Goal: Task Accomplishment & Management: Complete application form

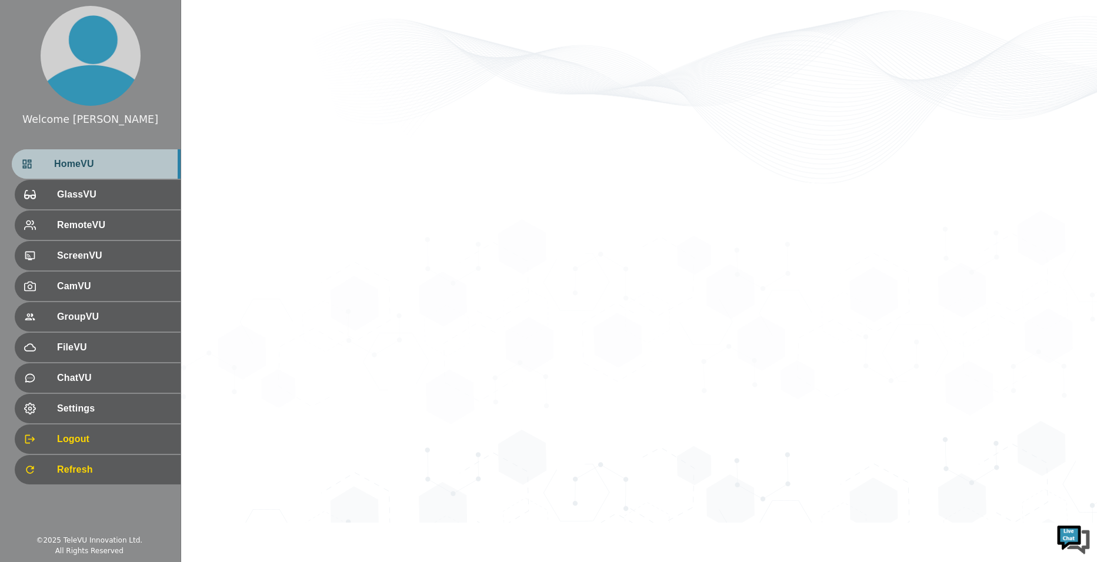
click at [92, 164] on span "HomeVU" at bounding box center [112, 164] width 117 height 14
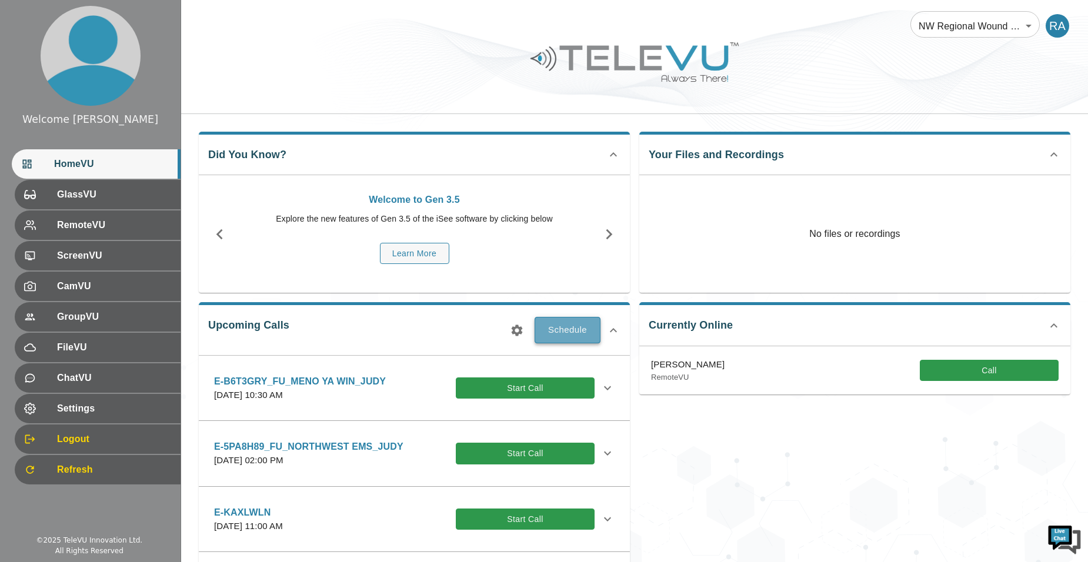
click at [540, 329] on button "Schedule" at bounding box center [568, 330] width 66 height 26
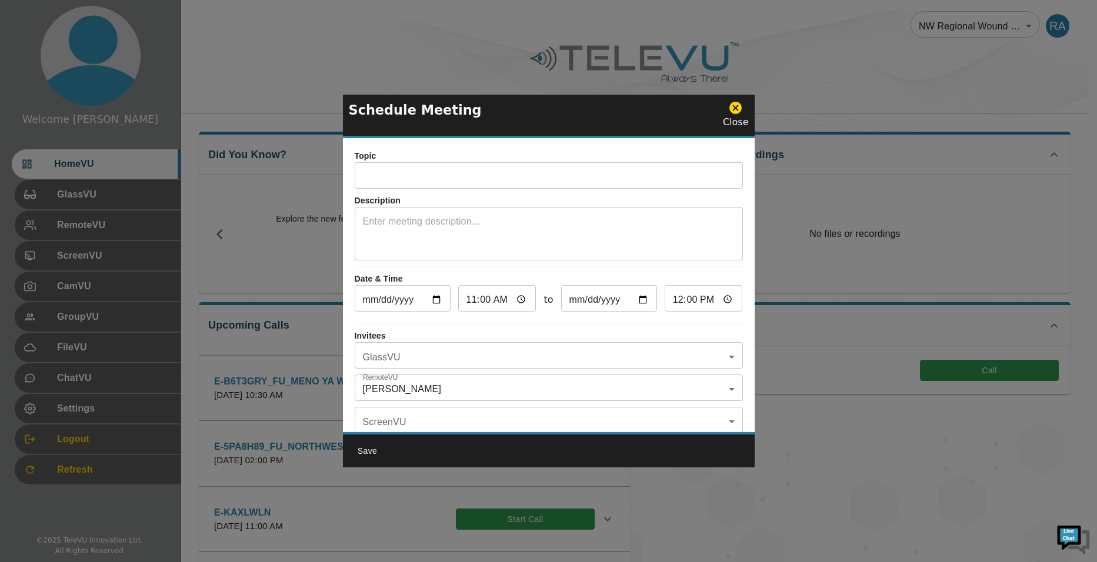
click at [398, 175] on input "text" at bounding box center [549, 177] width 388 height 24
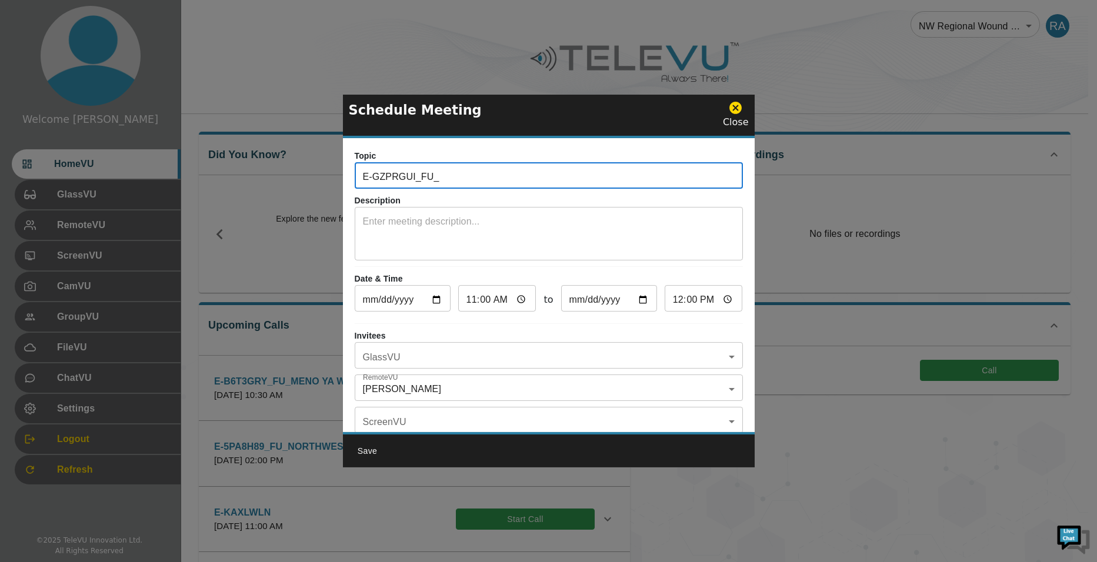
click at [518, 178] on input "E-GZPRGUI_FU_" at bounding box center [549, 177] width 388 height 24
click at [623, 178] on input "E-GZPRGUI_FU_" at bounding box center [549, 177] width 388 height 24
click at [627, 178] on input "E-GZPRGUI_FU_" at bounding box center [549, 177] width 388 height 24
click at [626, 177] on input "E-GZPRGUI_FU_" at bounding box center [549, 177] width 388 height 24
click at [673, 185] on input "E-GZPRGUI_FU_" at bounding box center [549, 177] width 388 height 24
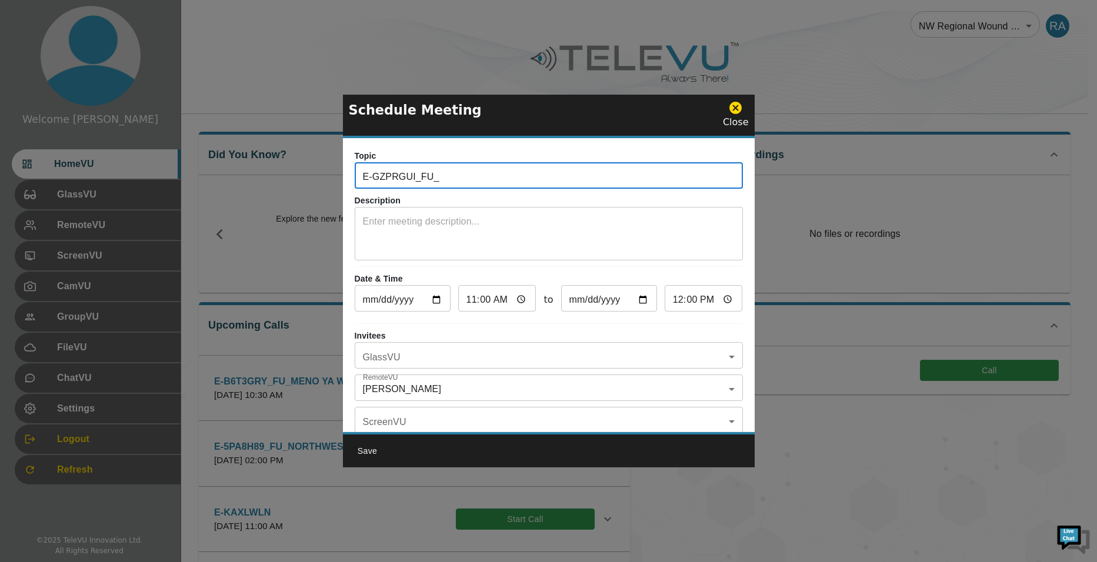
click at [660, 180] on input "E-GZPRGUI_FU_" at bounding box center [549, 177] width 388 height 24
drag, startPoint x: 572, startPoint y: 173, endPoint x: 651, endPoint y: 171, distance: 79.4
click at [651, 171] on input "E-GZPRGUI_FU_SIOUX LOOKOUT MENO YA [PERSON_NAME]" at bounding box center [549, 177] width 388 height 24
type input "E-GZPRGUI_FU_SIOUX LOOKOUT MENO YA WIN_SHERICE_SJCG"
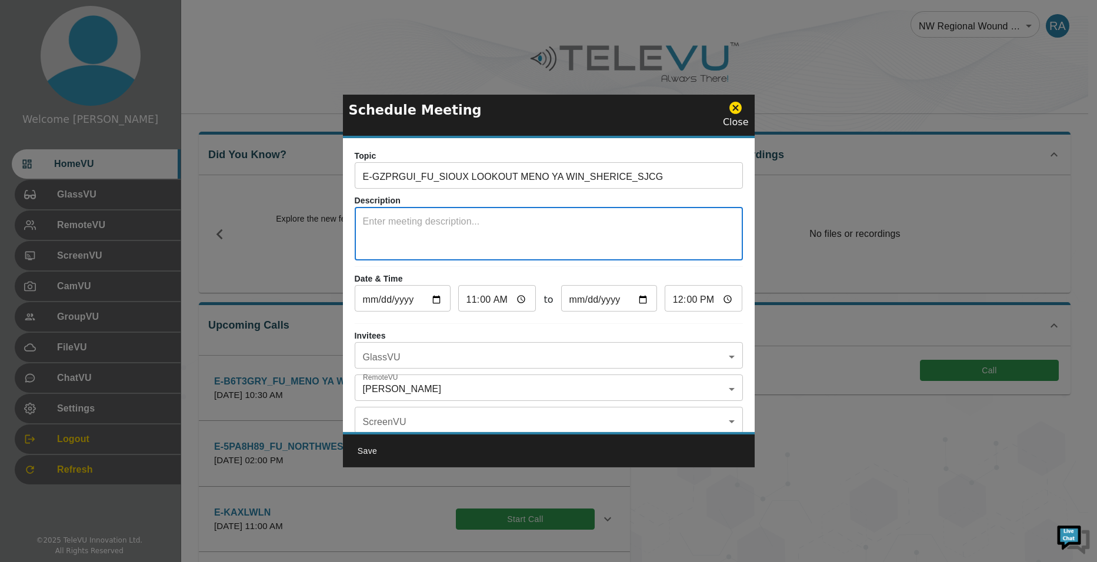
click at [463, 227] on textarea at bounding box center [549, 235] width 372 height 41
click at [407, 238] on textarea at bounding box center [549, 235] width 372 height 41
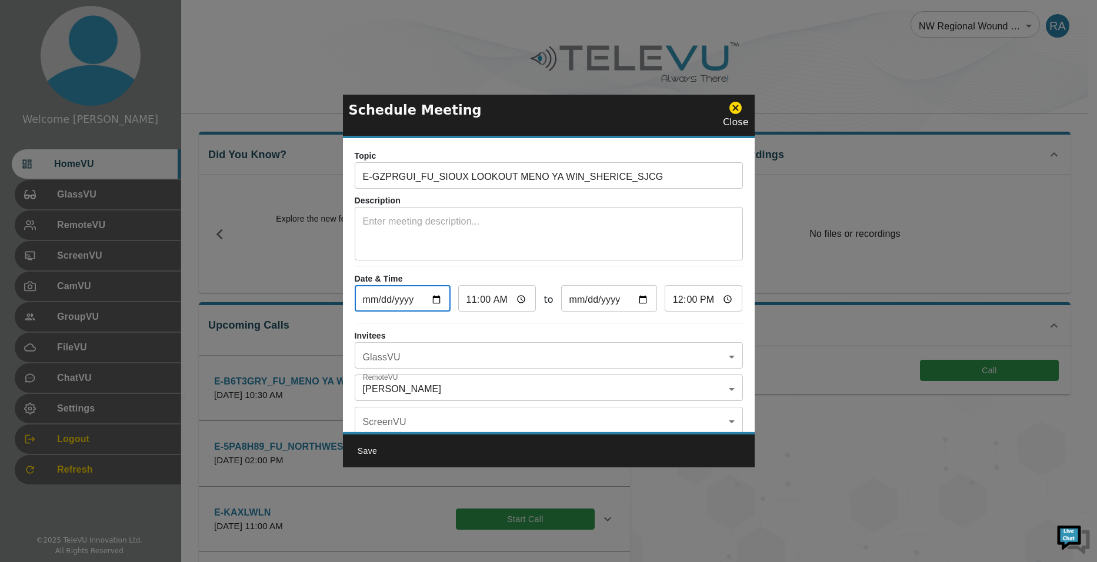
click at [430, 298] on input "[DATE]" at bounding box center [403, 300] width 96 height 24
click at [437, 296] on input "[DATE]" at bounding box center [403, 300] width 96 height 24
type input "[DATE]"
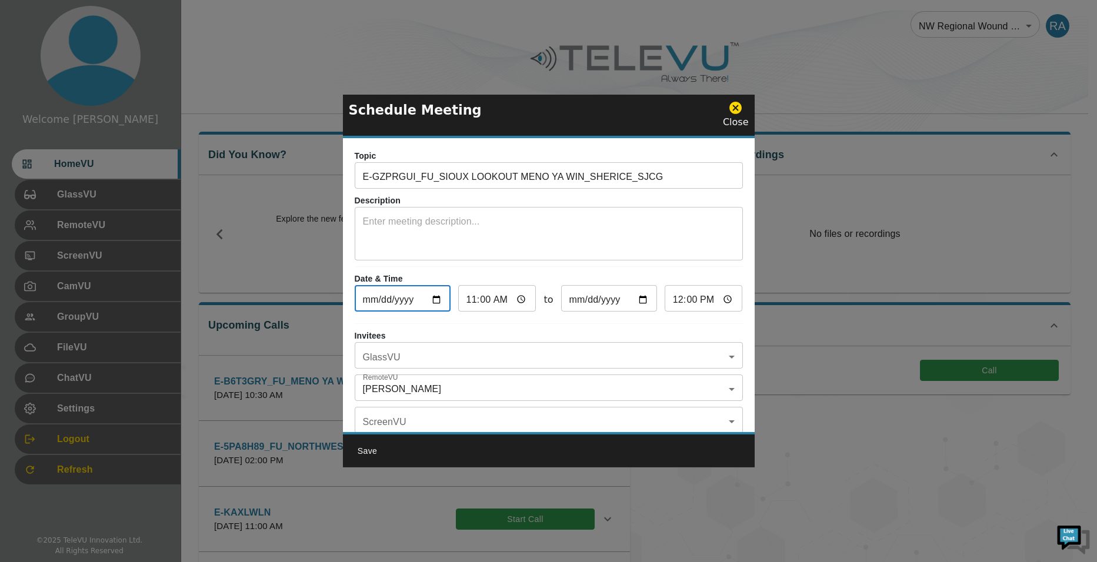
click at [475, 302] on input "11:00" at bounding box center [497, 300] width 78 height 24
type input "01:00"
type input "02:00"
type input "13:00"
type input "14:00"
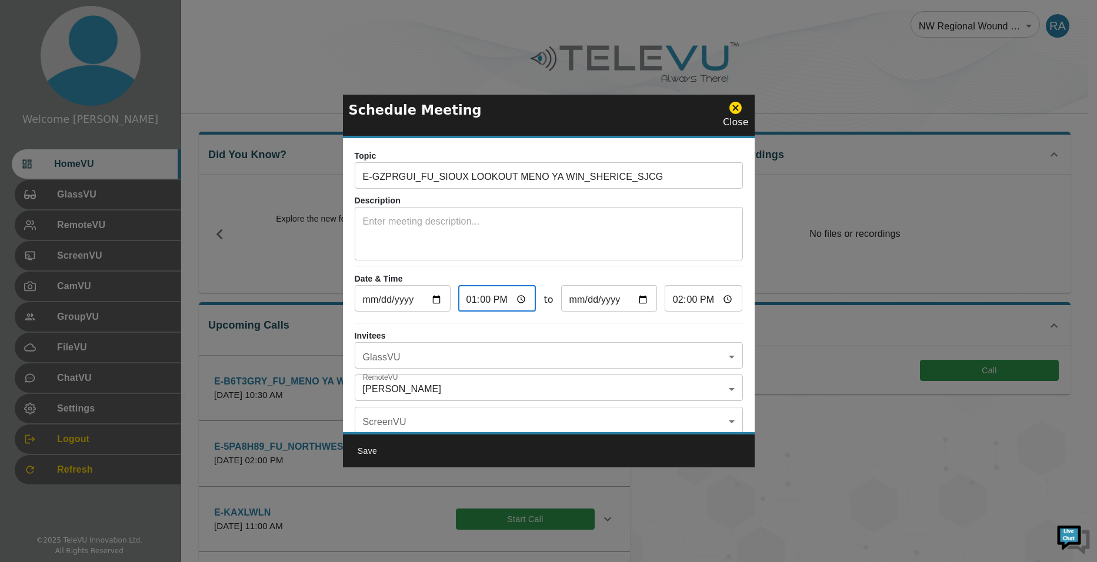
type input "13:03"
type input "14:03"
type input "13:30"
click at [682, 300] on input "14:30" at bounding box center [703, 300] width 78 height 24
type input "14:00"
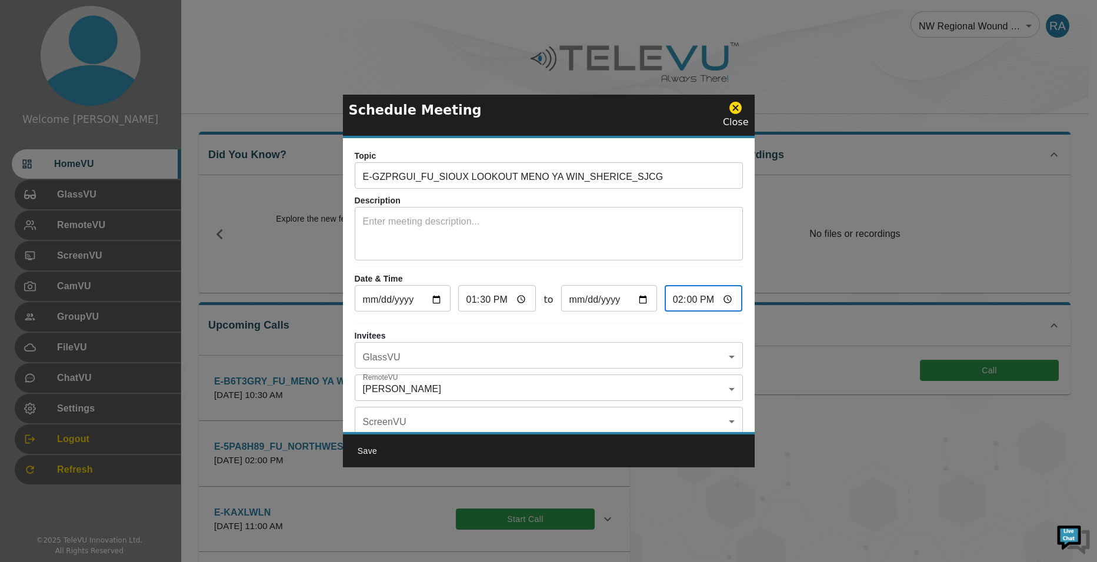
click at [432, 362] on body "Welcome [PERSON_NAME] HomeVU GlassVU RemoteVU ScreenVU CamVU GroupVU FileVU Cha…" at bounding box center [548, 458] width 1097 height 917
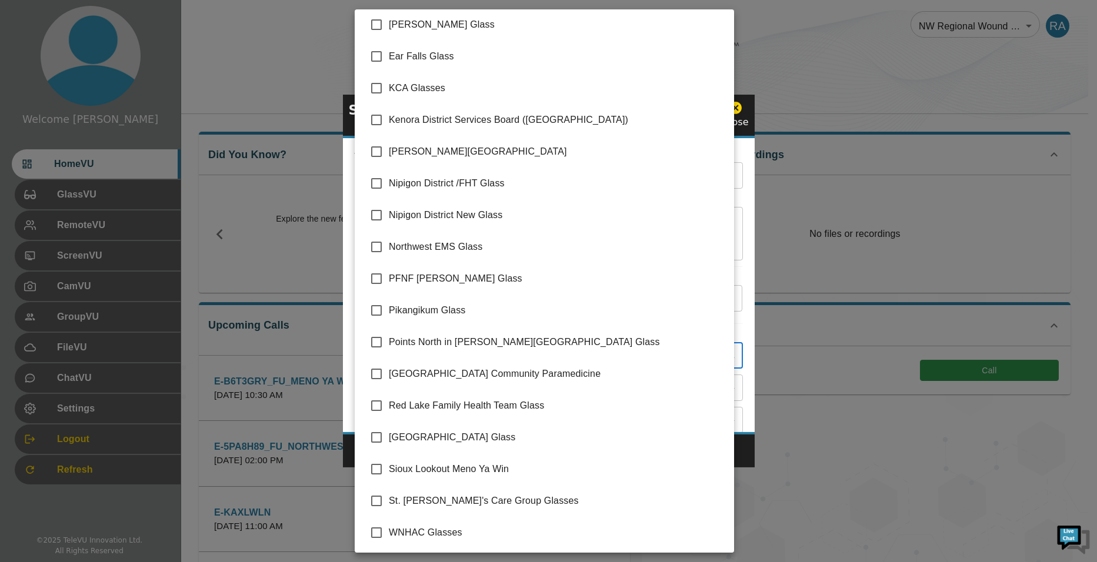
scroll to position [133, 0]
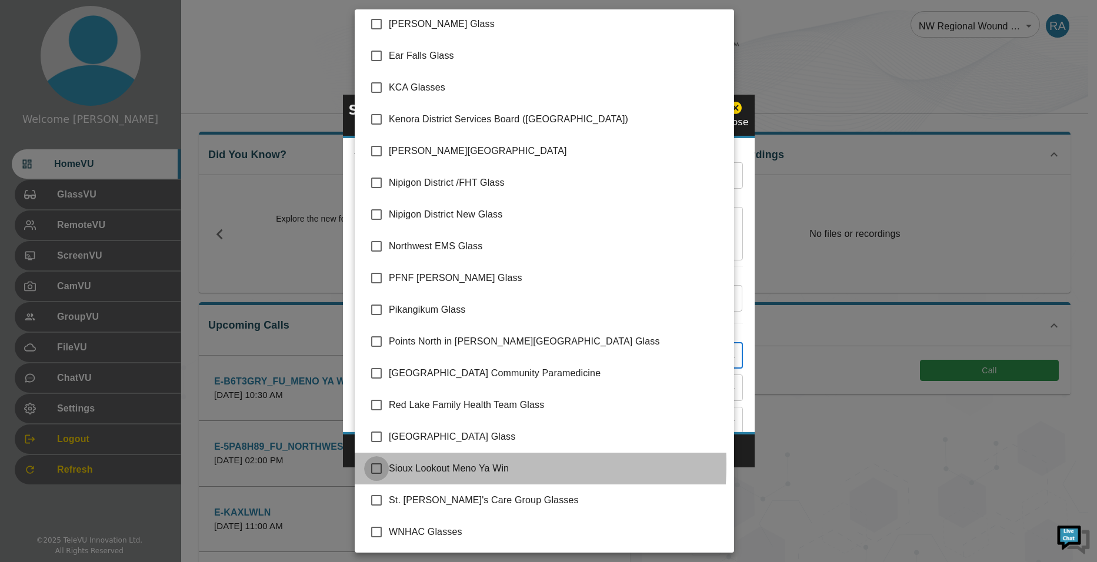
click at [381, 464] on input "checkbox" at bounding box center [376, 468] width 25 height 25
checkbox input "true"
type input "Sioux Lookout Meno Ya Win"
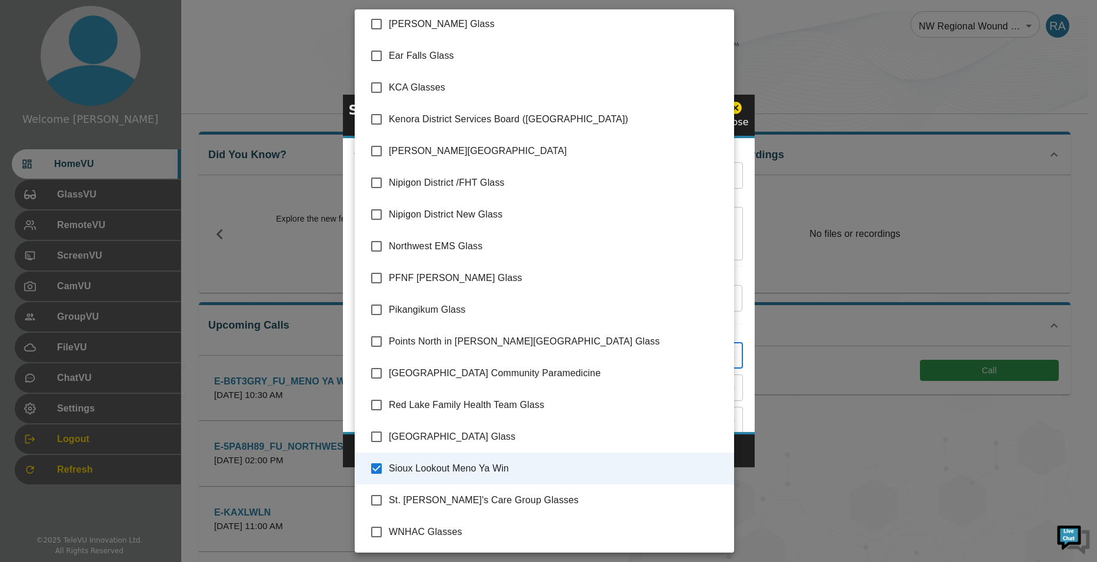
click at [746, 448] on div at bounding box center [548, 281] width 1097 height 562
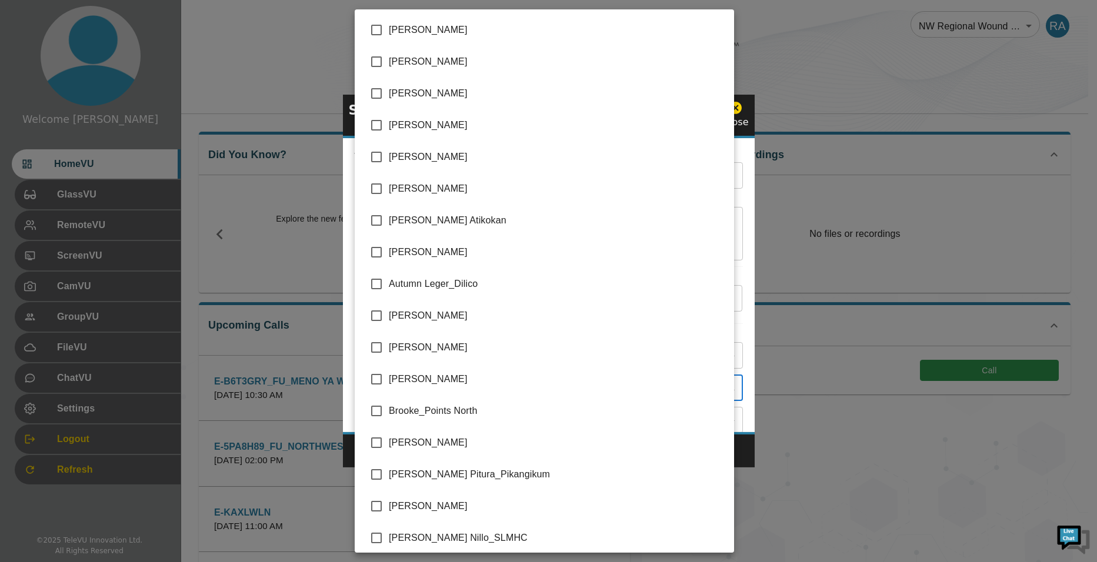
click at [413, 388] on body "Welcome [PERSON_NAME] HomeVU GlassVU RemoteVU ScreenVU CamVU GroupVU FileVU Cha…" at bounding box center [548, 458] width 1097 height 917
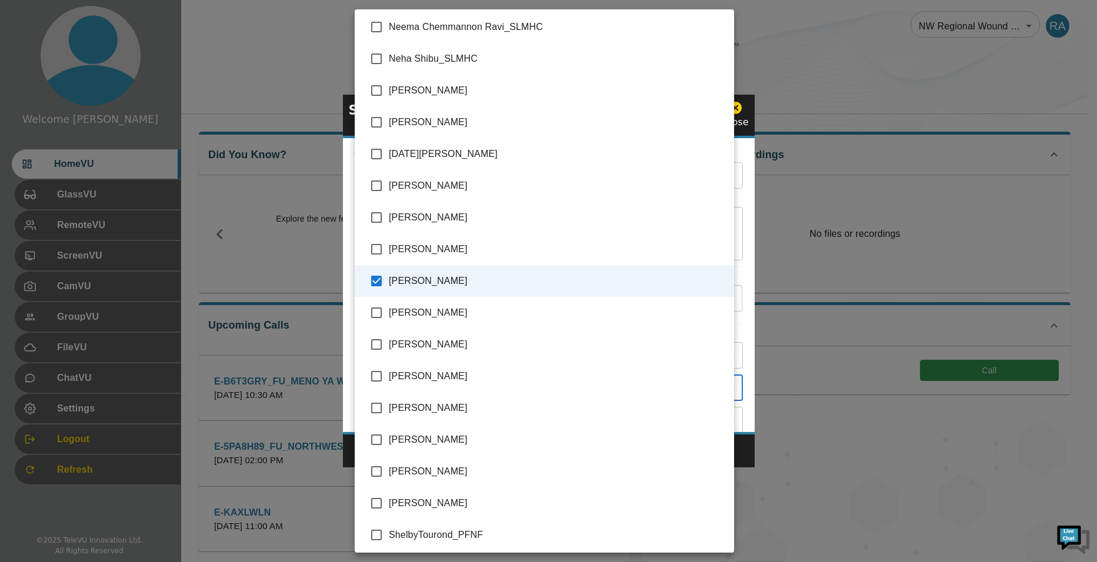
click at [379, 283] on input "checkbox" at bounding box center [376, 281] width 25 height 25
checkbox input "false"
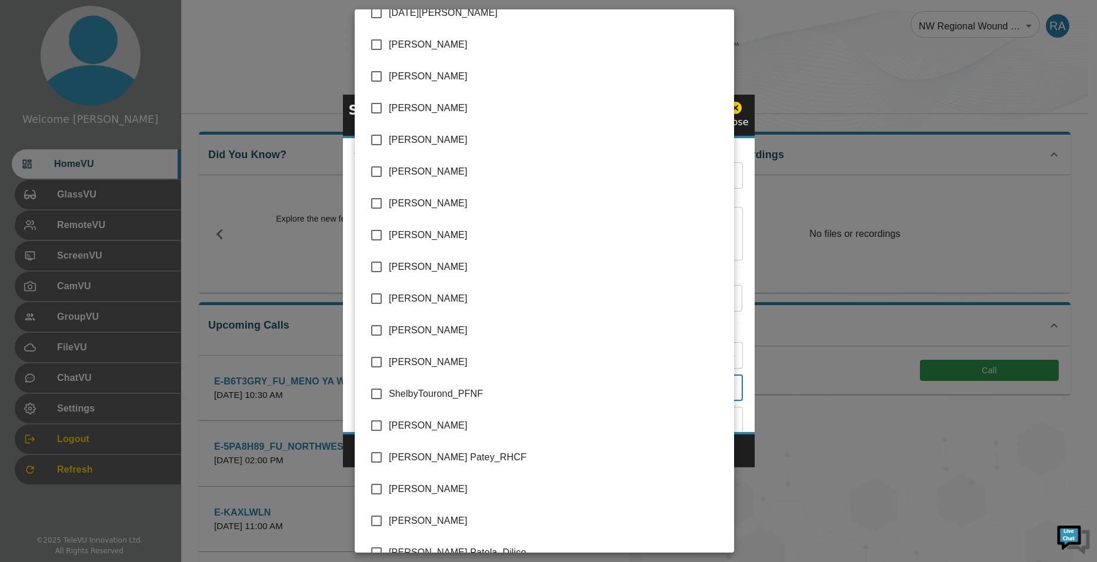
scroll to position [2544, 0]
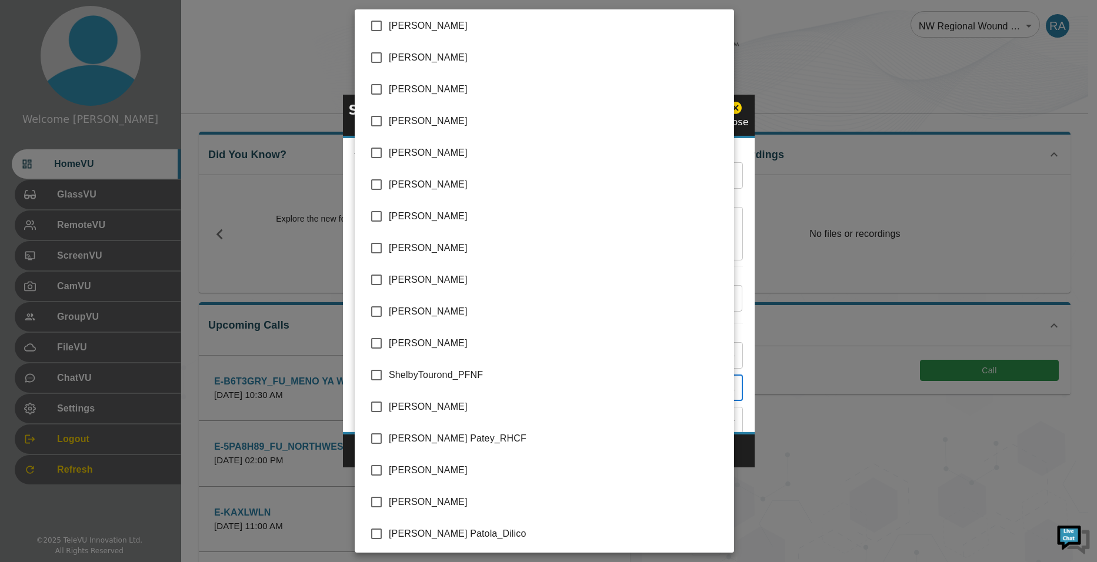
click at [373, 409] on input "checkbox" at bounding box center [376, 407] width 25 height 25
checkbox input "true"
type input "[PERSON_NAME]"
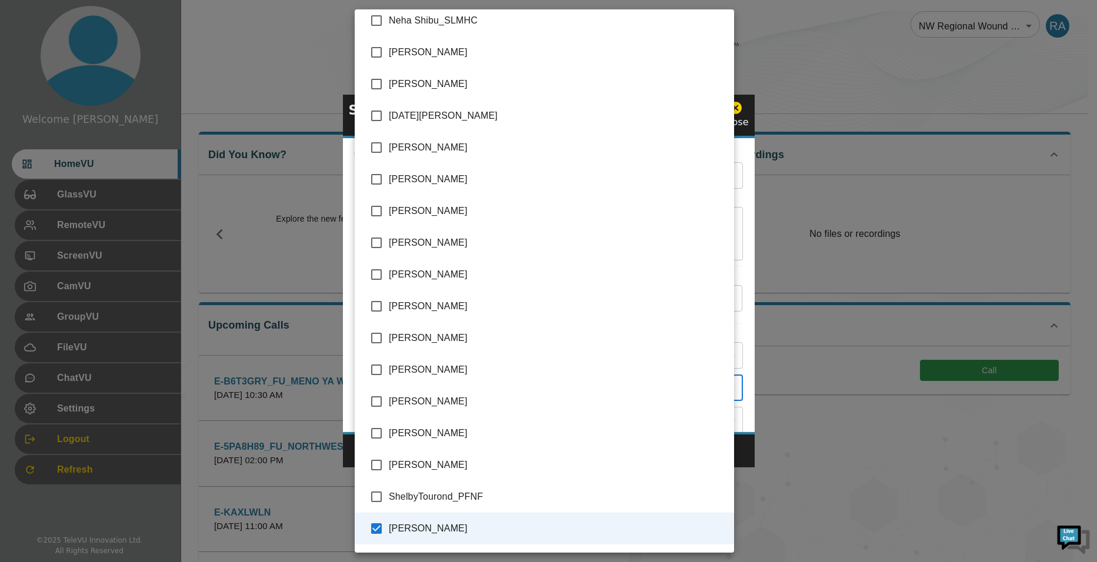
scroll to position [2419, 0]
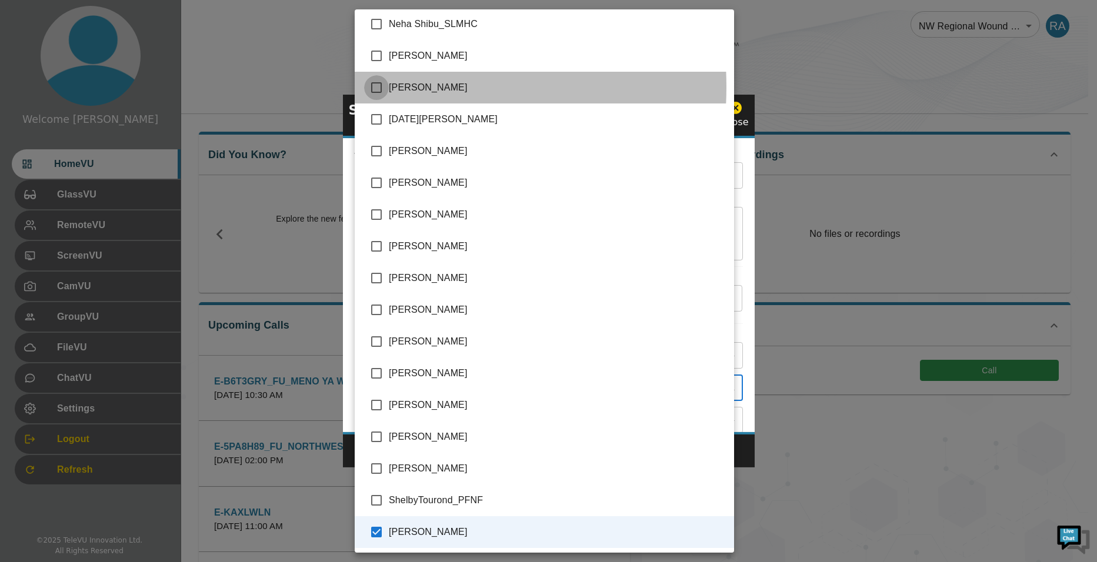
click at [380, 87] on input "checkbox" at bounding box center [376, 87] width 25 height 25
checkbox input "true"
type input "[PERSON_NAME],[PERSON_NAME]"
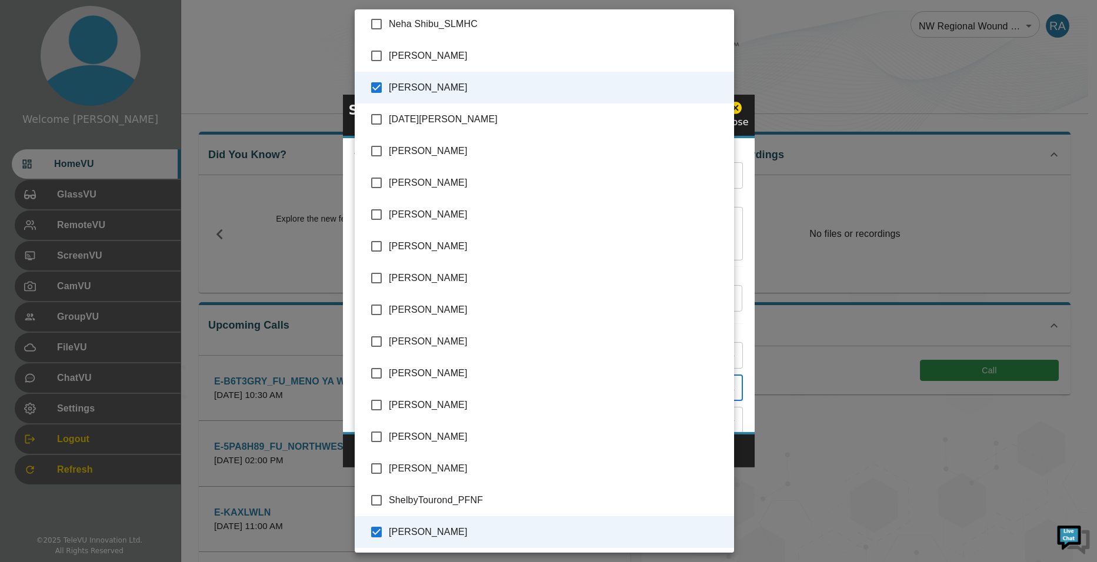
click at [744, 453] on div at bounding box center [548, 281] width 1097 height 562
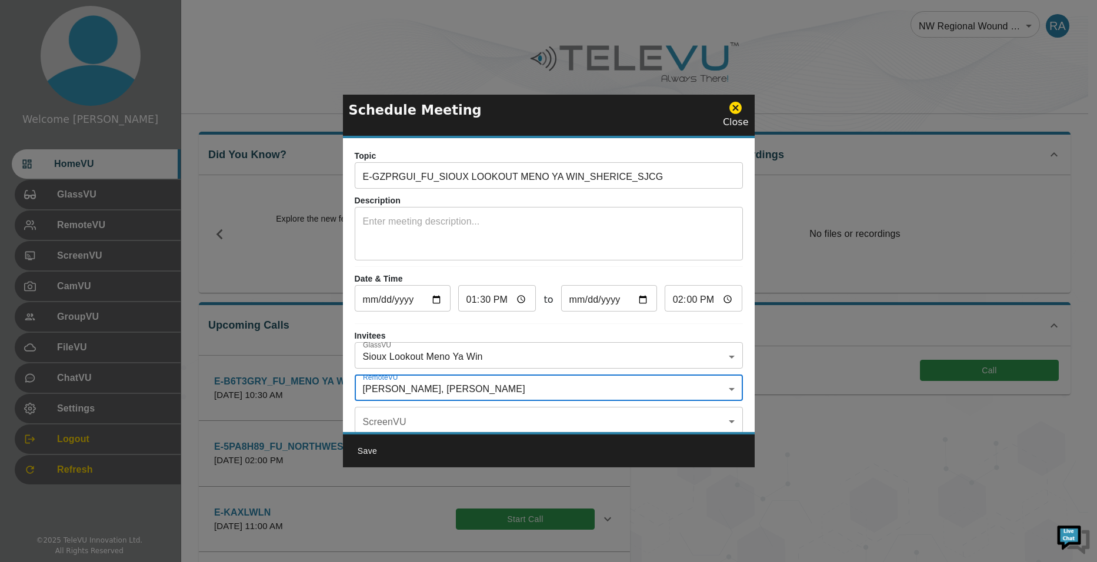
click at [430, 225] on textarea at bounding box center [549, 235] width 372 height 41
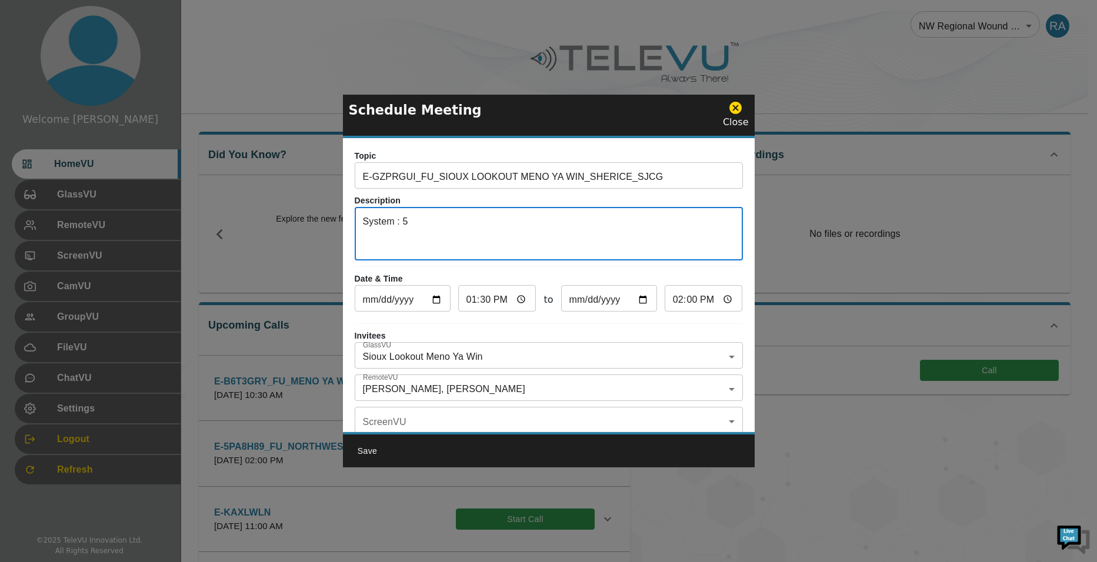
drag, startPoint x: 453, startPoint y: 229, endPoint x: 349, endPoint y: 219, distance: 104.0
click at [349, 219] on div "Topic E-GZPRGUI_FU_SIOUX LOOKOUT MENO YA WIN_SHERICE_SJCG ​ Description System …" at bounding box center [549, 285] width 412 height 294
type textarea "System : 1179"
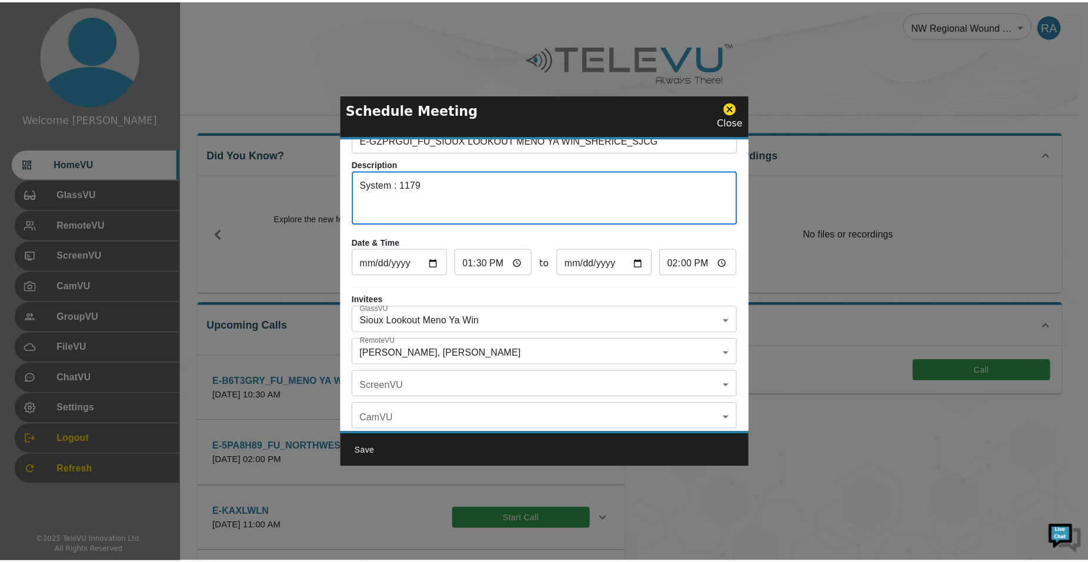
scroll to position [69, 0]
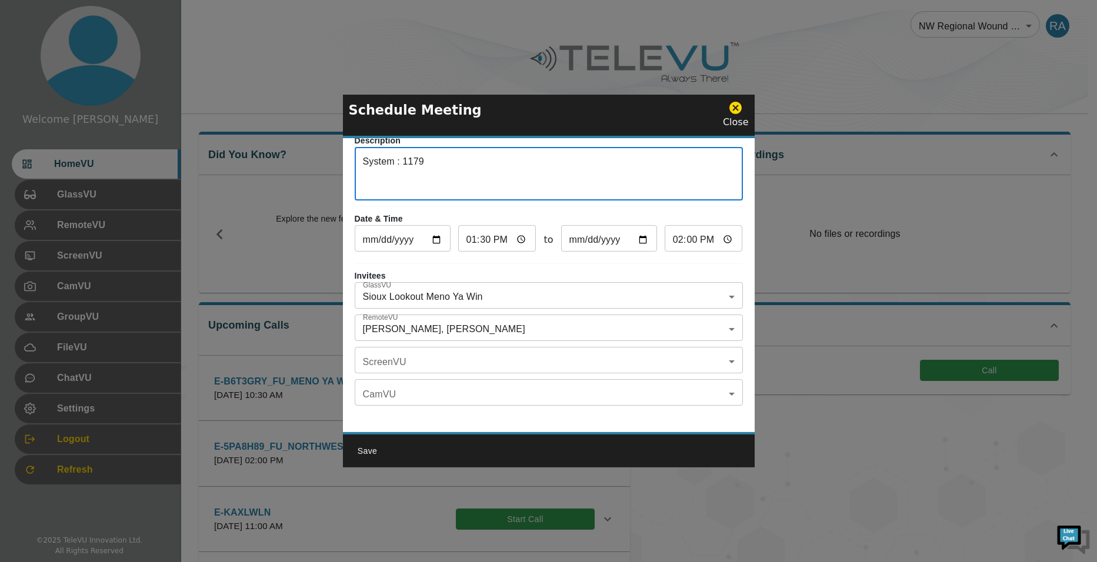
click at [360, 447] on button "Save" at bounding box center [368, 451] width 38 height 22
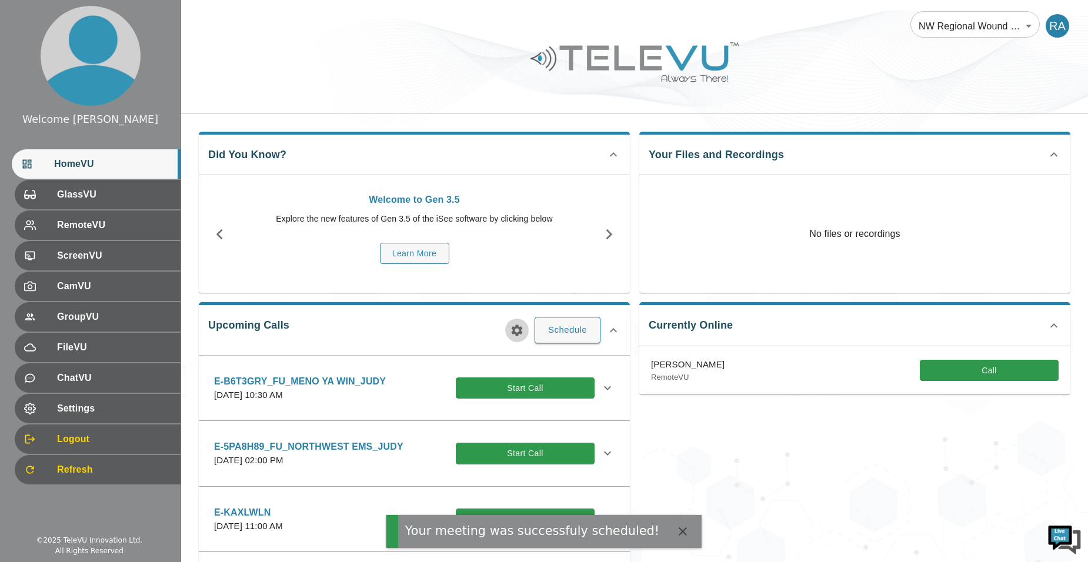
click at [518, 329] on icon "button" at bounding box center [517, 330] width 14 height 14
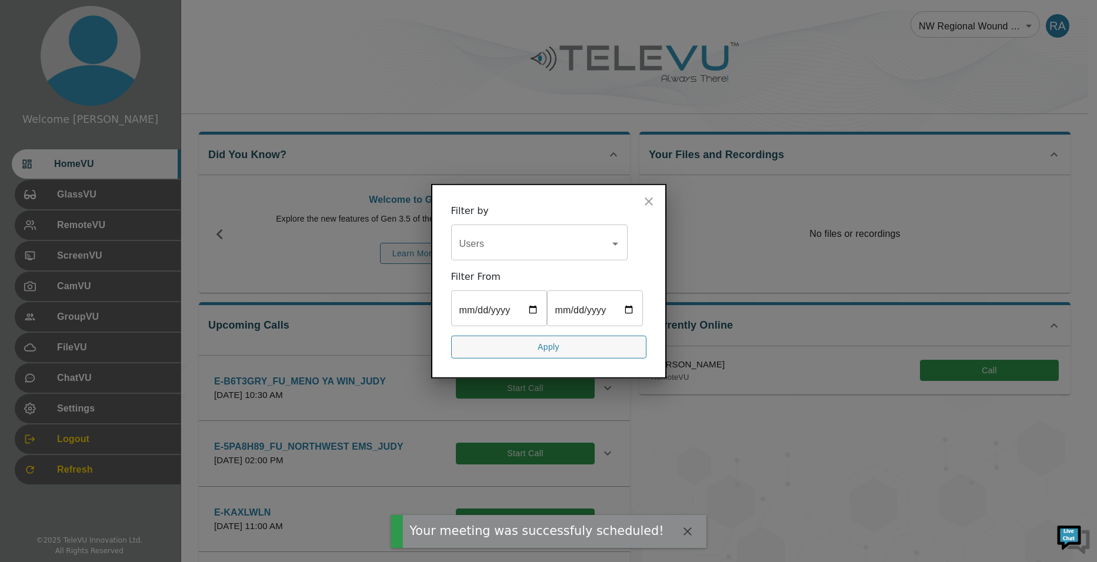
click at [486, 233] on input "Users" at bounding box center [530, 244] width 148 height 22
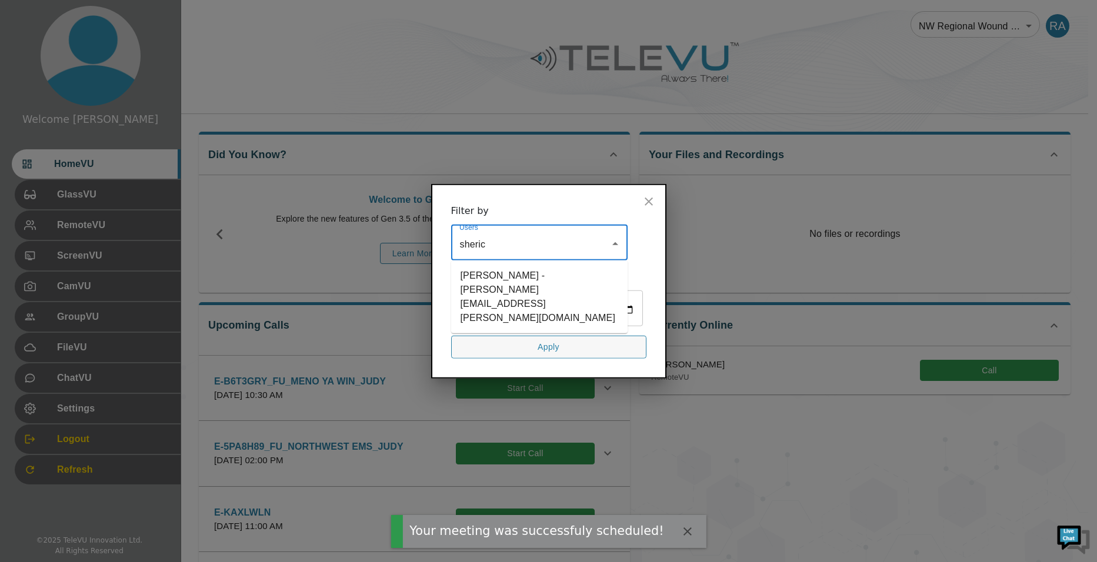
type input "[PERSON_NAME]"
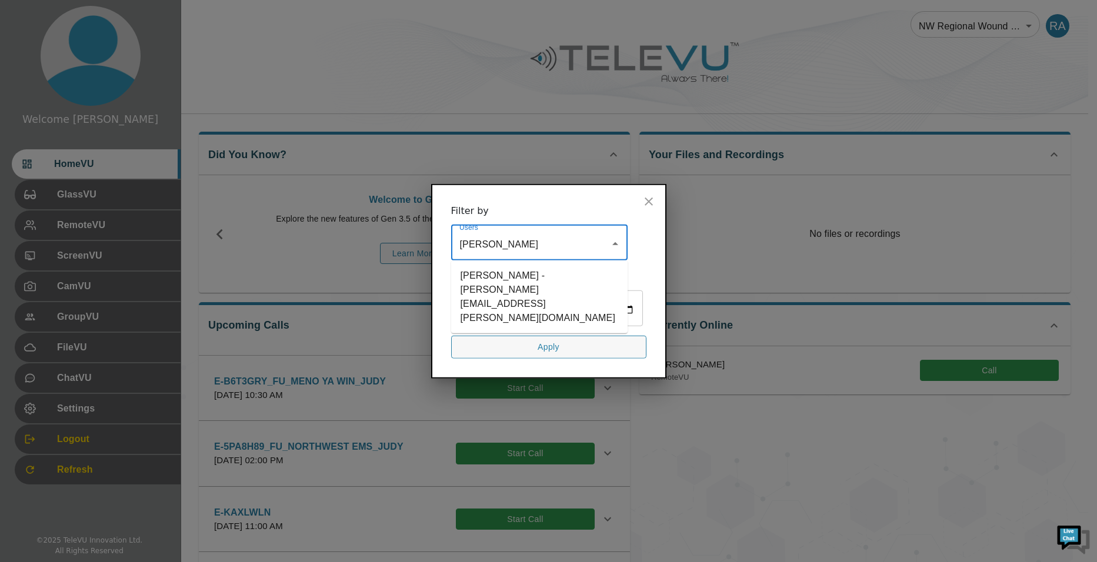
click at [517, 265] on li "[PERSON_NAME] - [PERSON_NAME][EMAIL_ADDRESS][PERSON_NAME][DOMAIN_NAME]" at bounding box center [539, 297] width 176 height 64
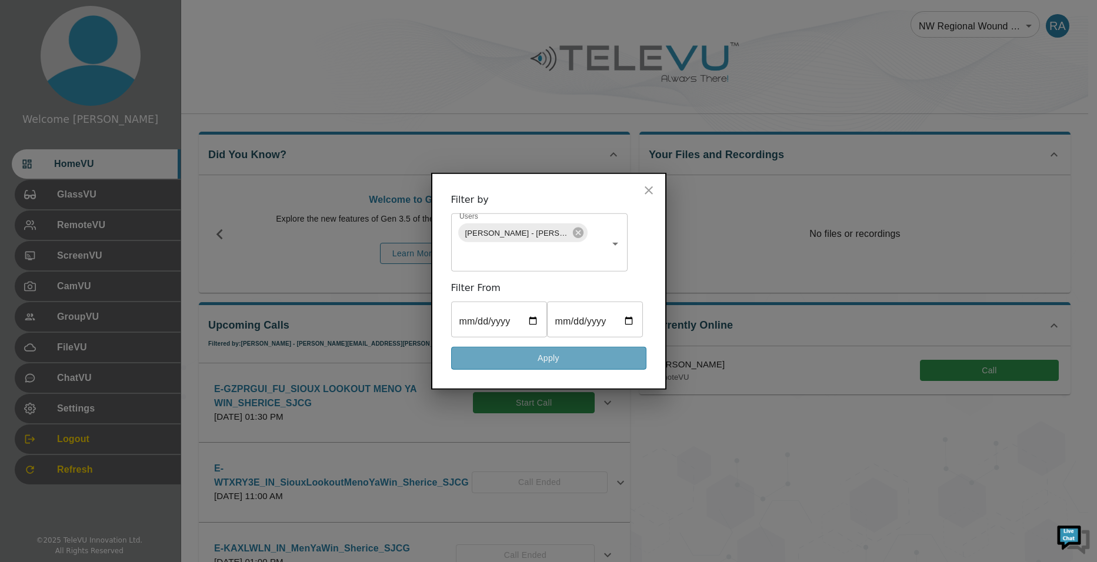
click at [572, 370] on button "Apply" at bounding box center [548, 358] width 195 height 23
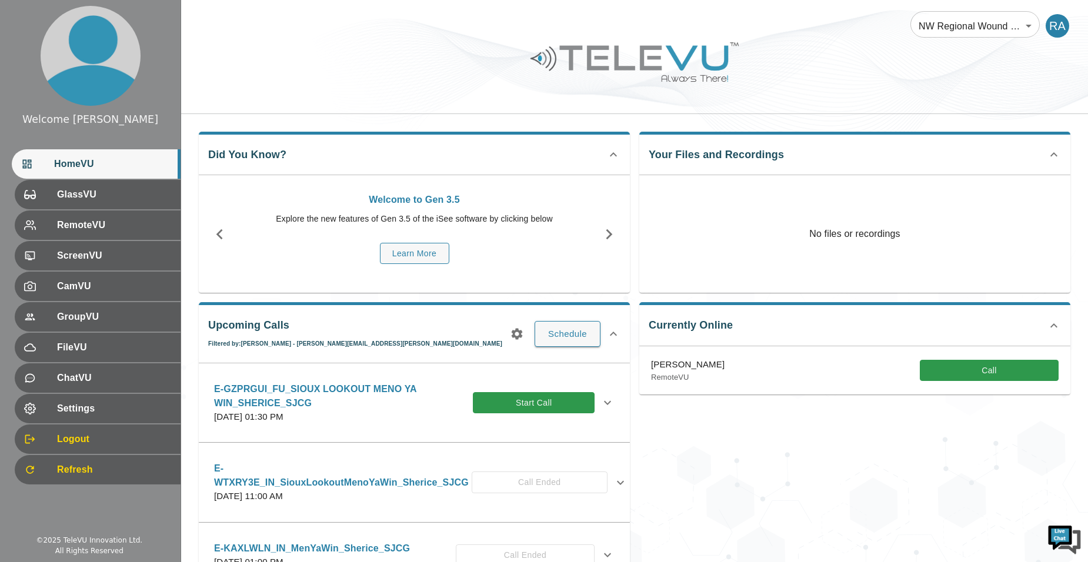
click at [603, 399] on icon at bounding box center [607, 403] width 14 height 14
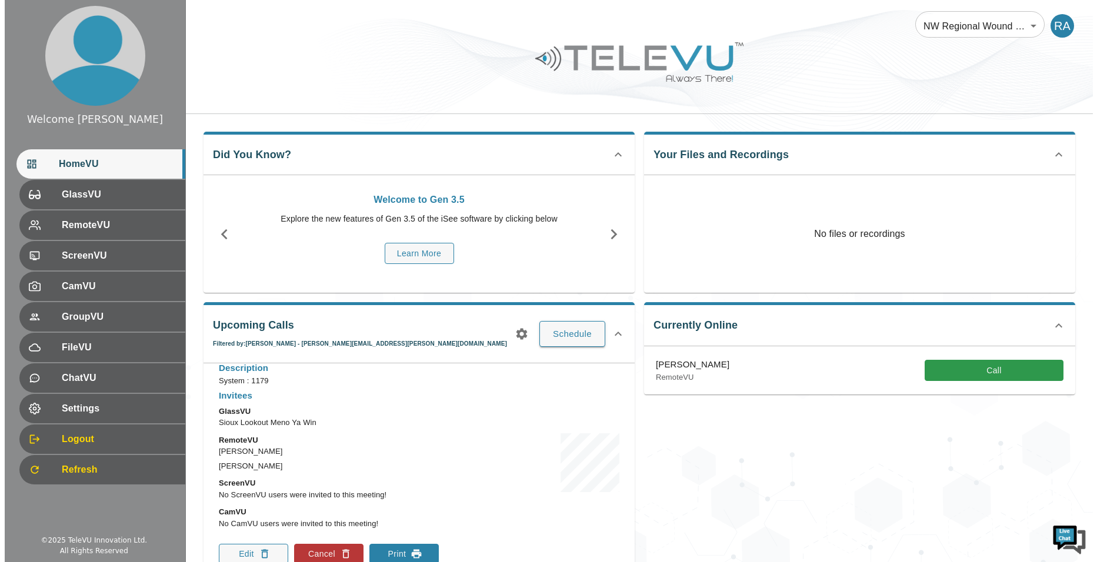
scroll to position [176, 0]
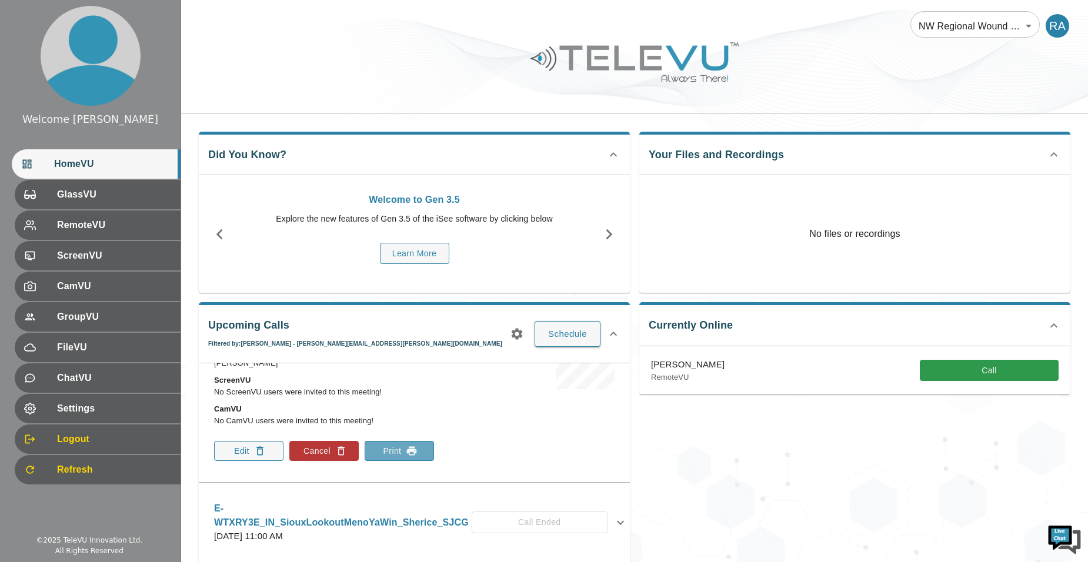
click at [391, 453] on button "Print" at bounding box center [399, 451] width 69 height 20
click at [52, 158] on div at bounding box center [37, 164] width 33 height 12
click at [543, 336] on button "Schedule" at bounding box center [568, 334] width 66 height 26
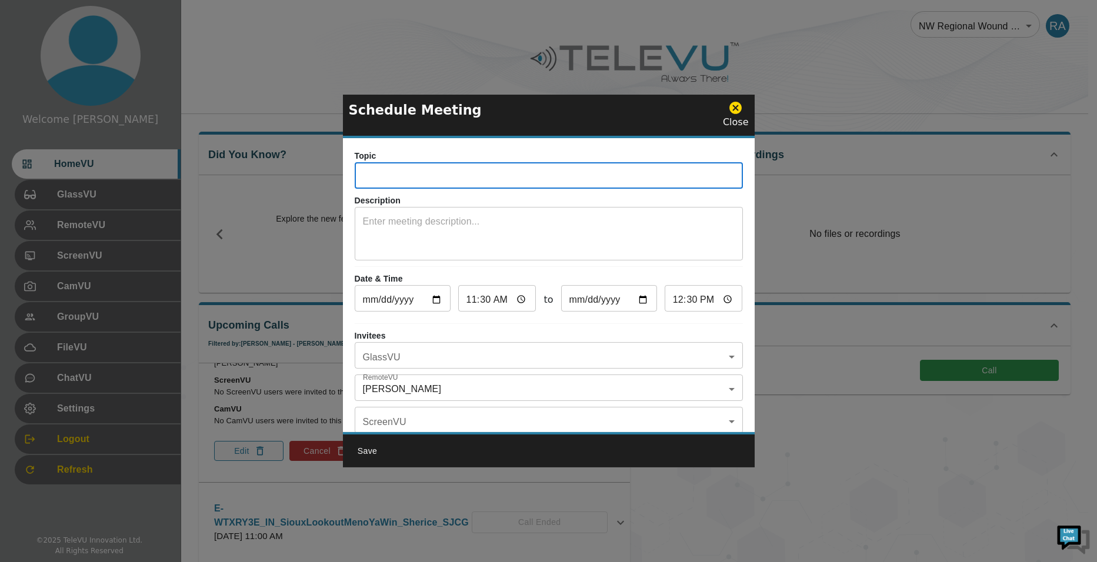
click at [426, 185] on input "text" at bounding box center [549, 177] width 388 height 24
type input "E-T2ULGNX_FU_MENO YA WIN_JUDY_SJCG"
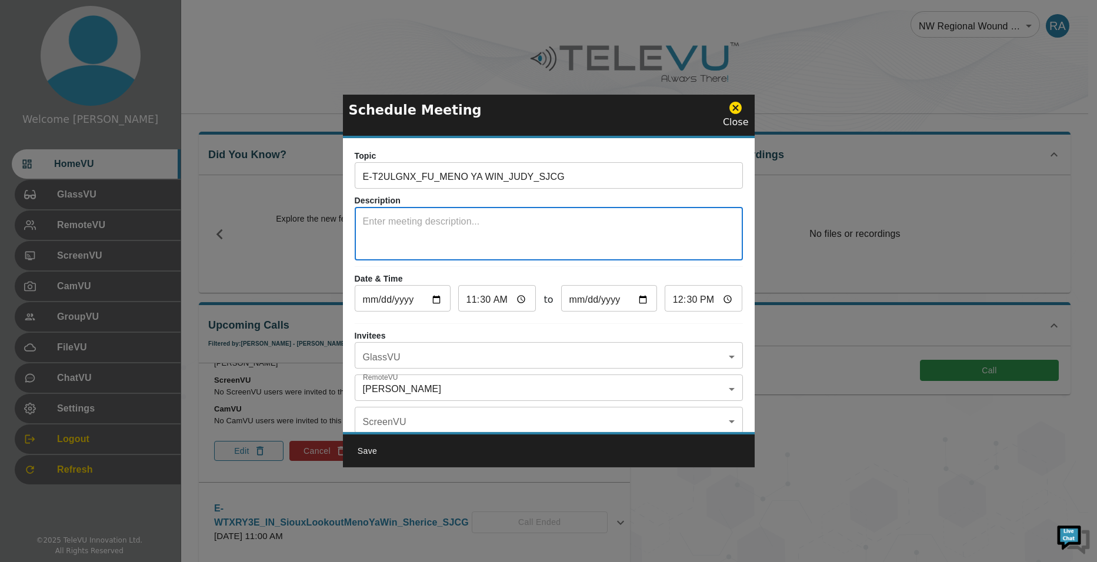
click at [495, 216] on textarea at bounding box center [549, 235] width 372 height 41
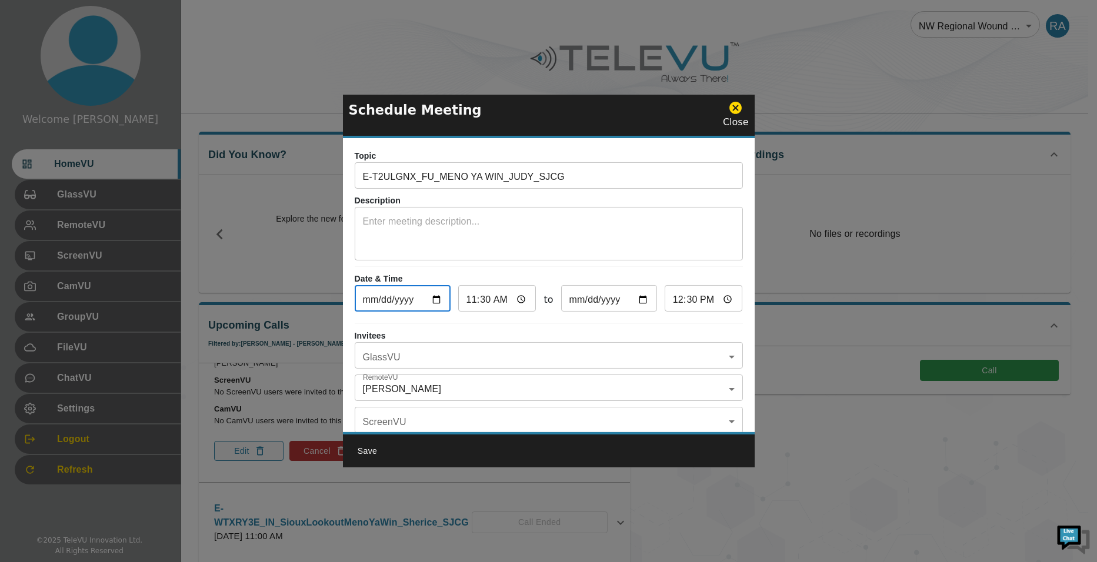
click at [438, 303] on input "[DATE]" at bounding box center [403, 300] width 96 height 24
type input "[DATE]"
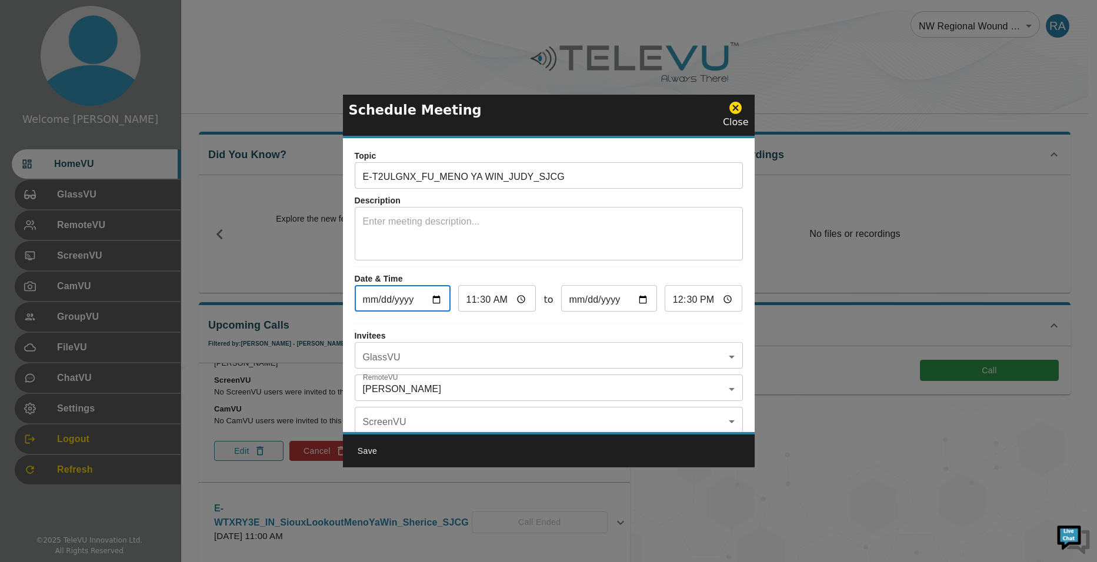
type input "[DATE]"
click at [469, 300] on input "11:30" at bounding box center [497, 300] width 78 height 24
type input "01:30"
type input "02:30"
type input "10:30"
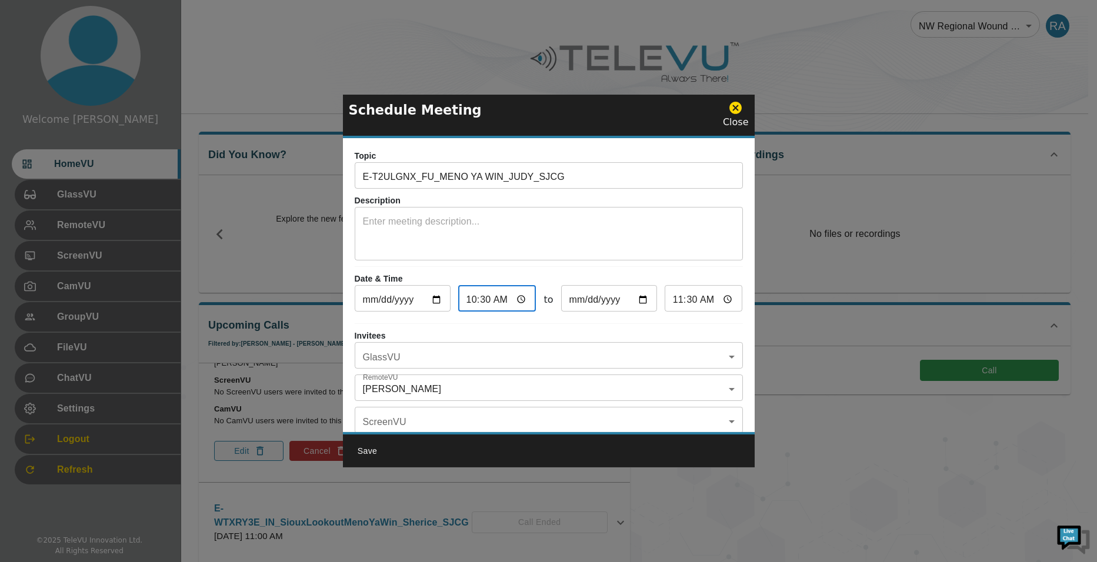
click at [686, 302] on input "11:30" at bounding box center [703, 300] width 78 height 24
type input "11:00"
click at [525, 364] on body "Welcome [PERSON_NAME] HomeVU GlassVU RemoteVU ScreenVU CamVU GroupVU FileVU Cha…" at bounding box center [548, 463] width 1097 height 926
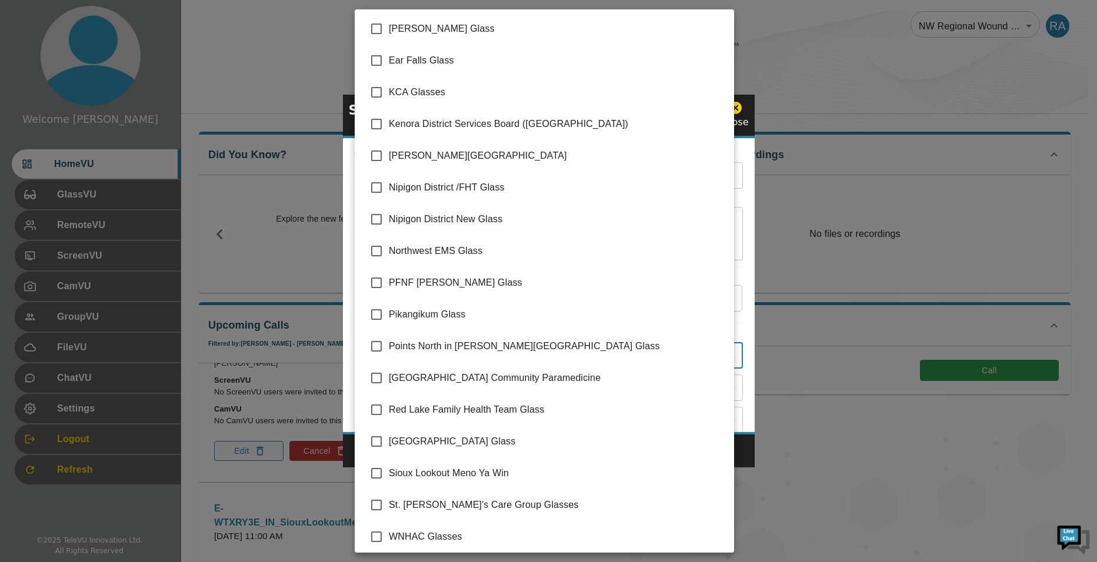
scroll to position [133, 0]
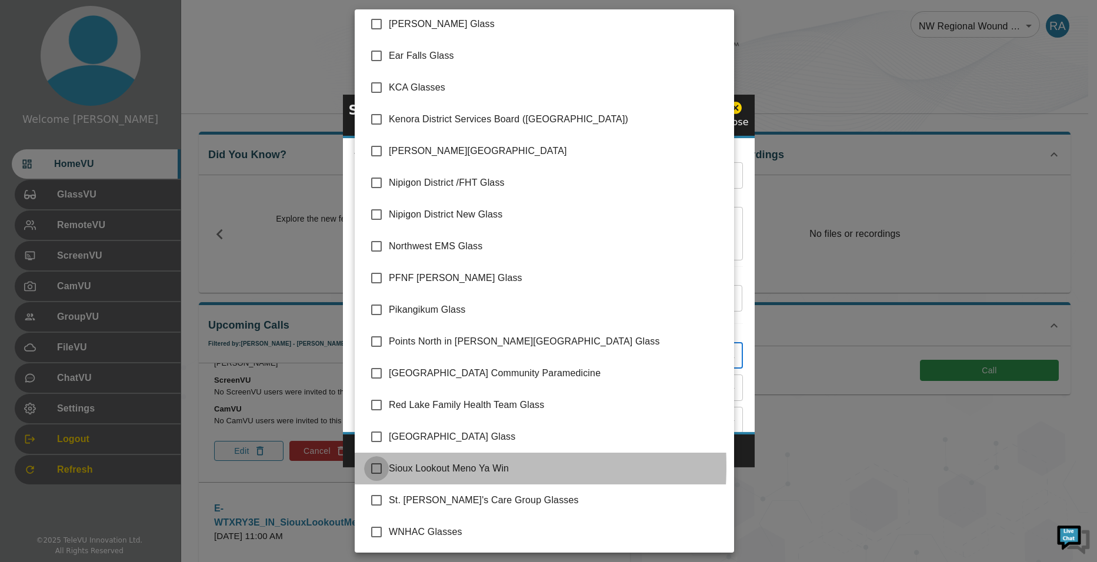
click at [378, 466] on input "checkbox" at bounding box center [376, 468] width 25 height 25
checkbox input "true"
type input "Sioux Lookout Meno Ya Win"
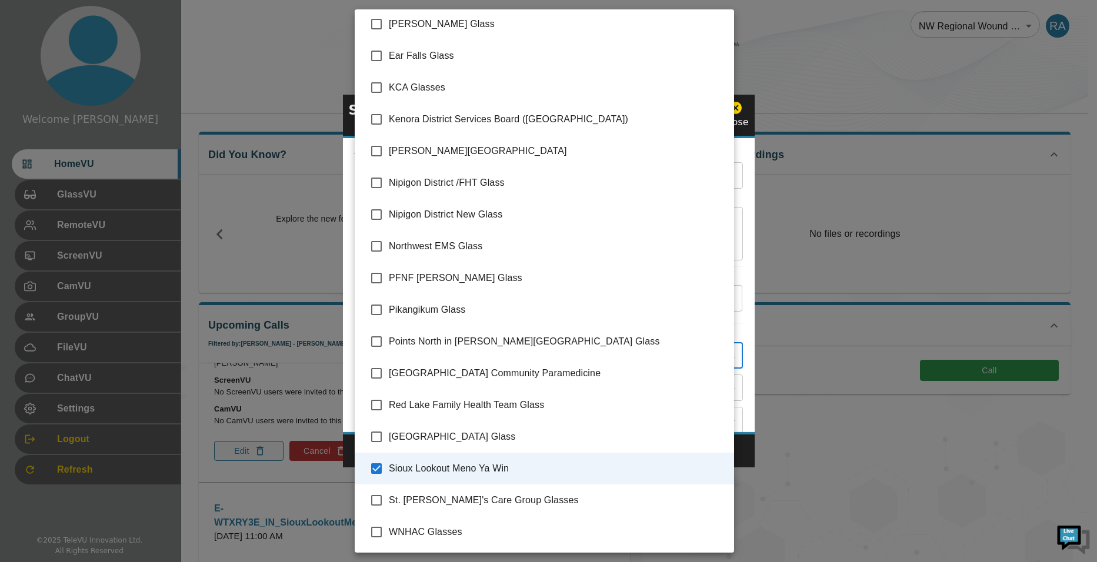
click at [744, 452] on div at bounding box center [548, 281] width 1097 height 562
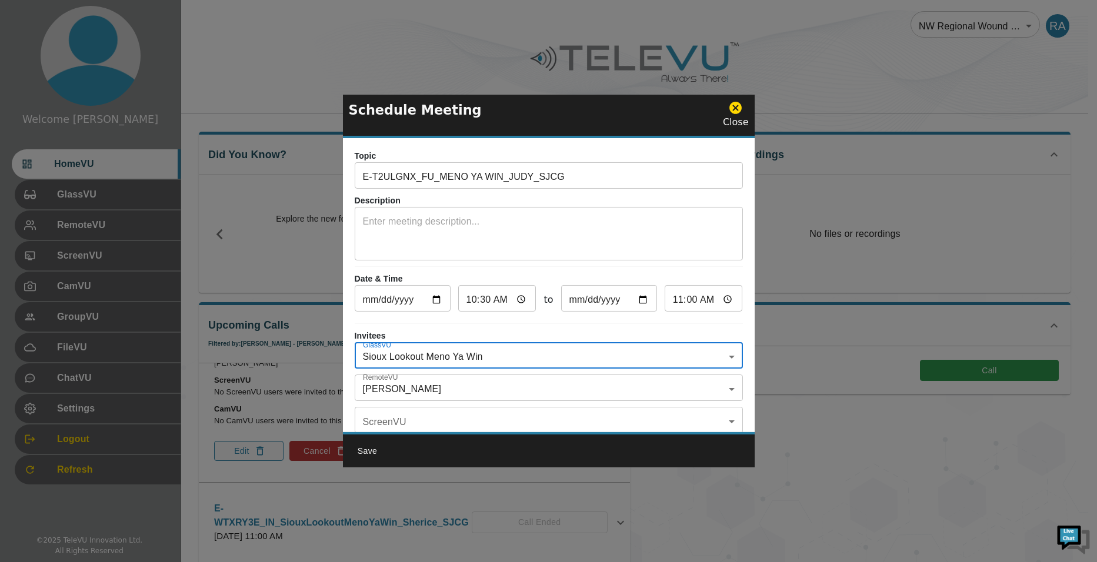
click at [412, 382] on body "Welcome [PERSON_NAME] HomeVU GlassVU RemoteVU ScreenVU CamVU GroupVU FileVU Cha…" at bounding box center [548, 463] width 1097 height 926
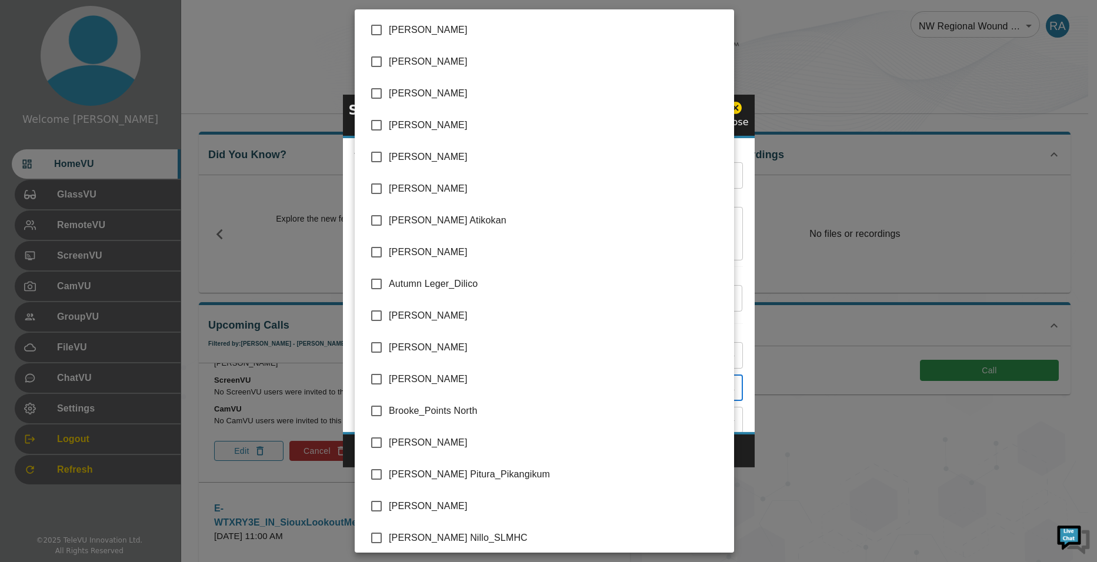
scroll to position [2385, 0]
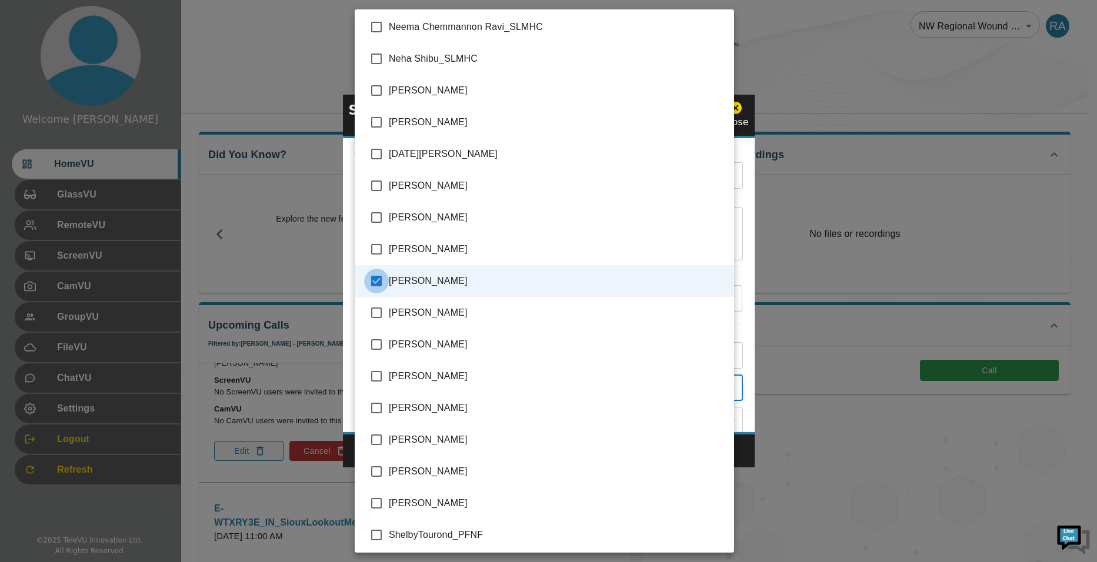
click at [378, 281] on input "checkbox" at bounding box center [376, 281] width 25 height 25
checkbox input "false"
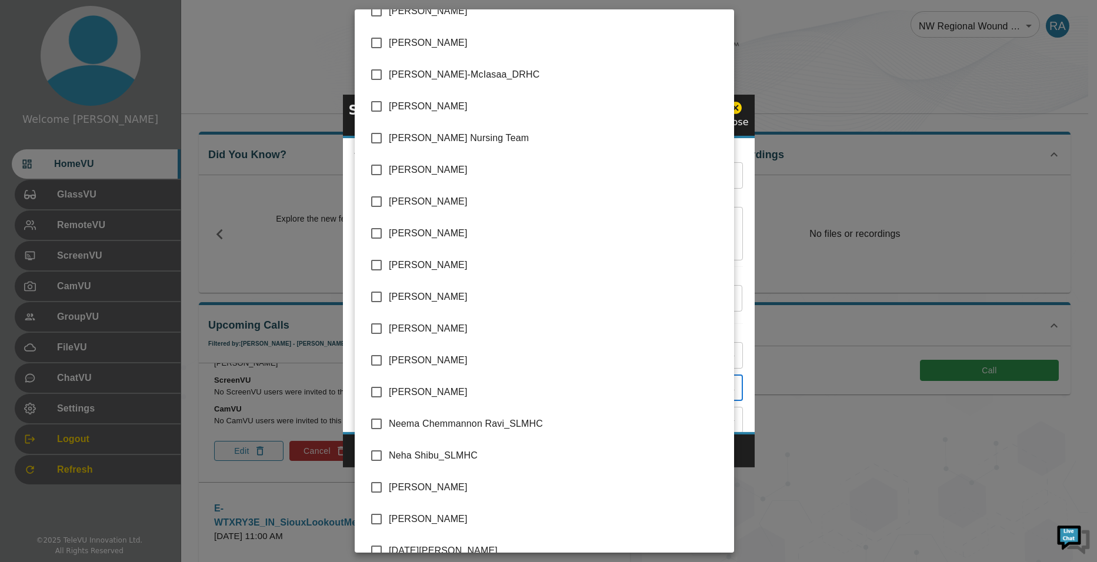
scroll to position [2058, 0]
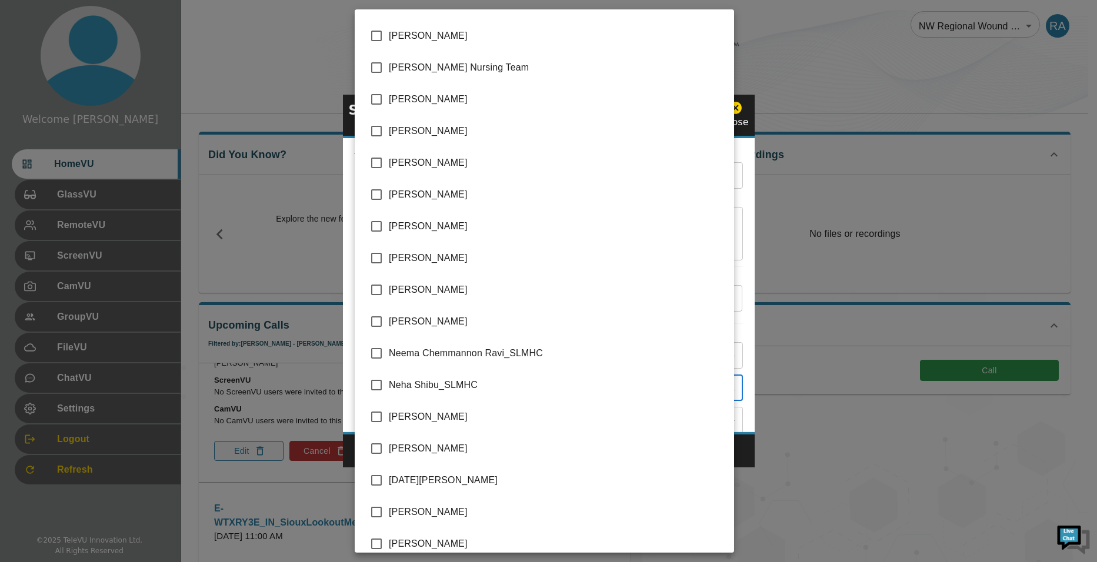
click at [375, 447] on input "checkbox" at bounding box center [376, 448] width 25 height 25
checkbox input "true"
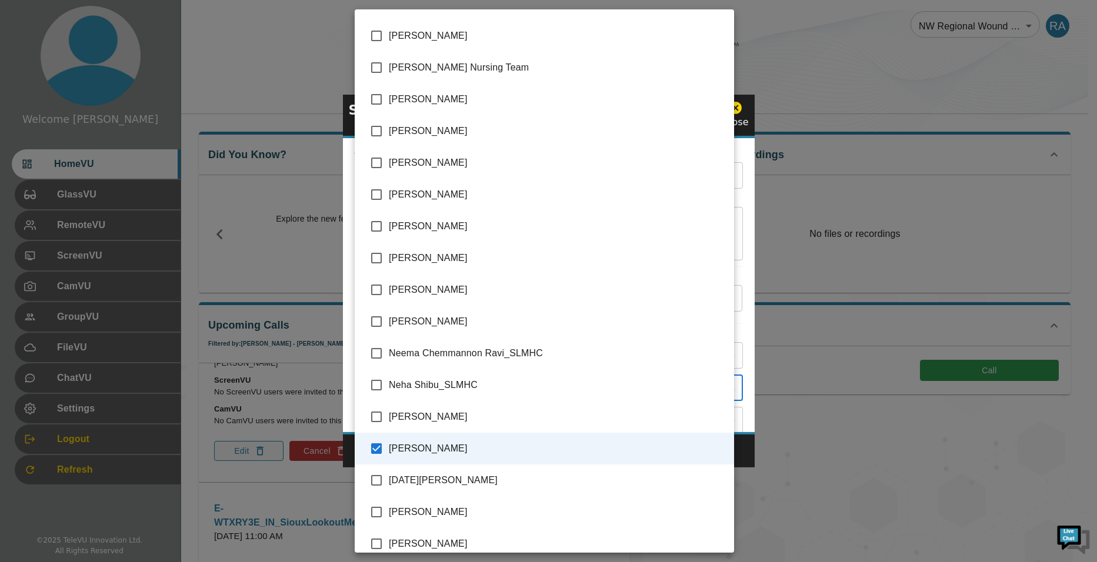
type input "[PERSON_NAME]"
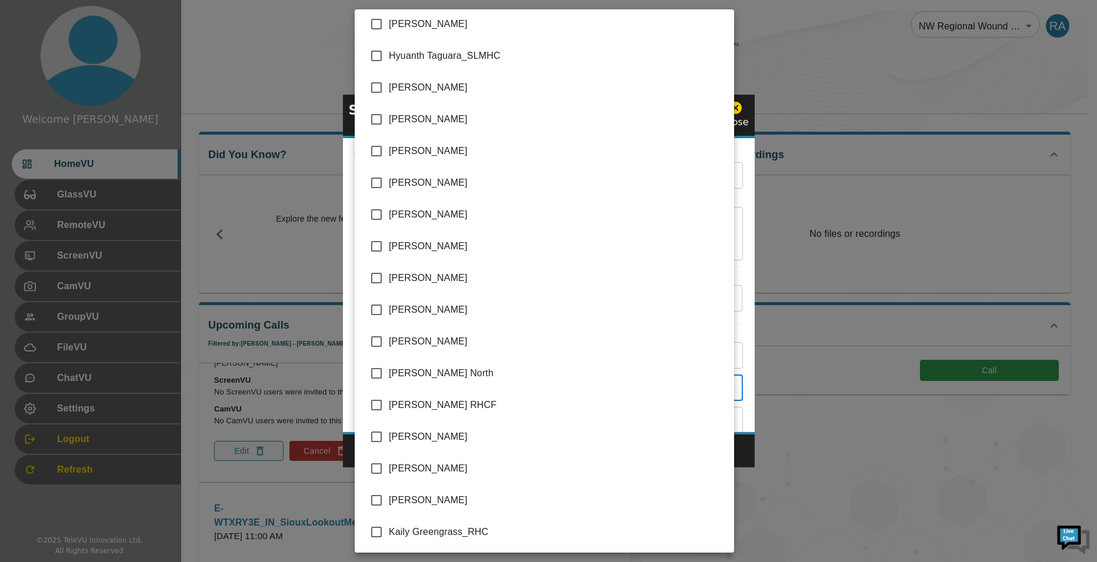
scroll to position [1176, 0]
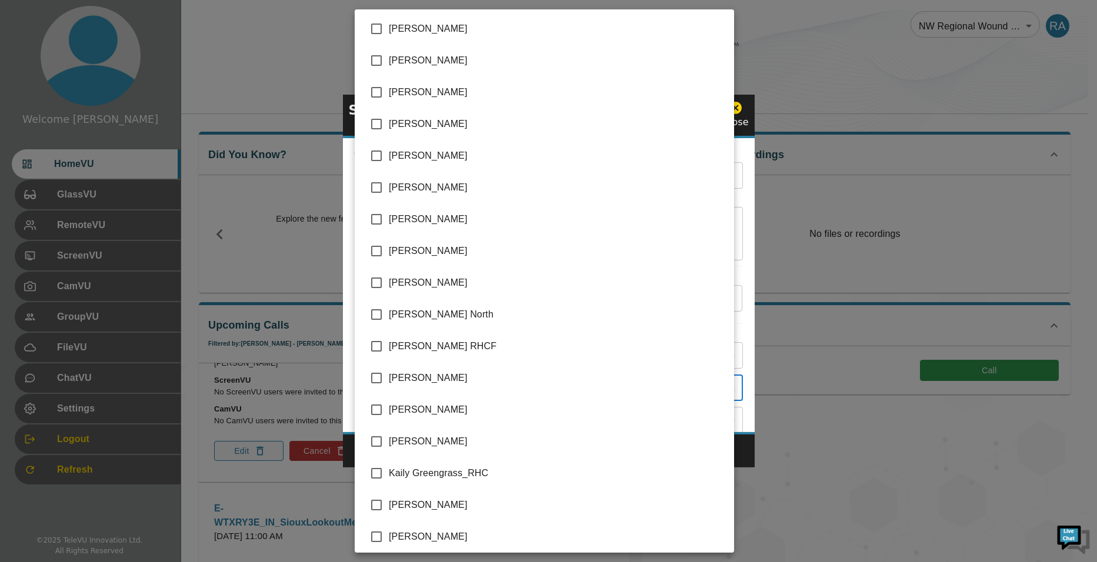
click at [376, 405] on input "checkbox" at bounding box center [376, 410] width 25 height 25
checkbox input "true"
type input "[PERSON_NAME],[PERSON_NAME]"
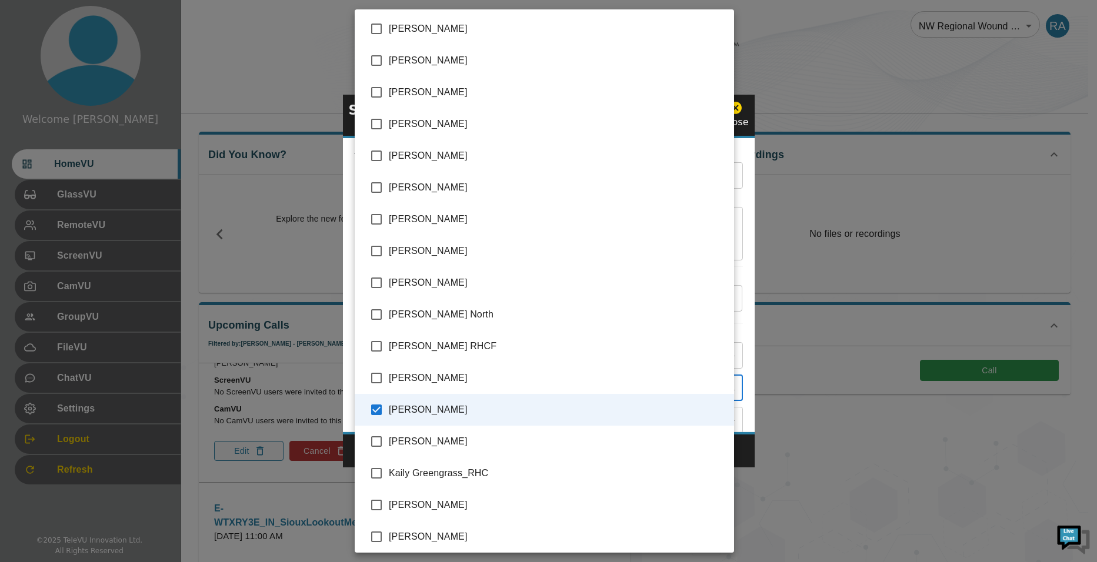
click at [746, 450] on div at bounding box center [548, 281] width 1097 height 562
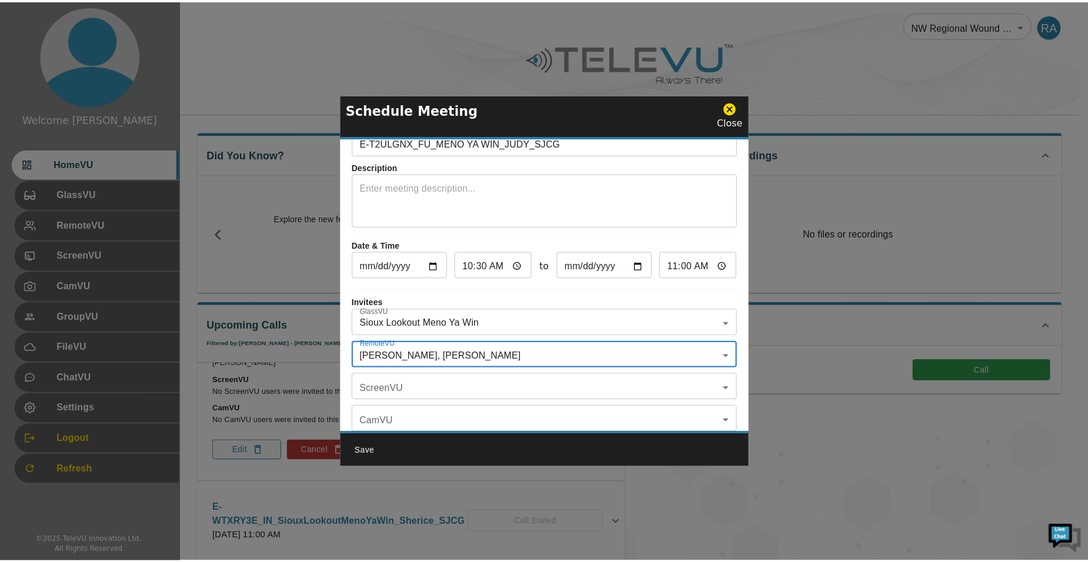
scroll to position [0, 0]
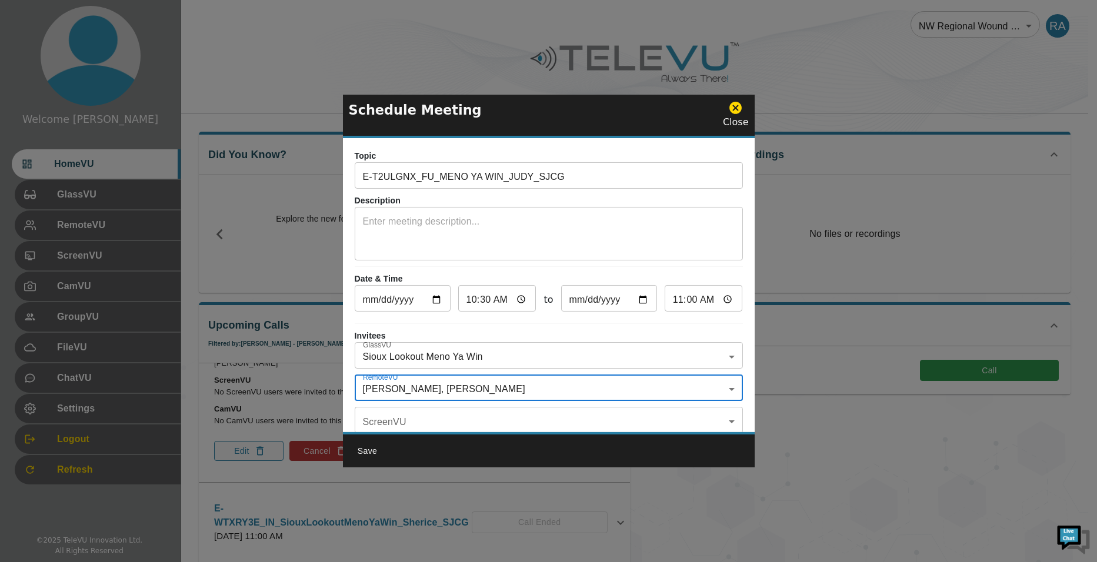
click at [452, 230] on textarea at bounding box center [549, 235] width 372 height 41
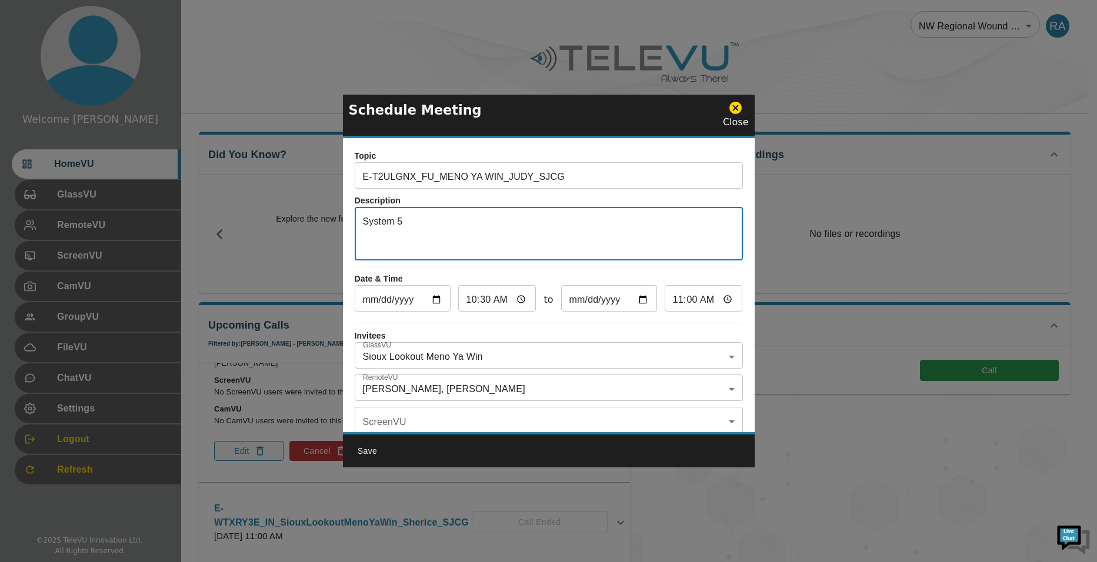
type textarea "System 5"
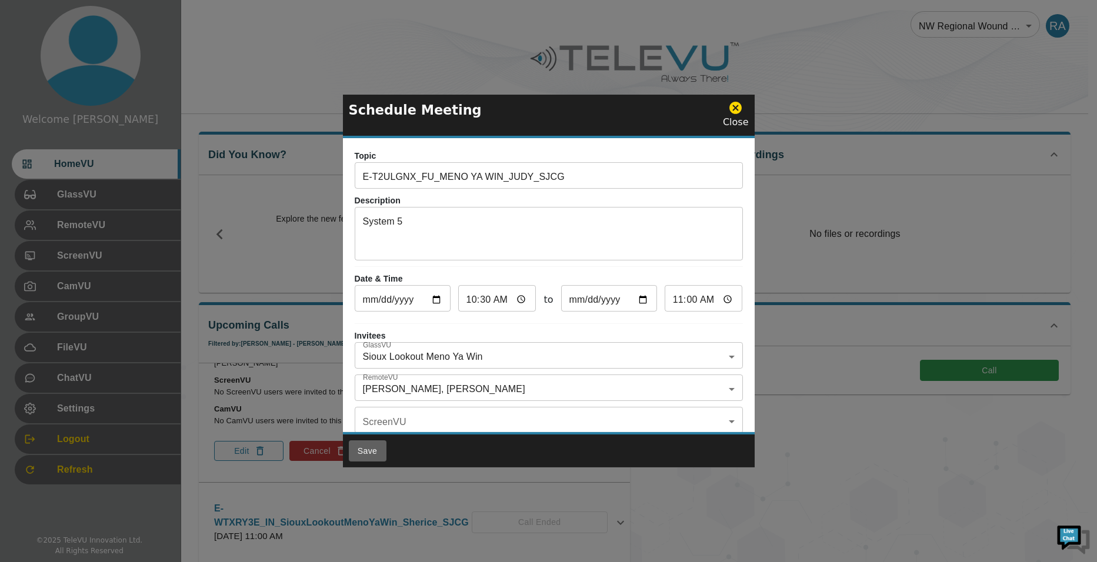
click at [375, 451] on button "Save" at bounding box center [368, 451] width 38 height 22
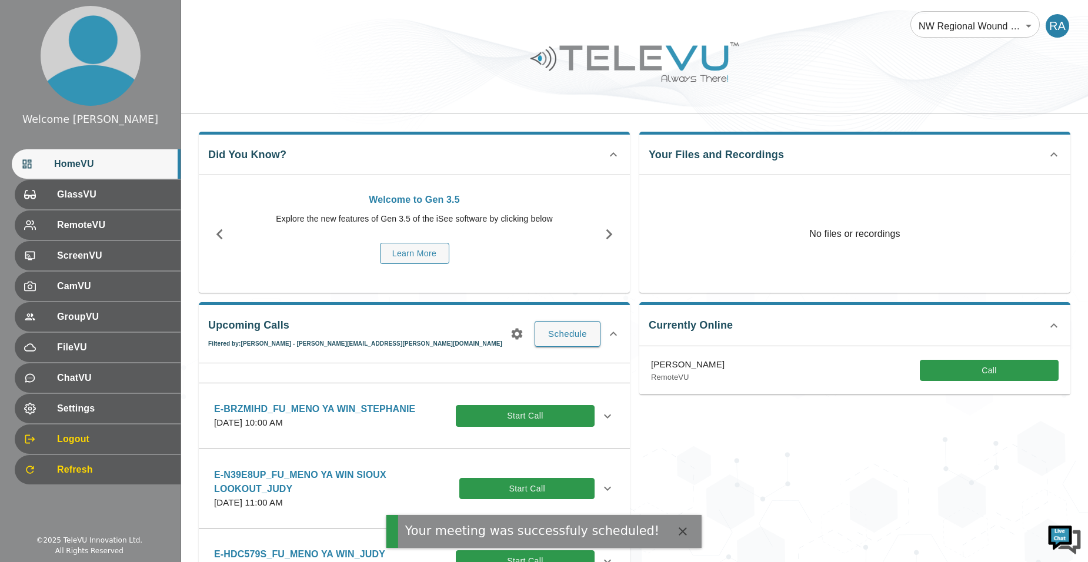
click at [517, 335] on icon "button" at bounding box center [517, 334] width 14 height 14
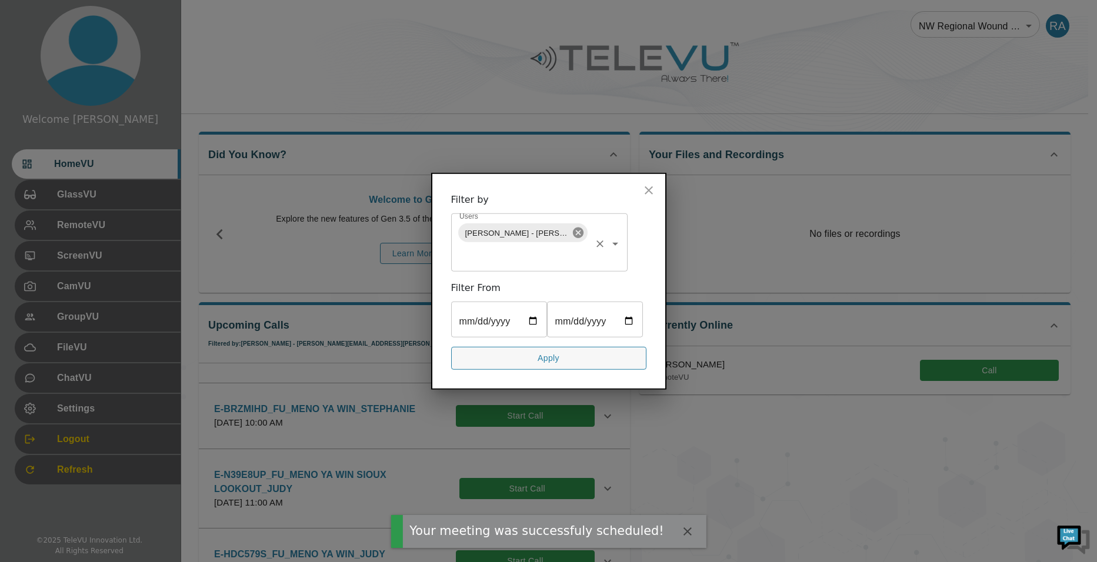
click at [579, 228] on icon at bounding box center [577, 233] width 11 height 11
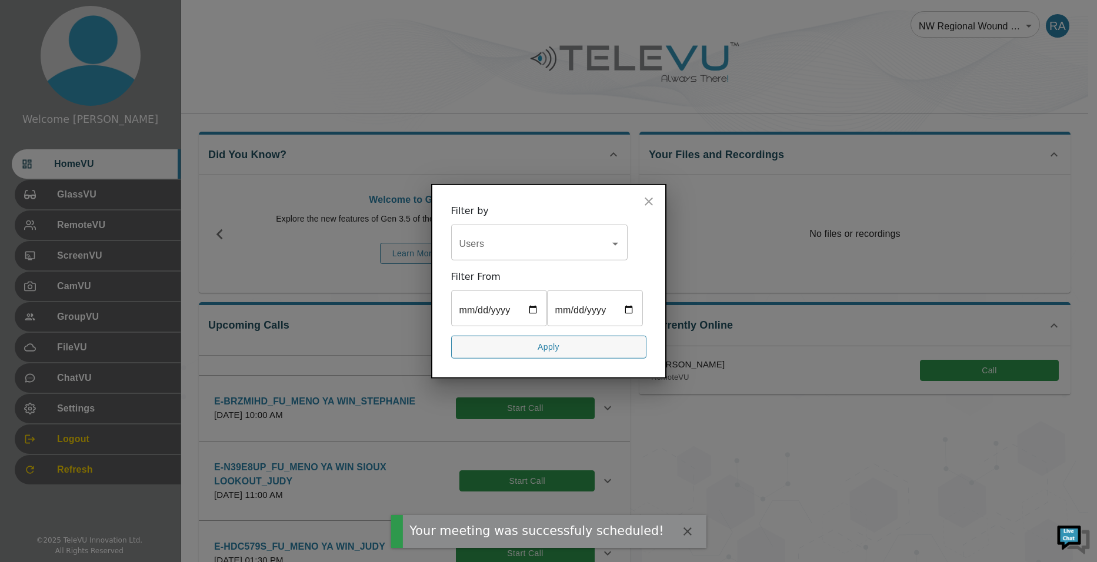
click at [571, 233] on input "Users" at bounding box center [530, 244] width 148 height 22
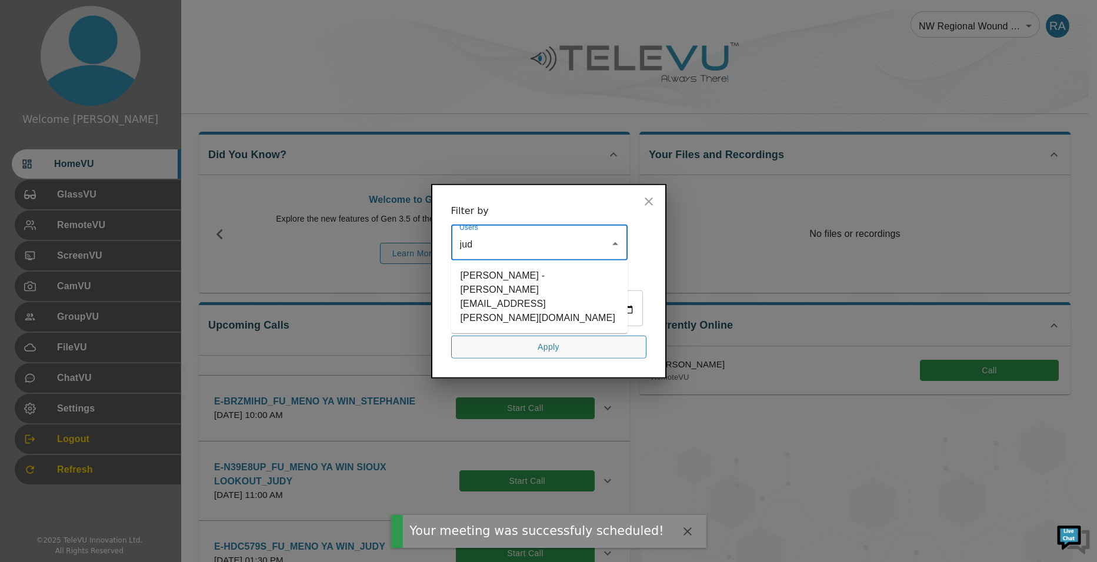
type input "[PERSON_NAME]"
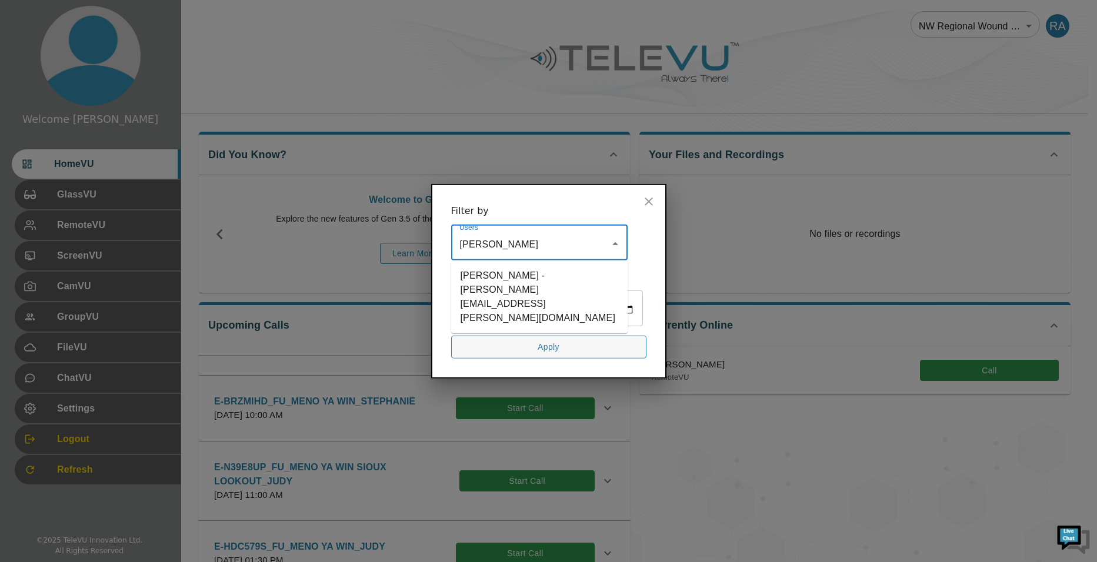
click at [560, 265] on li "[PERSON_NAME] - [PERSON_NAME][EMAIL_ADDRESS][PERSON_NAME][DOMAIN_NAME]" at bounding box center [539, 297] width 176 height 64
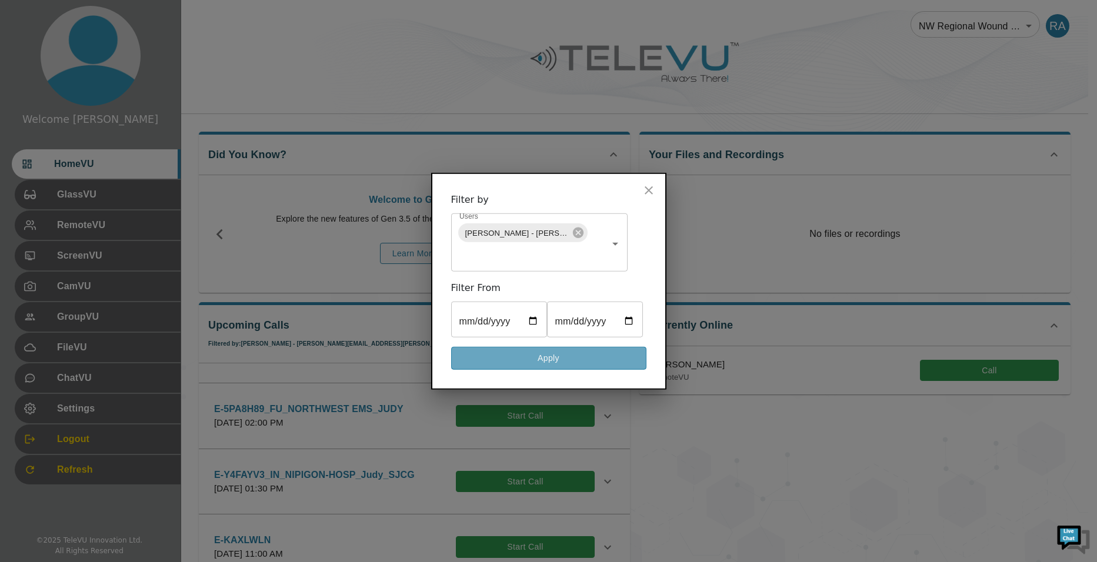
click at [579, 370] on button "Apply" at bounding box center [548, 358] width 195 height 23
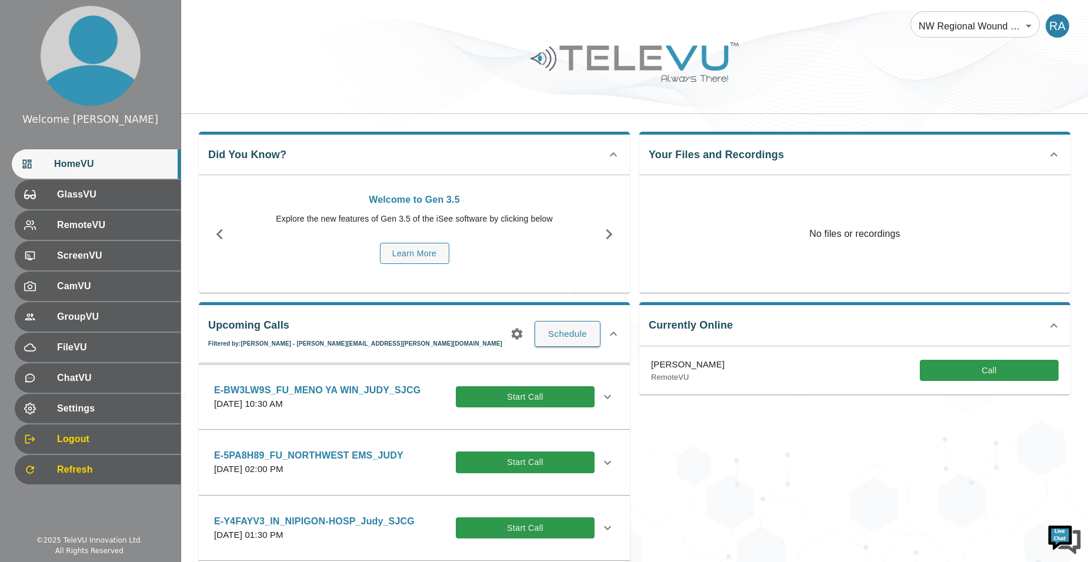
scroll to position [59, 0]
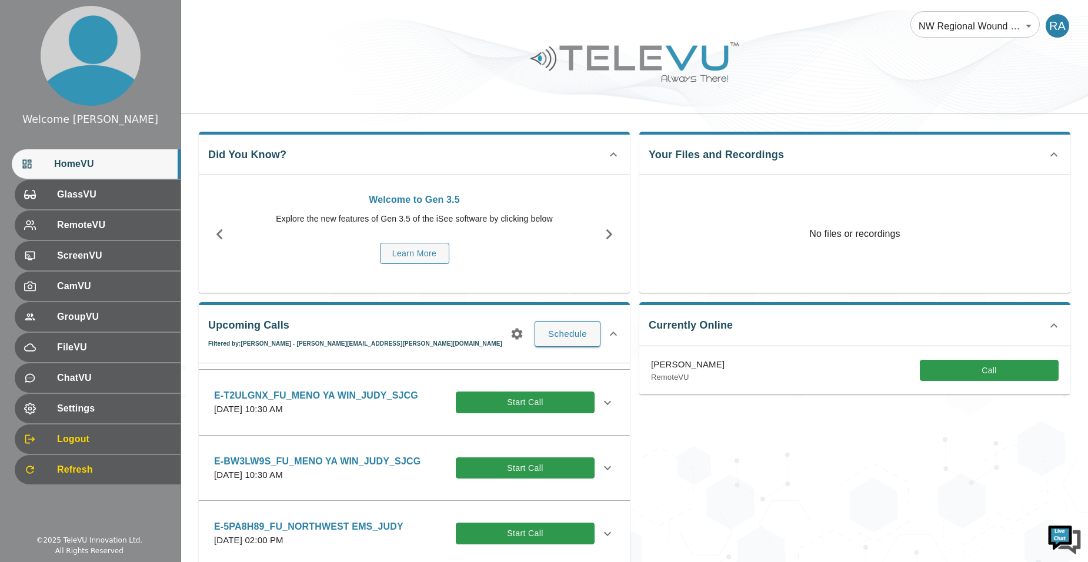
click at [600, 406] on icon at bounding box center [607, 403] width 14 height 14
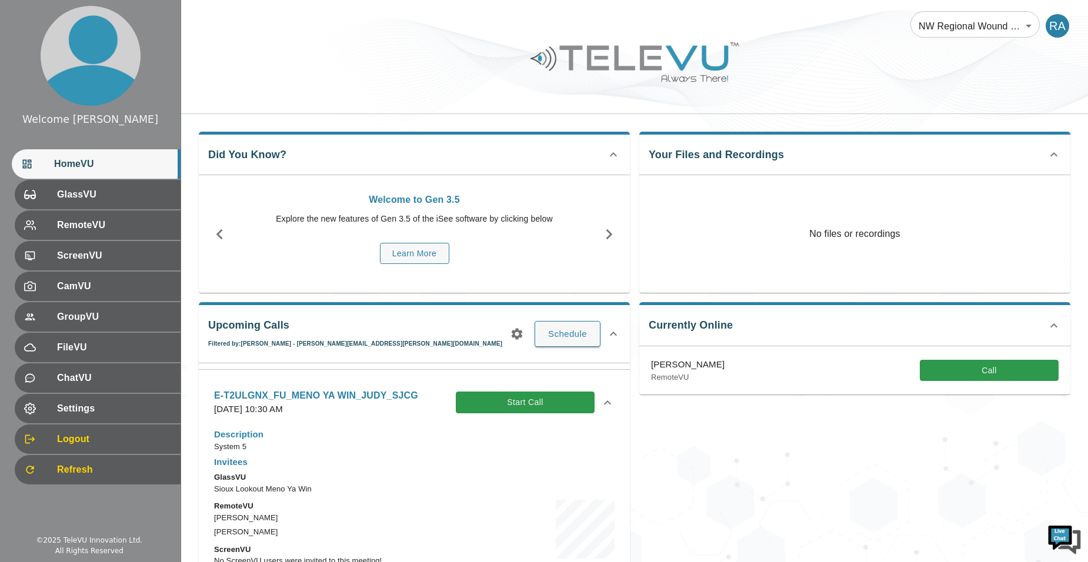
scroll to position [176, 0]
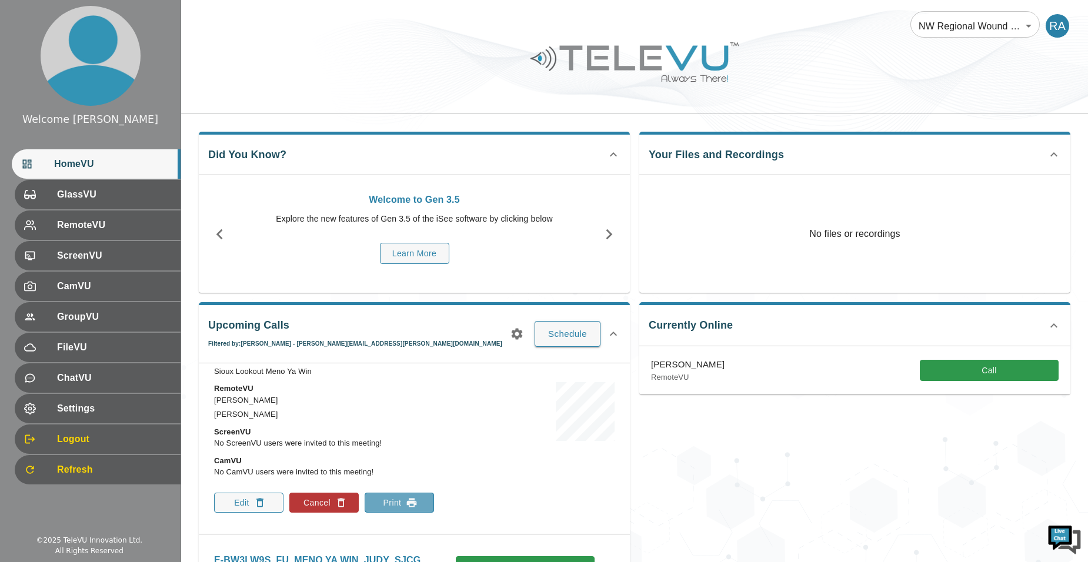
click at [390, 502] on button "Print" at bounding box center [399, 503] width 69 height 20
click at [519, 335] on icon "button" at bounding box center [517, 334] width 14 height 14
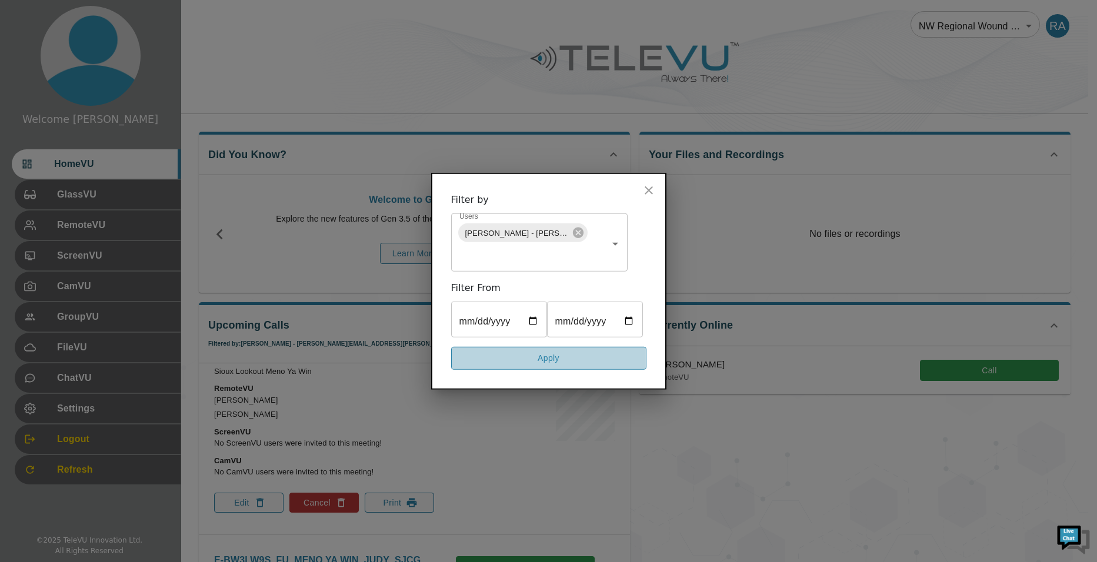
click at [544, 370] on button "Apply" at bounding box center [548, 358] width 195 height 23
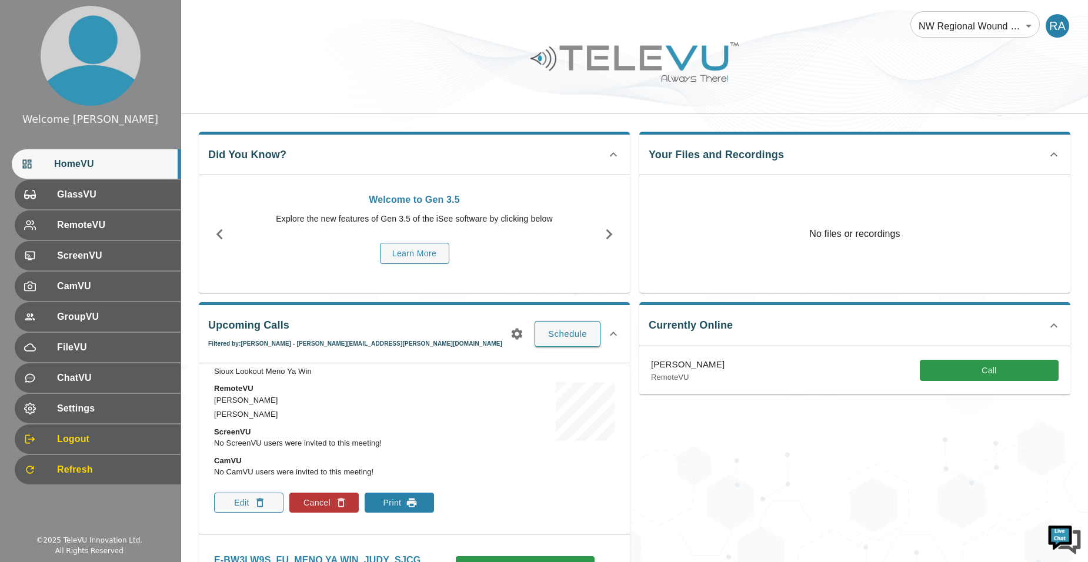
click at [403, 500] on button "Print" at bounding box center [399, 503] width 69 height 20
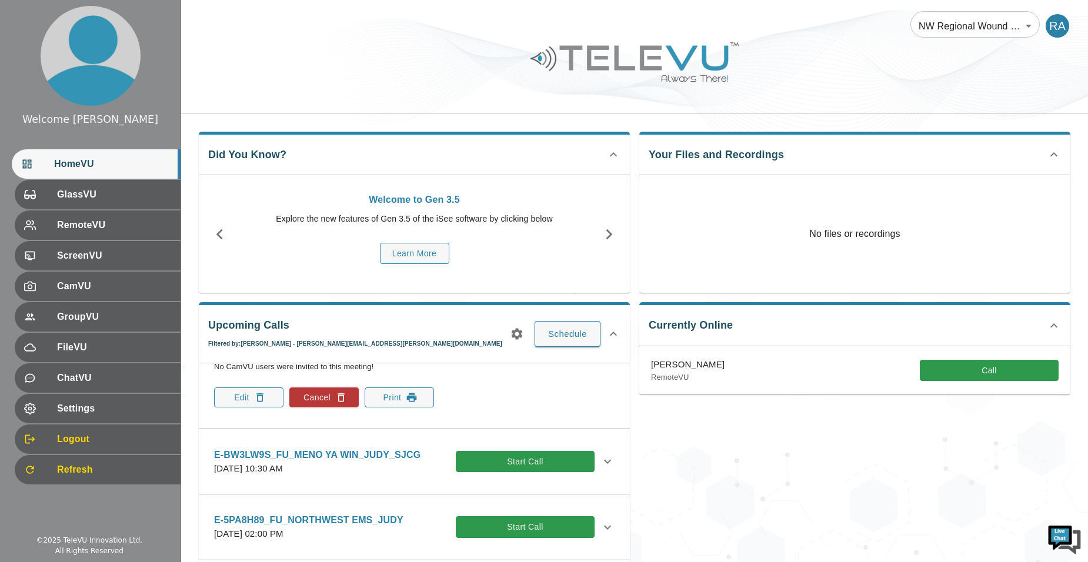
scroll to position [294, 0]
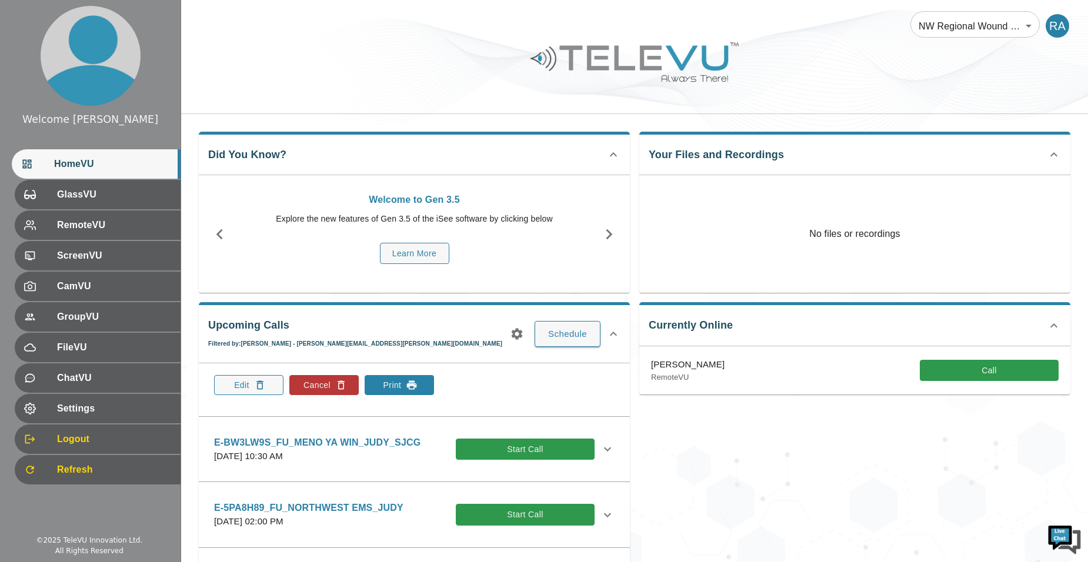
click at [403, 379] on button "Print" at bounding box center [399, 385] width 69 height 20
click at [672, 450] on div "Currently Online [PERSON_NAME] RemoteVU Call" at bounding box center [850, 450] width 440 height 315
click at [513, 338] on icon "button" at bounding box center [517, 334] width 14 height 14
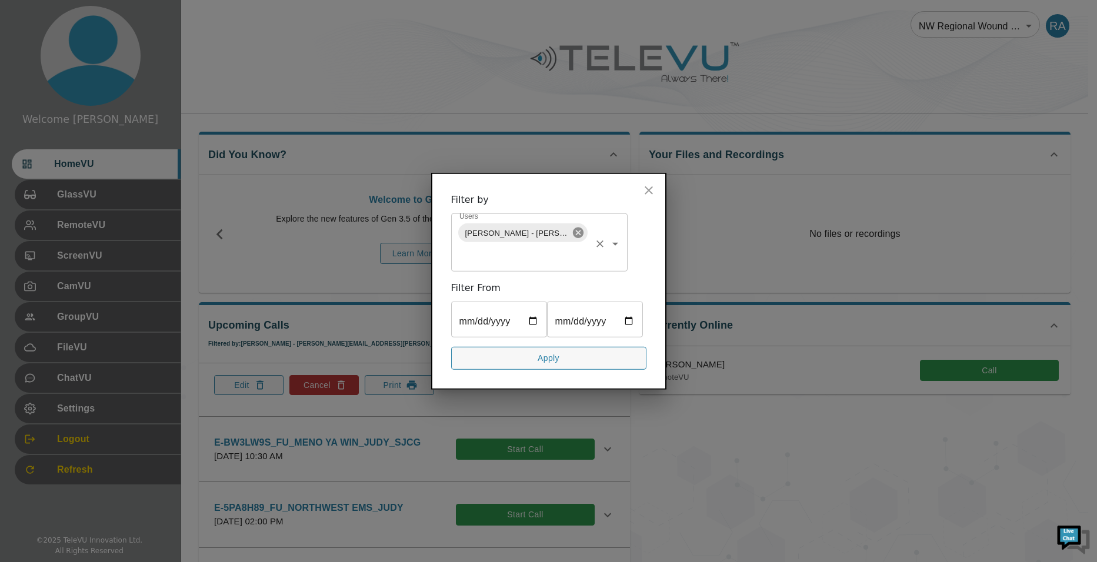
click at [572, 226] on icon at bounding box center [578, 232] width 13 height 13
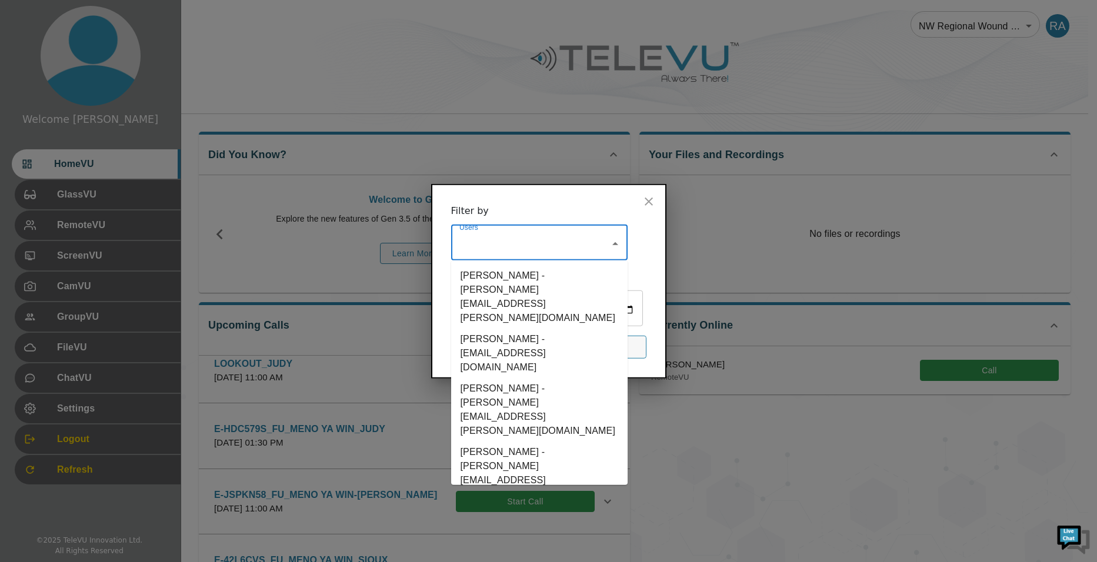
click at [570, 233] on input "Users" at bounding box center [530, 244] width 148 height 22
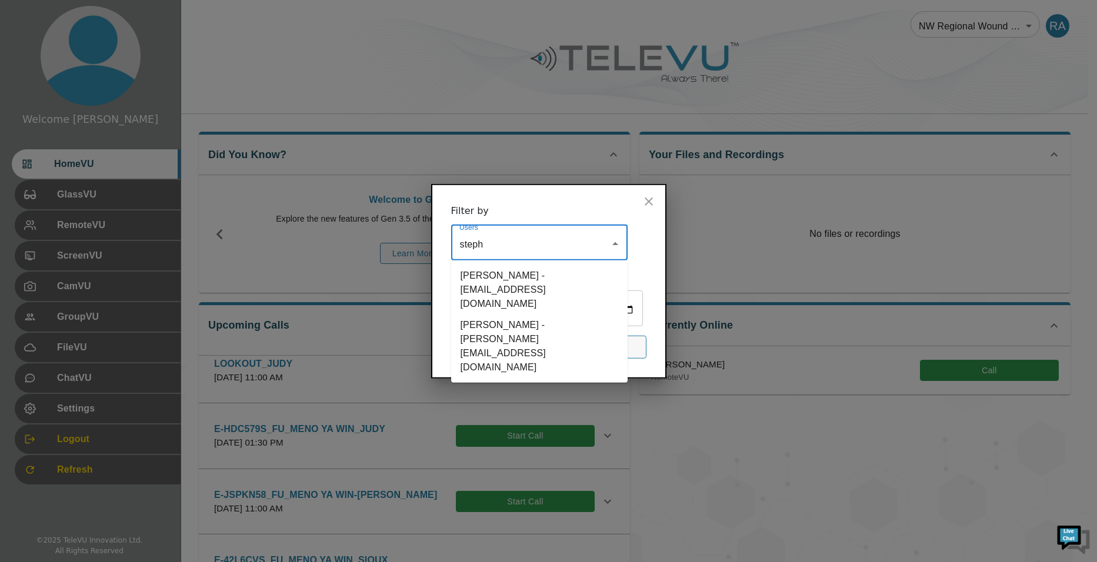
type input "stepha"
click at [504, 315] on li "[PERSON_NAME] - [PERSON_NAME][EMAIL_ADDRESS][DOMAIN_NAME]" at bounding box center [539, 347] width 176 height 64
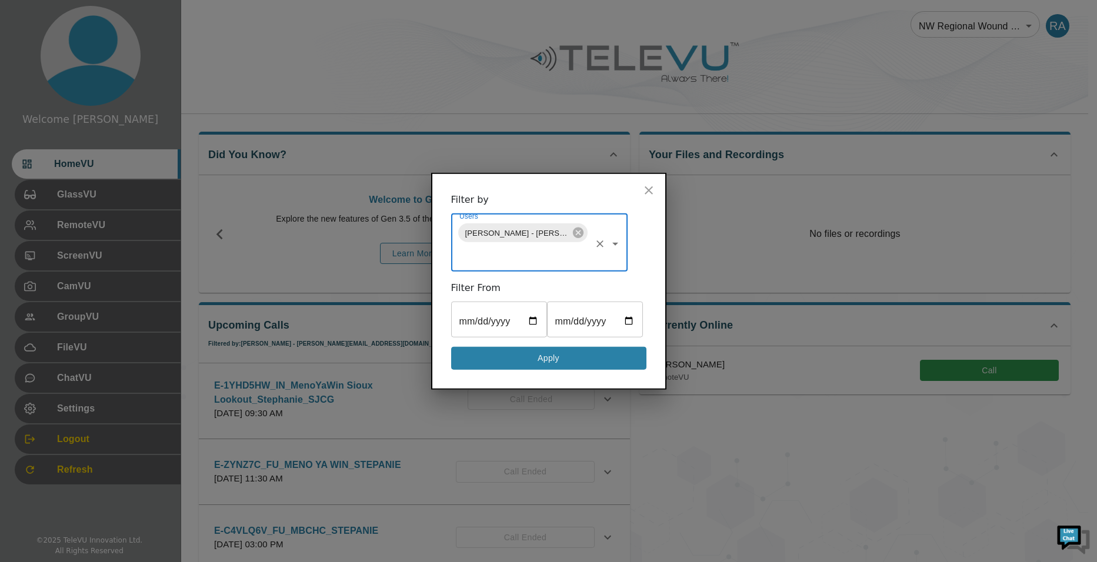
click at [601, 370] on button "Apply" at bounding box center [548, 358] width 195 height 23
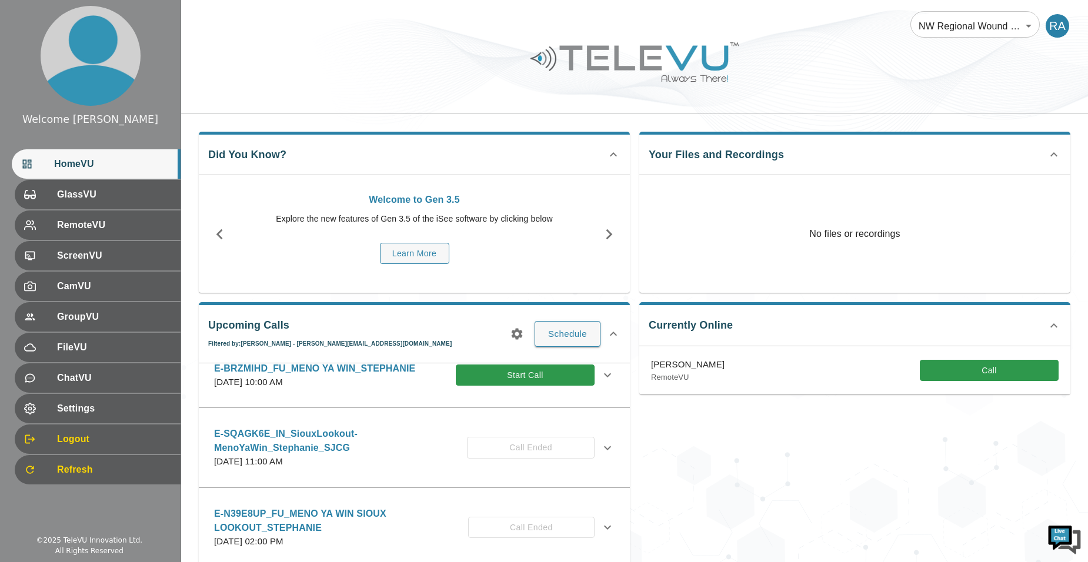
scroll to position [0, 0]
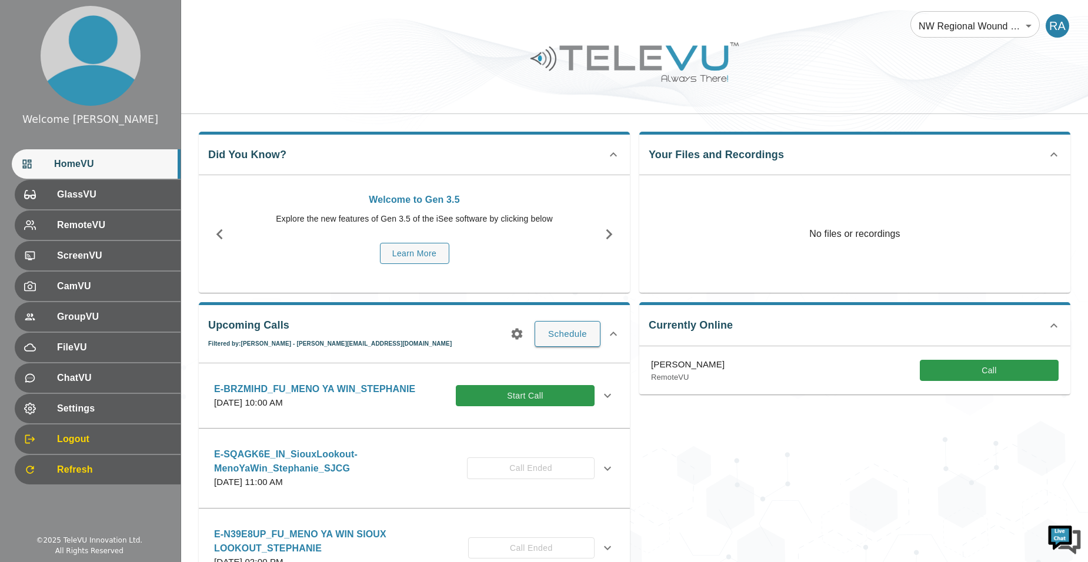
click at [600, 474] on icon at bounding box center [607, 469] width 14 height 14
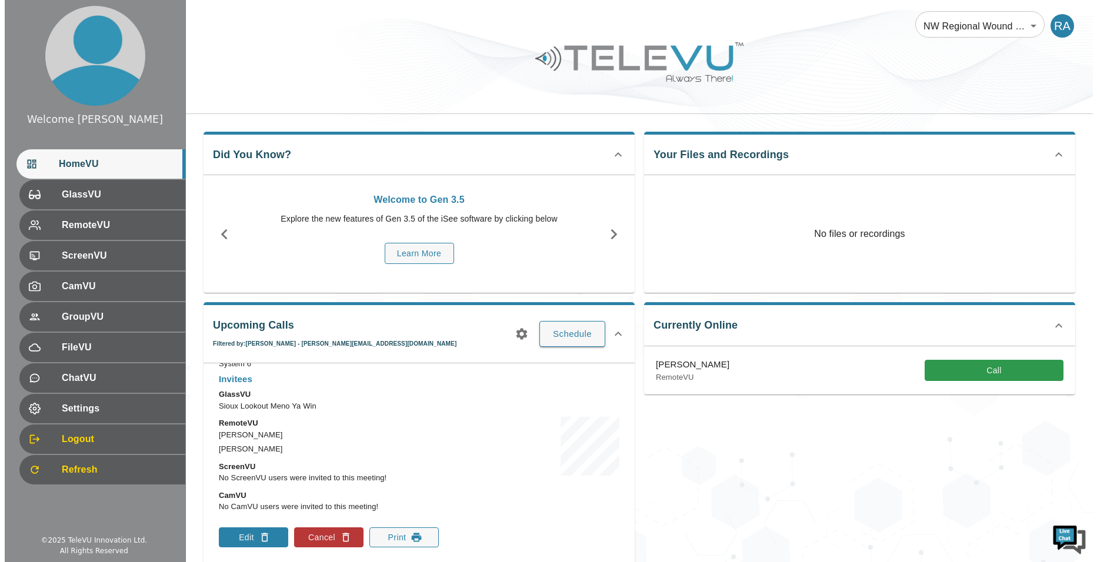
scroll to position [176, 0]
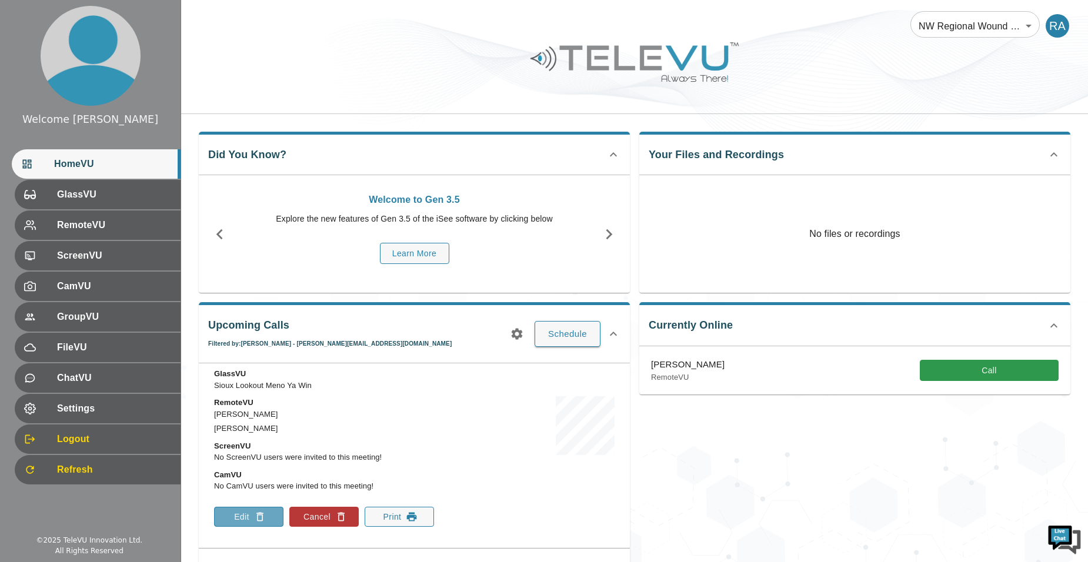
click at [246, 515] on button "Edit" at bounding box center [248, 517] width 69 height 20
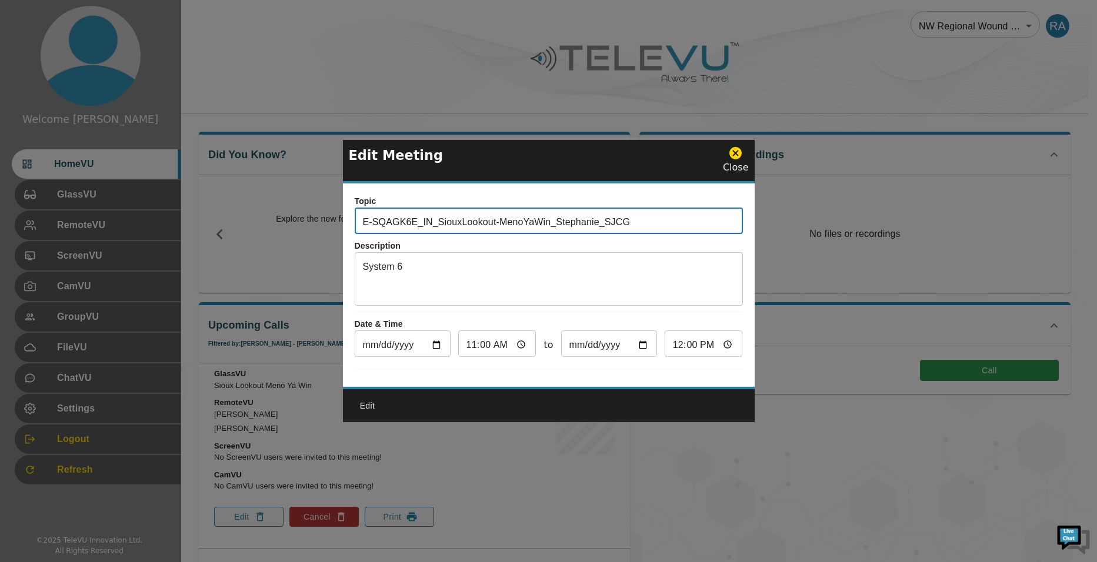
drag, startPoint x: 652, startPoint y: 216, endPoint x: 350, endPoint y: 219, distance: 301.7
click at [350, 219] on div "Topic E-SQAGK6E_IN_SiouxLookout-MenoYaWin_Stephanie_SJCG ​ Description System 6…" at bounding box center [549, 284] width 412 height 203
click at [737, 156] on div "Close" at bounding box center [736, 160] width 26 height 29
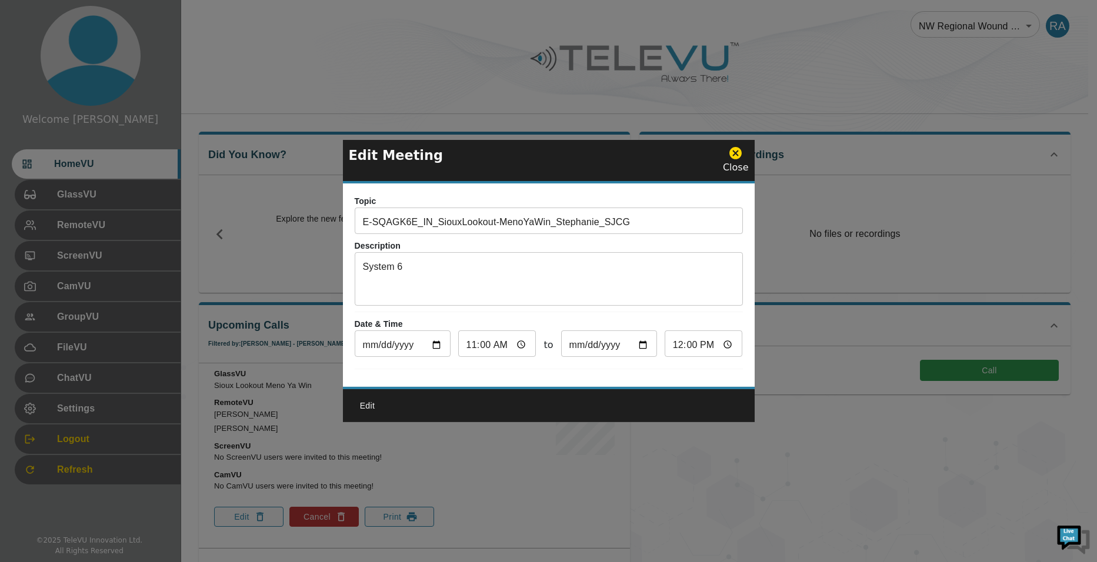
click at [736, 147] on icon at bounding box center [735, 153] width 12 height 12
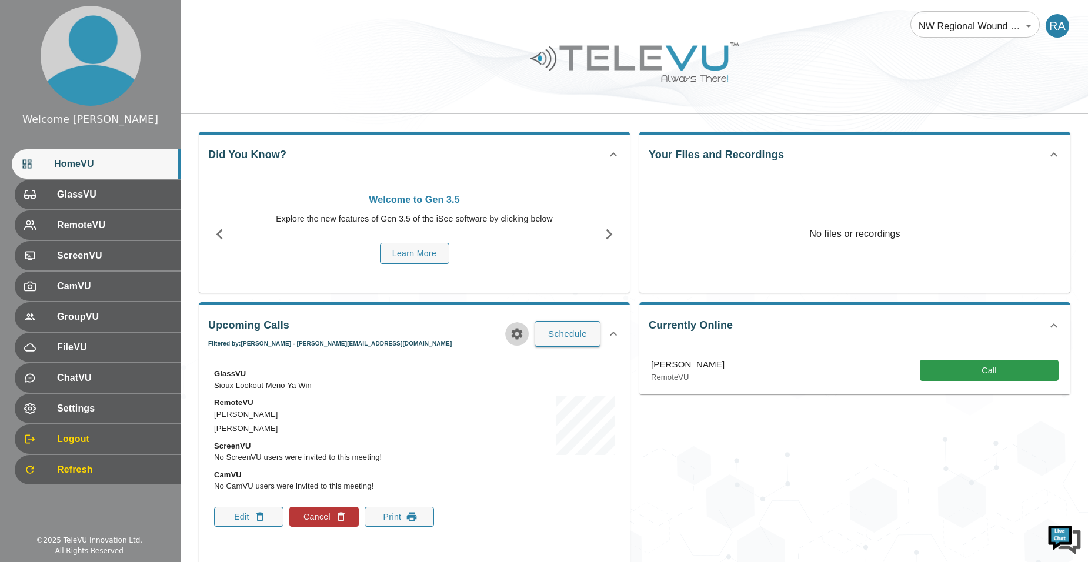
click at [522, 336] on icon "button" at bounding box center [517, 334] width 11 height 11
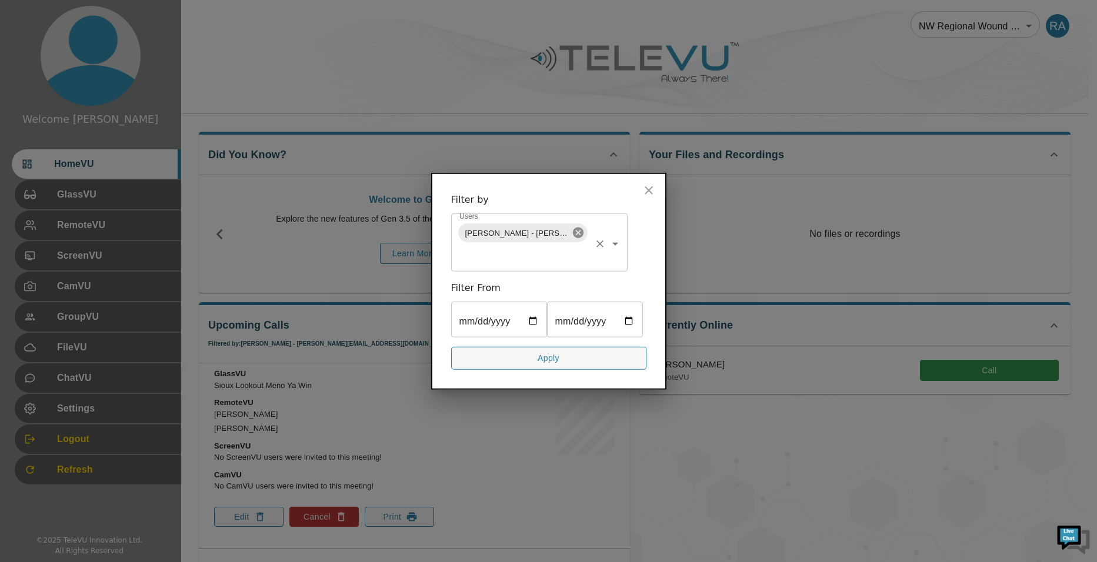
click at [580, 228] on icon at bounding box center [577, 233] width 11 height 11
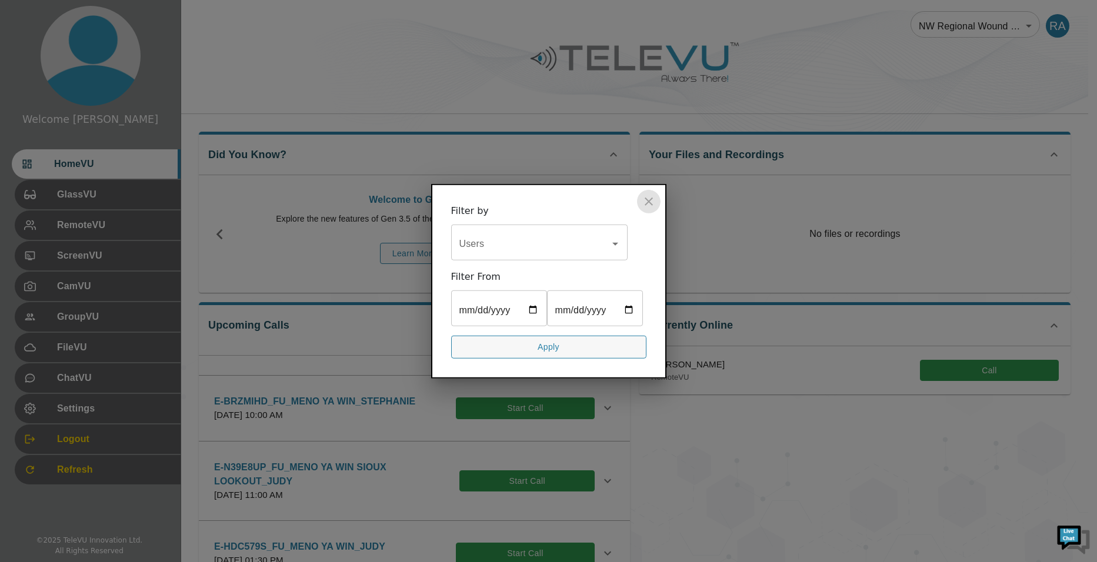
click at [639, 190] on button "close" at bounding box center [649, 202] width 24 height 24
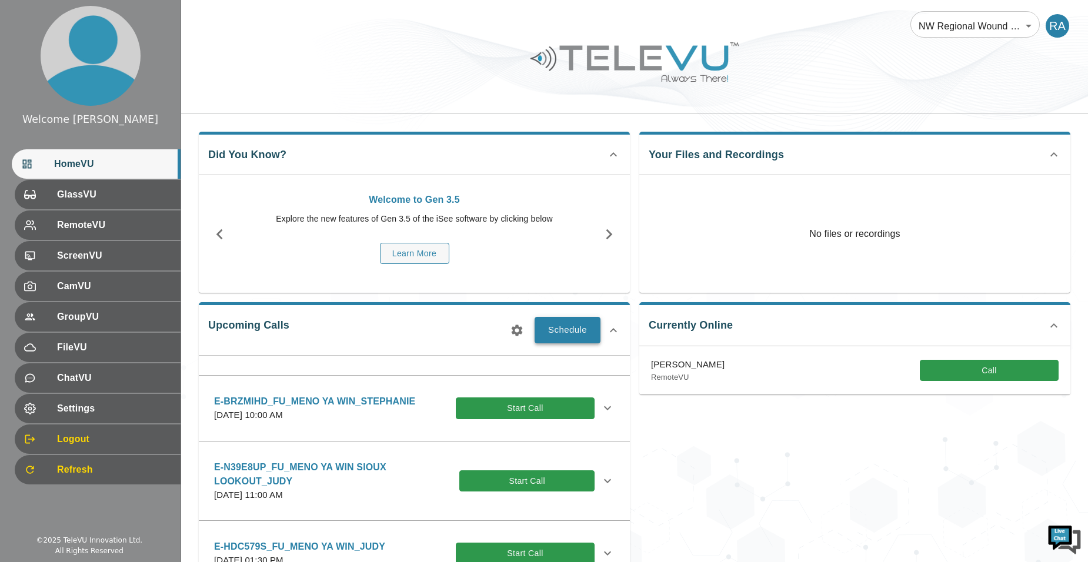
click at [578, 327] on button "Schedule" at bounding box center [568, 330] width 66 height 26
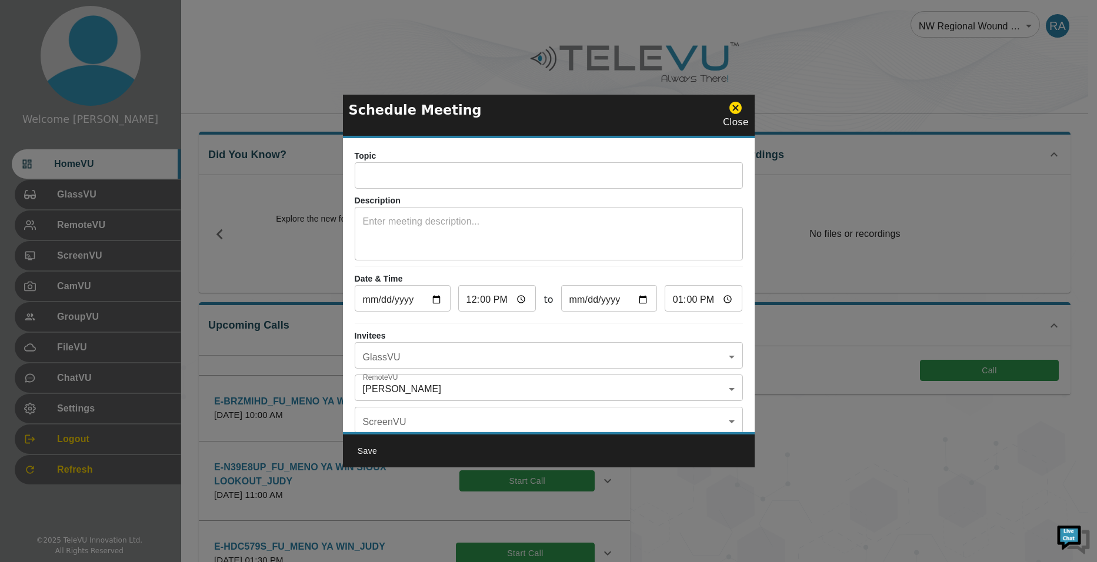
click at [447, 182] on input "text" at bounding box center [549, 177] width 388 height 24
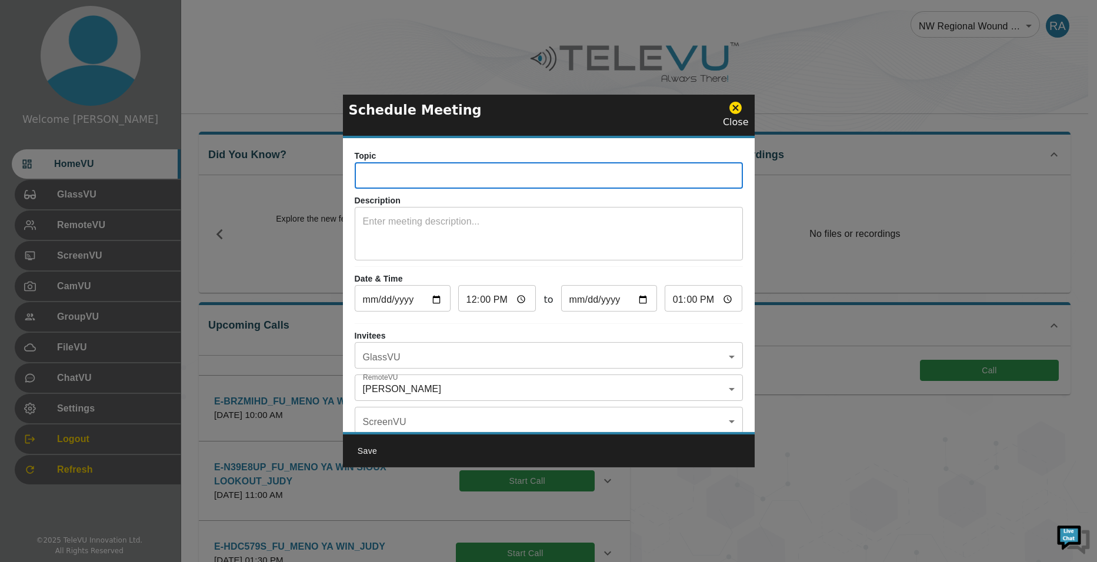
paste input "E-SQAGK6E_IN_SiouxLookout-MenoYaWin_Stephanie_SJCG"
click at [425, 173] on input "E-SQAGK6E_IN_SiouxLookout-MenoYaWin_Stephanie_SJCG" at bounding box center [549, 177] width 388 height 24
click at [591, 179] on input "E-SQAGK6E_FU_SiouxLookout-MenoYaWin_Stephanie_SJCG" at bounding box center [549, 177] width 388 height 24
type input "E-SQAGK6E_FU_SiouxLookout-MenoYaWin_JUDY_SJCG"
click at [581, 224] on textarea at bounding box center [549, 235] width 372 height 41
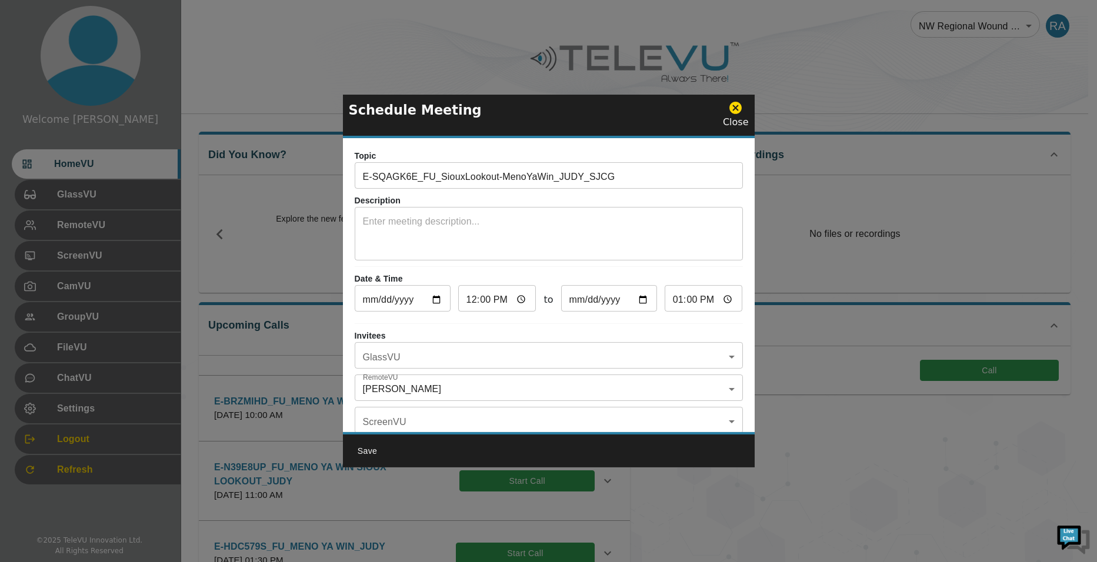
click at [421, 246] on textarea at bounding box center [549, 235] width 372 height 41
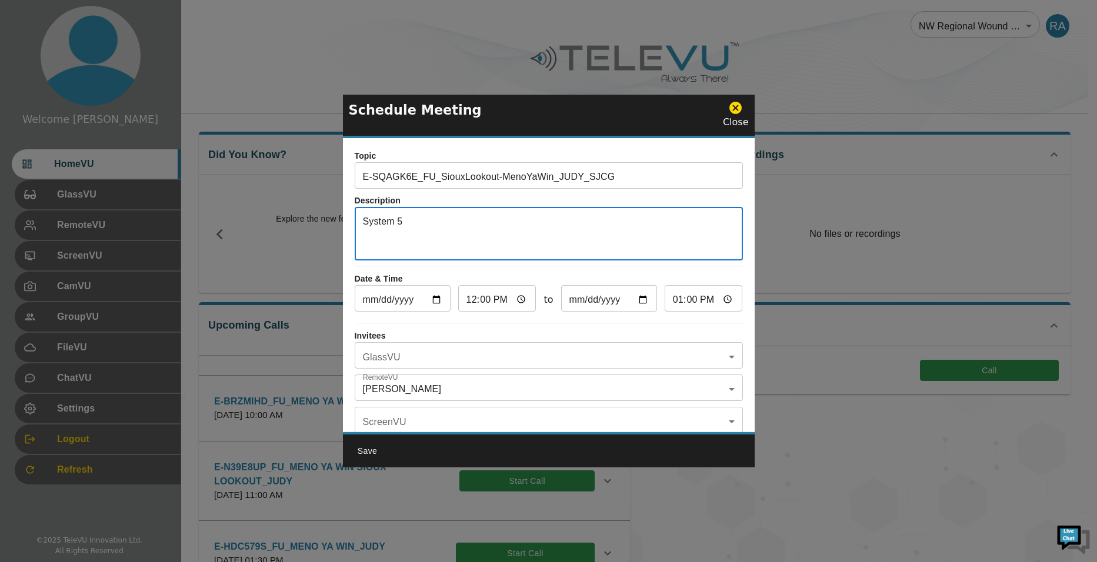
type textarea "System 5"
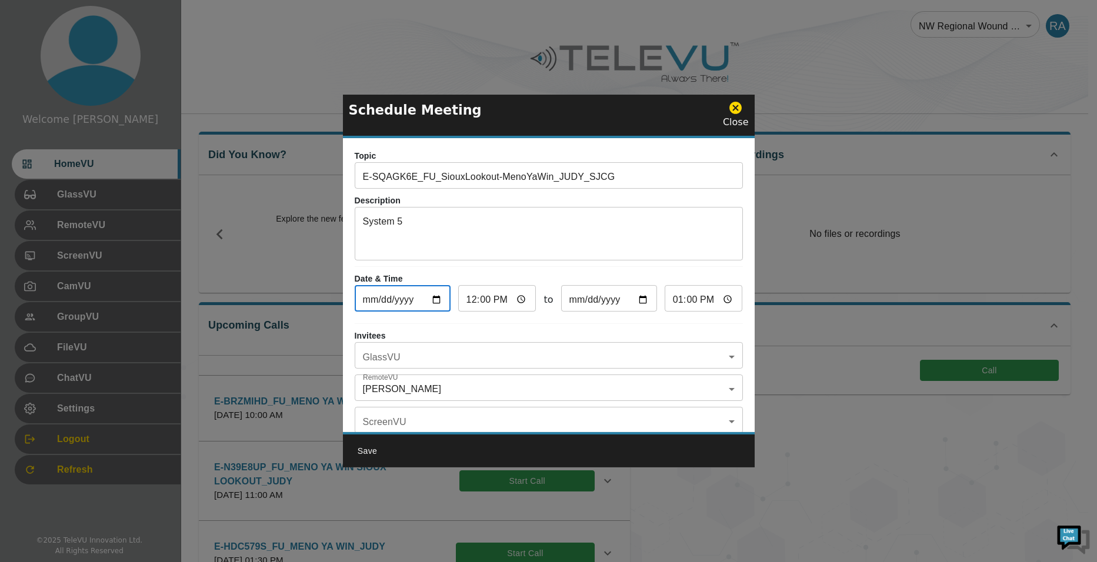
click at [434, 298] on input "[DATE]" at bounding box center [403, 300] width 96 height 24
type input "[DATE]"
click at [474, 305] on input "12:00" at bounding box center [497, 300] width 78 height 24
type input "13:00"
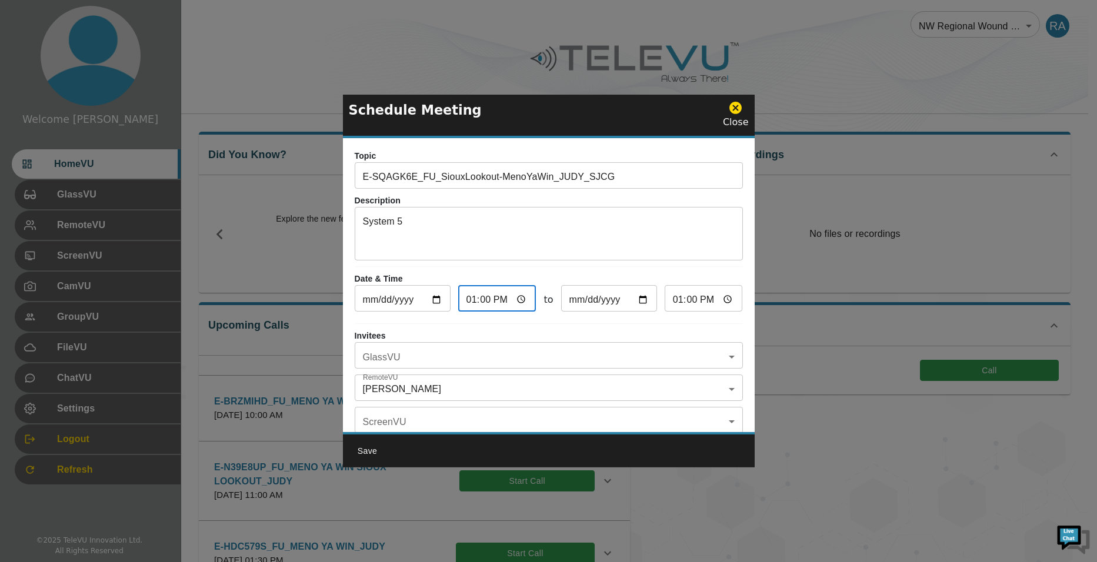
type input "14:00"
type input "14:30"
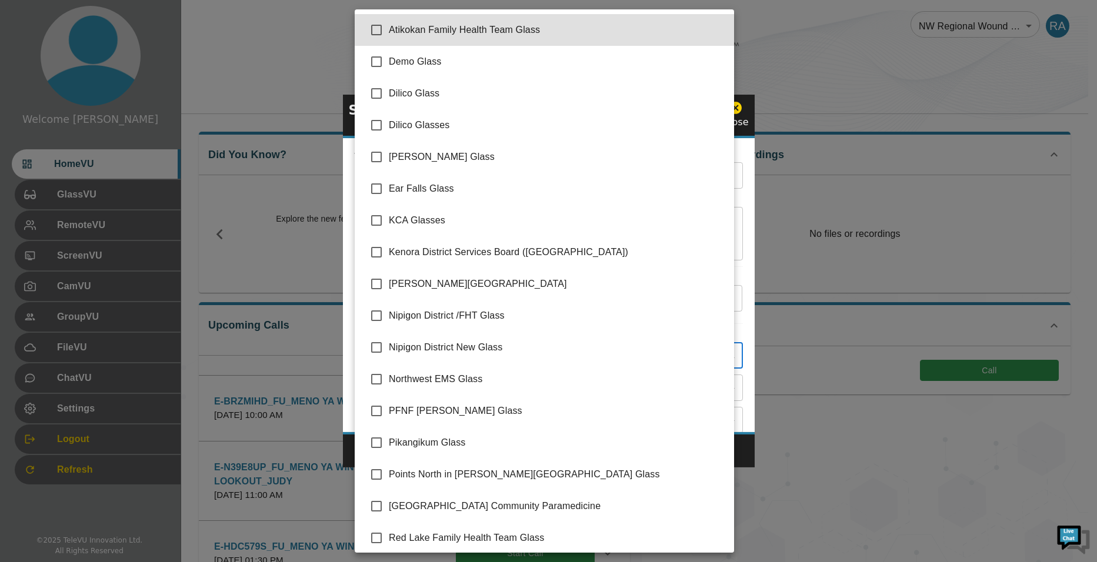
click at [403, 358] on body "Welcome [PERSON_NAME] HomeVU GlassVU RemoteVU ScreenVU CamVU GroupVU FileVU Cha…" at bounding box center [548, 458] width 1097 height 917
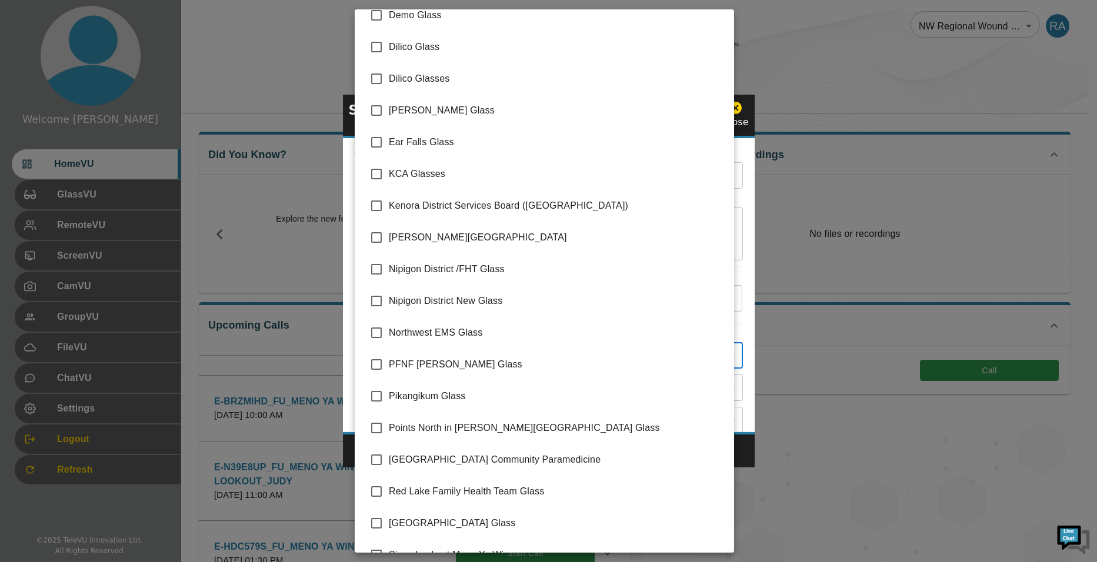
scroll to position [133, 0]
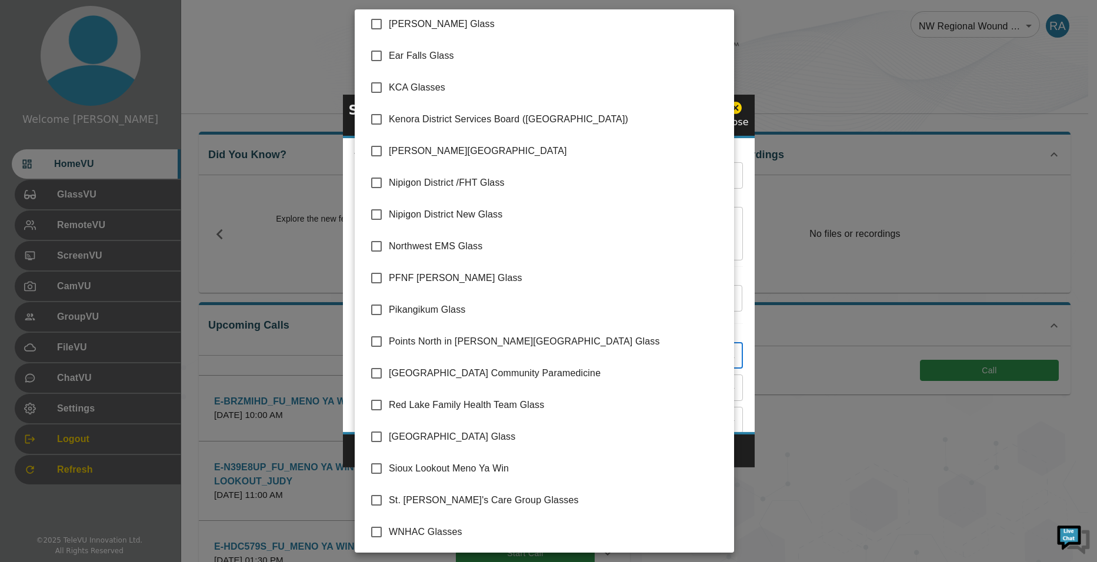
click at [378, 473] on input "checkbox" at bounding box center [376, 468] width 25 height 25
checkbox input "true"
type input "Sioux Lookout Meno Ya Win"
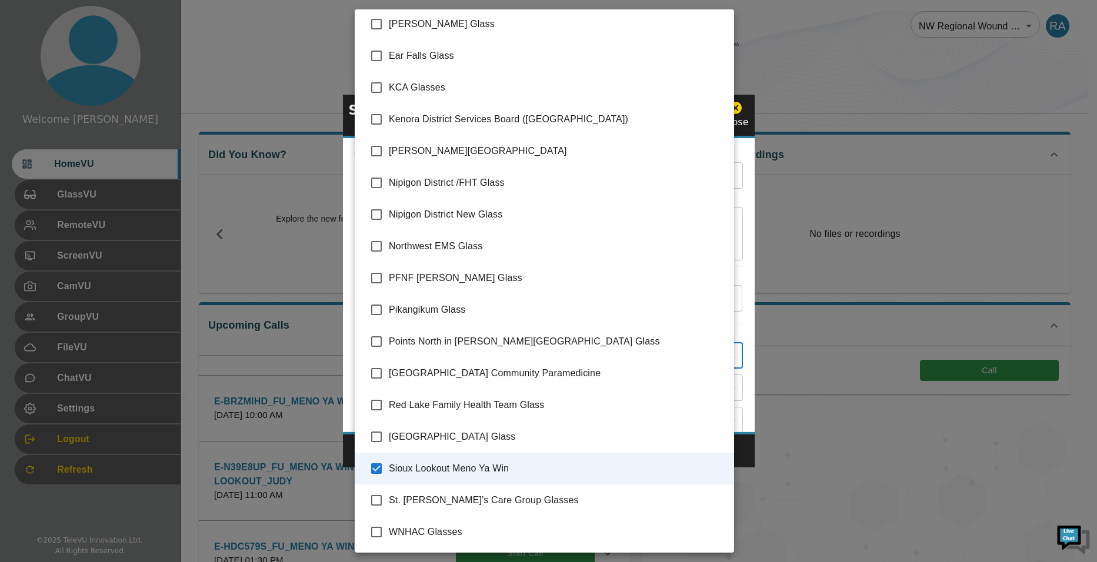
click at [739, 455] on div at bounding box center [548, 281] width 1097 height 562
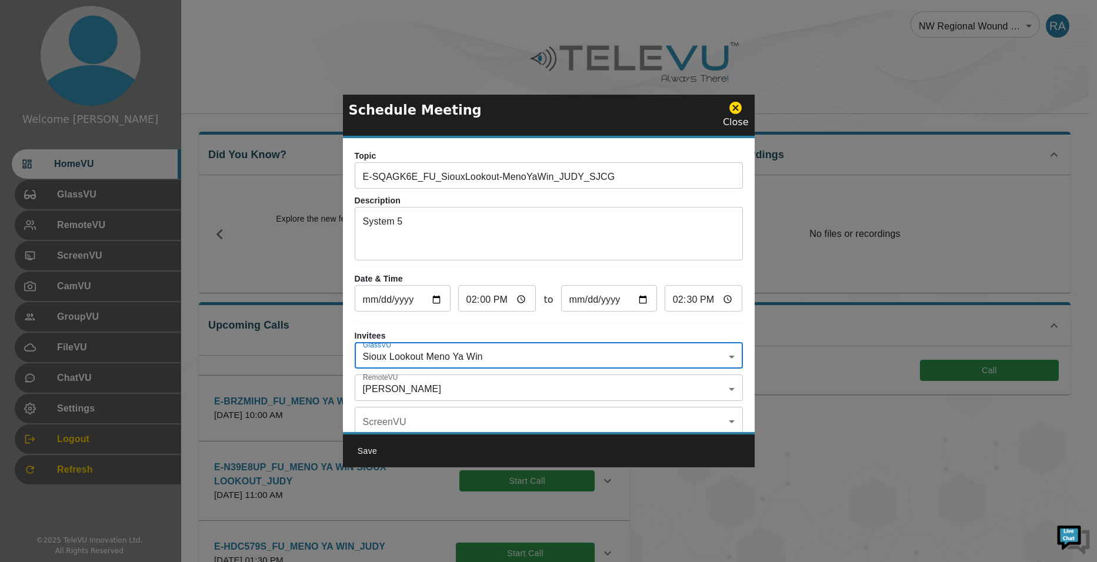
click at [432, 390] on body "Welcome [PERSON_NAME] HomeVU GlassVU RemoteVU ScreenVU CamVU GroupVU FileVU Cha…" at bounding box center [548, 458] width 1097 height 917
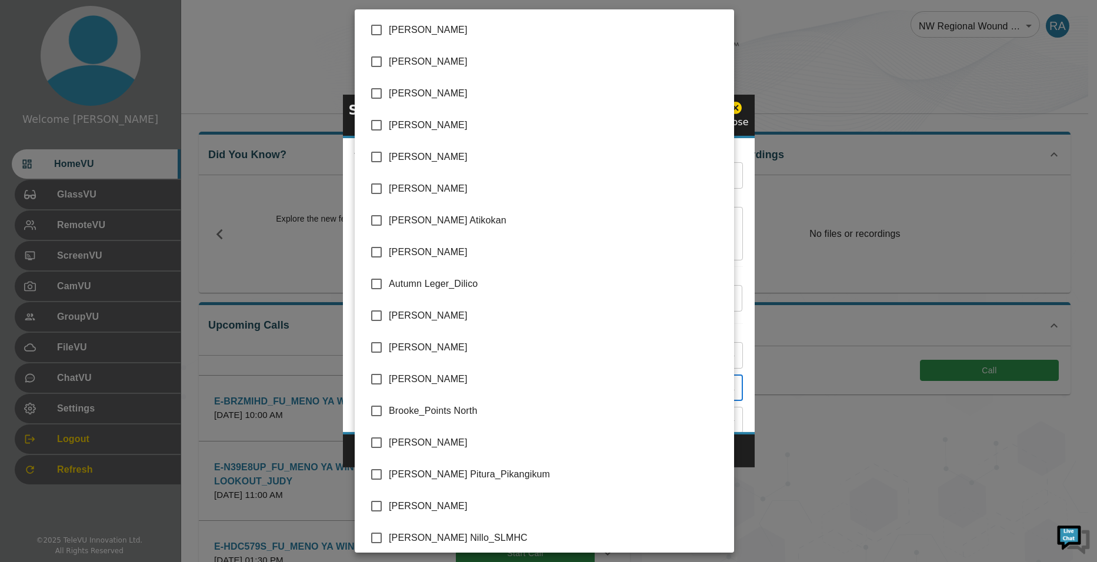
scroll to position [2385, 0]
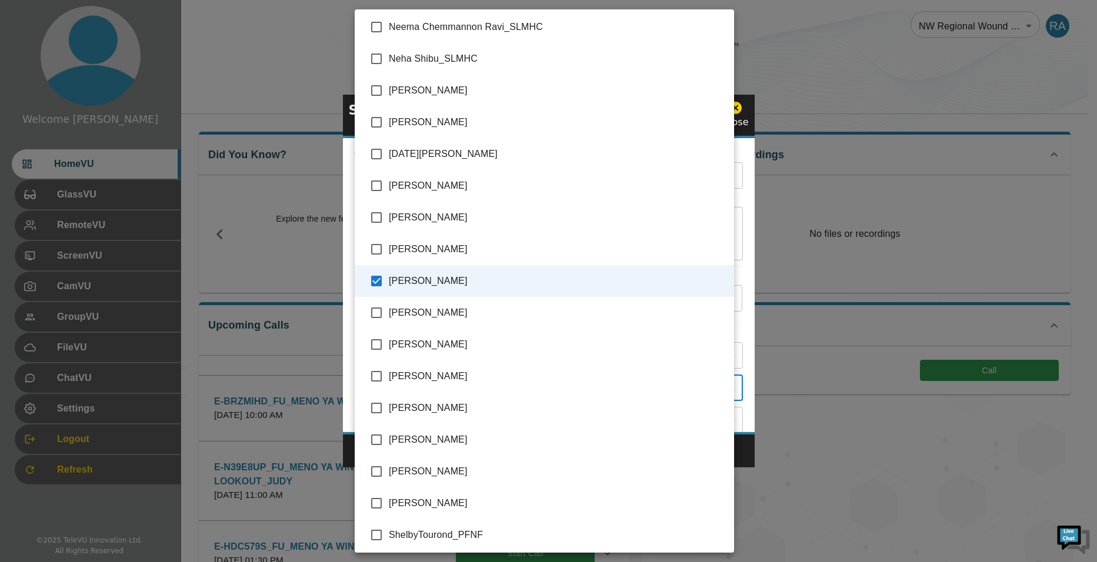
click at [380, 279] on input "checkbox" at bounding box center [376, 281] width 25 height 25
checkbox input "false"
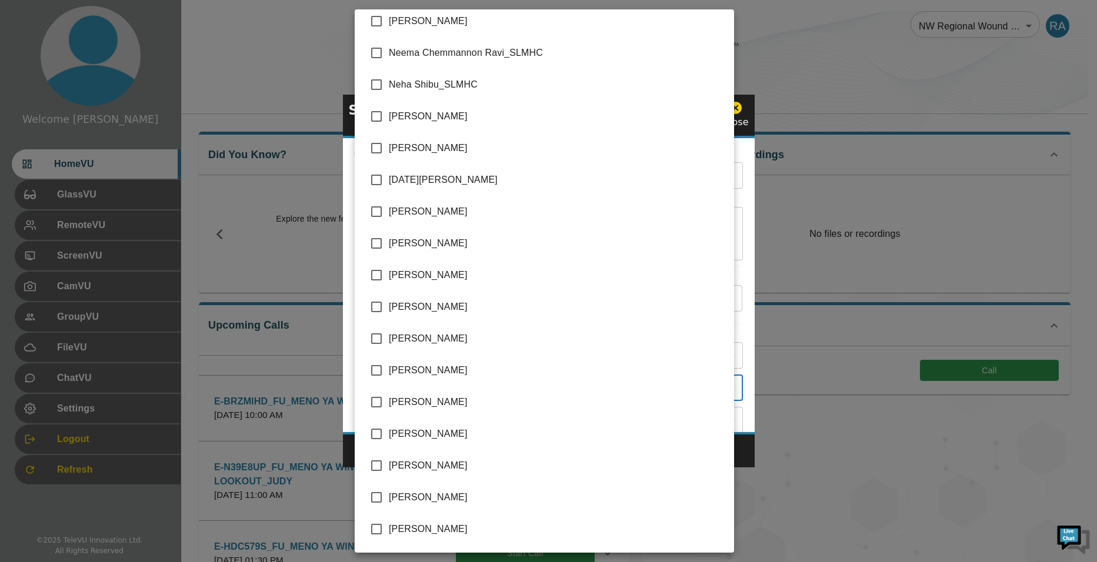
scroll to position [2330, 0]
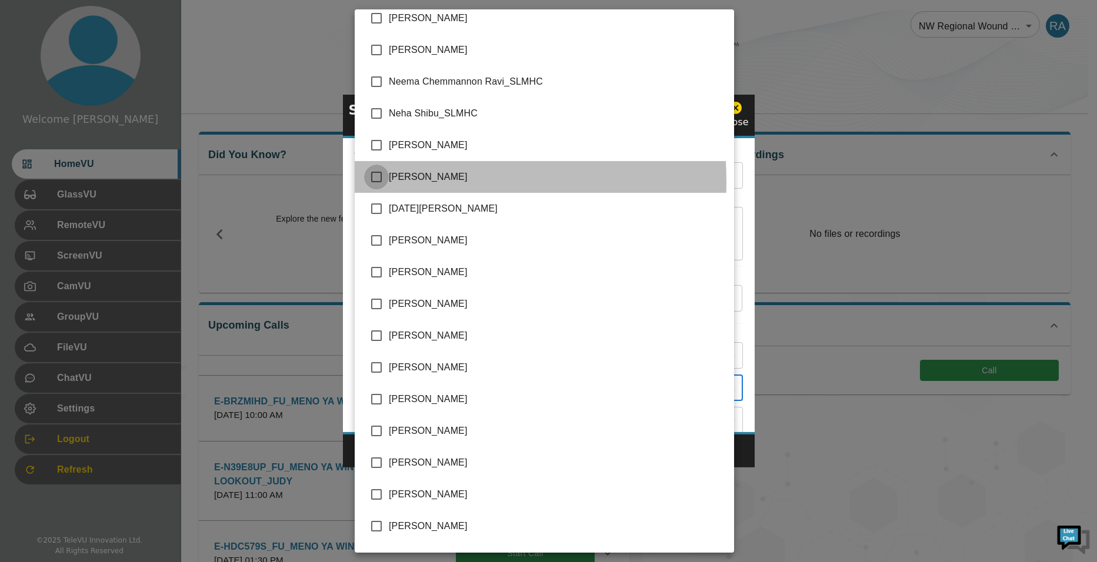
click at [378, 182] on input "checkbox" at bounding box center [376, 177] width 25 height 25
checkbox input "true"
type input "[PERSON_NAME]"
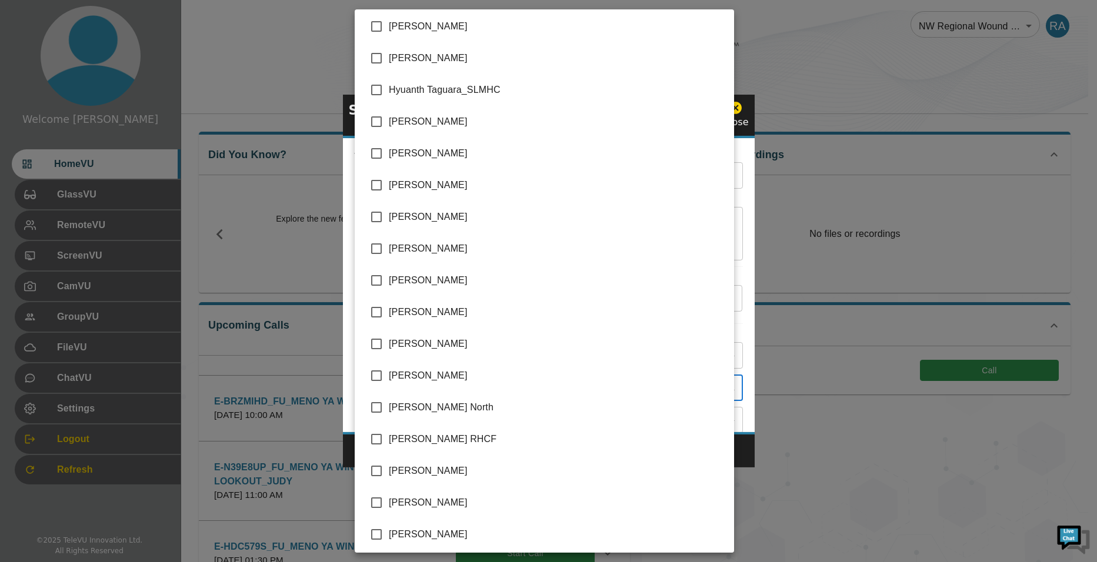
scroll to position [1154, 0]
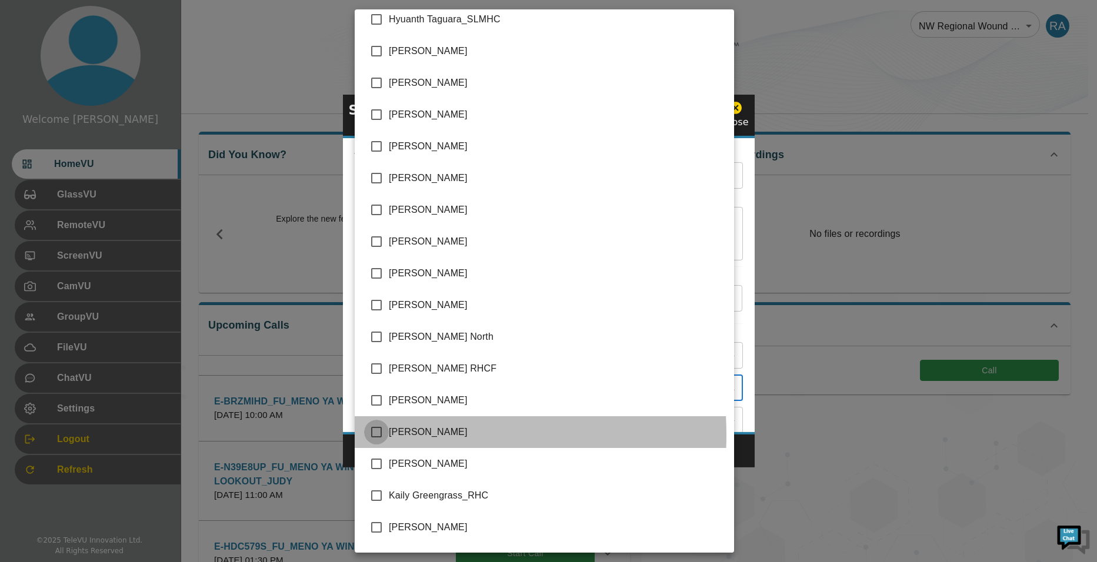
click at [375, 435] on input "checkbox" at bounding box center [376, 432] width 25 height 25
checkbox input "true"
type input "[PERSON_NAME],[PERSON_NAME]"
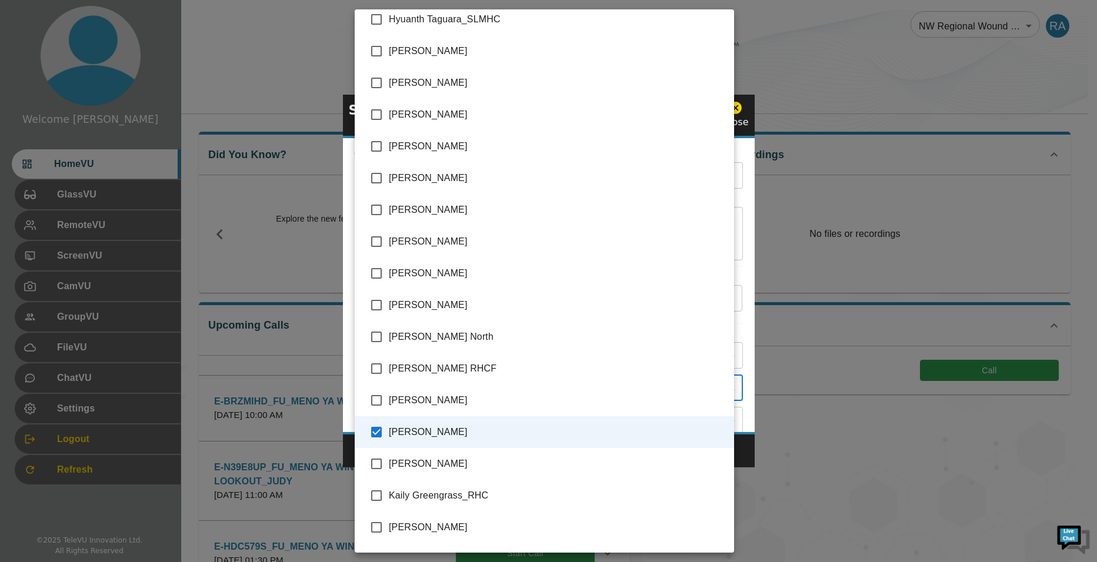
click at [747, 457] on div at bounding box center [548, 281] width 1097 height 562
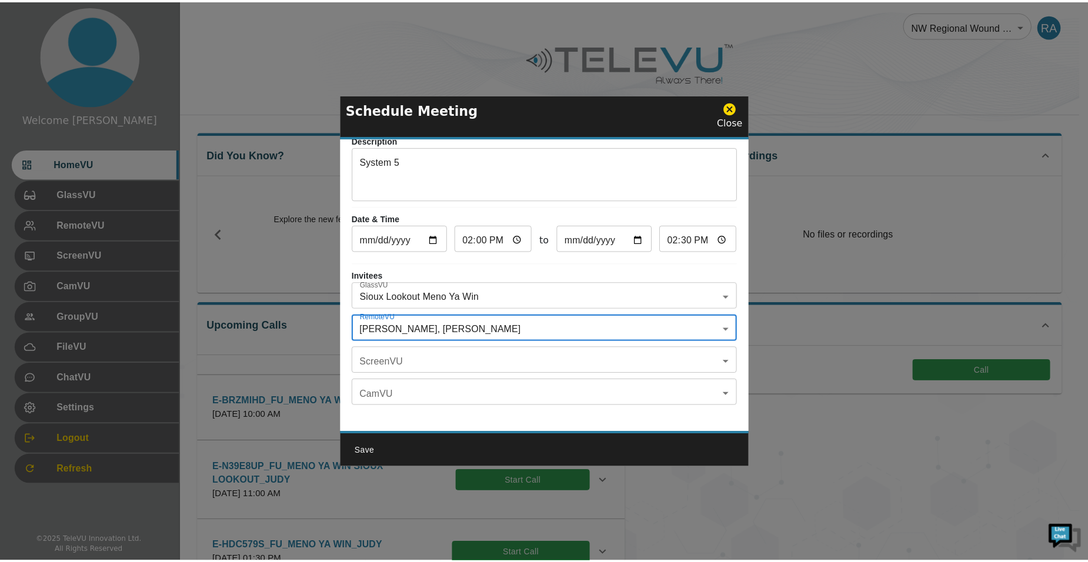
scroll to position [69, 0]
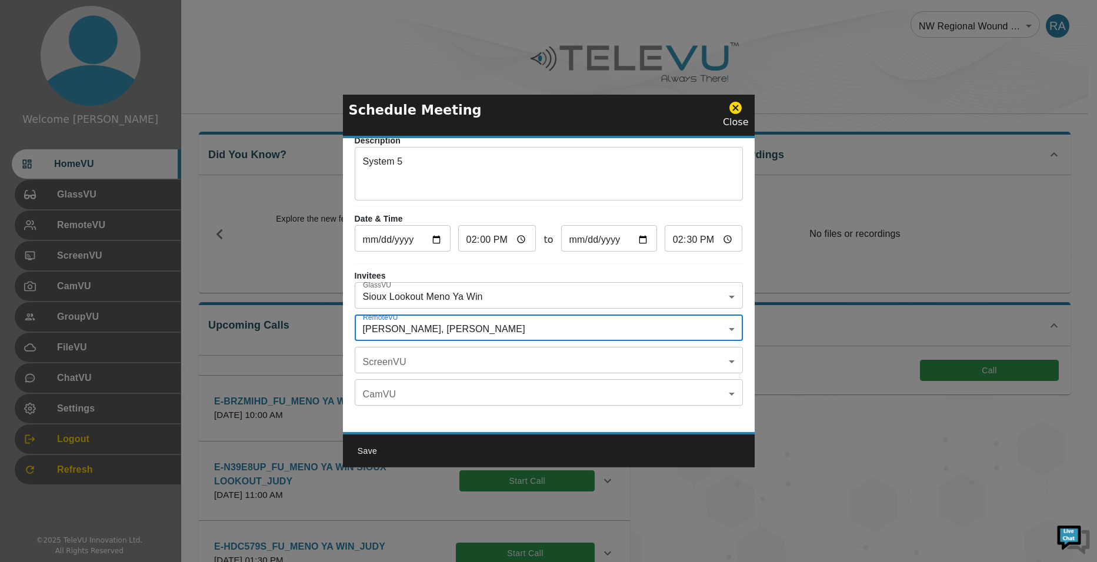
click at [372, 448] on button "Save" at bounding box center [368, 451] width 38 height 22
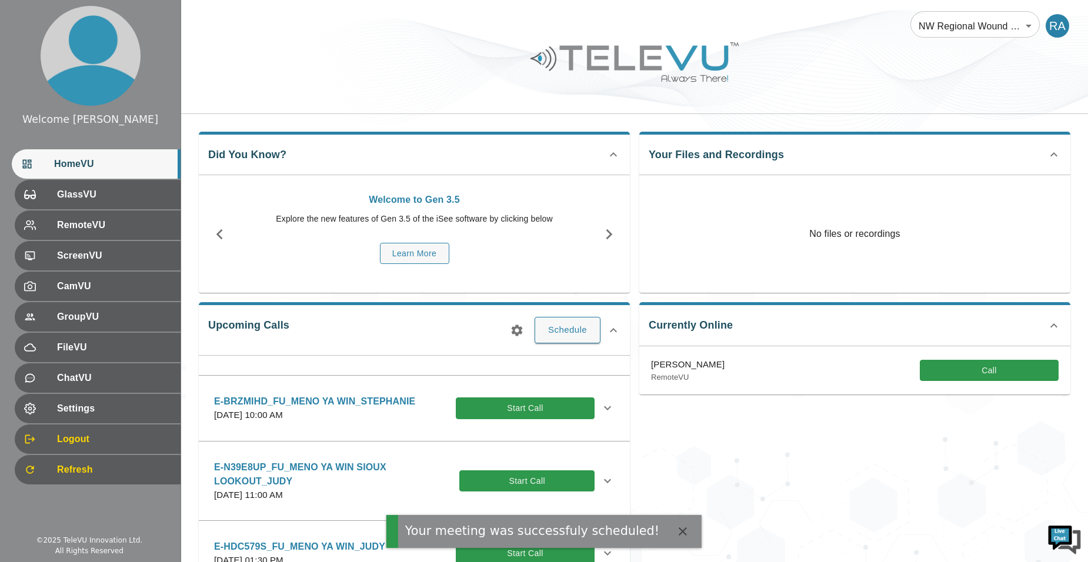
click at [519, 331] on icon "button" at bounding box center [517, 330] width 14 height 14
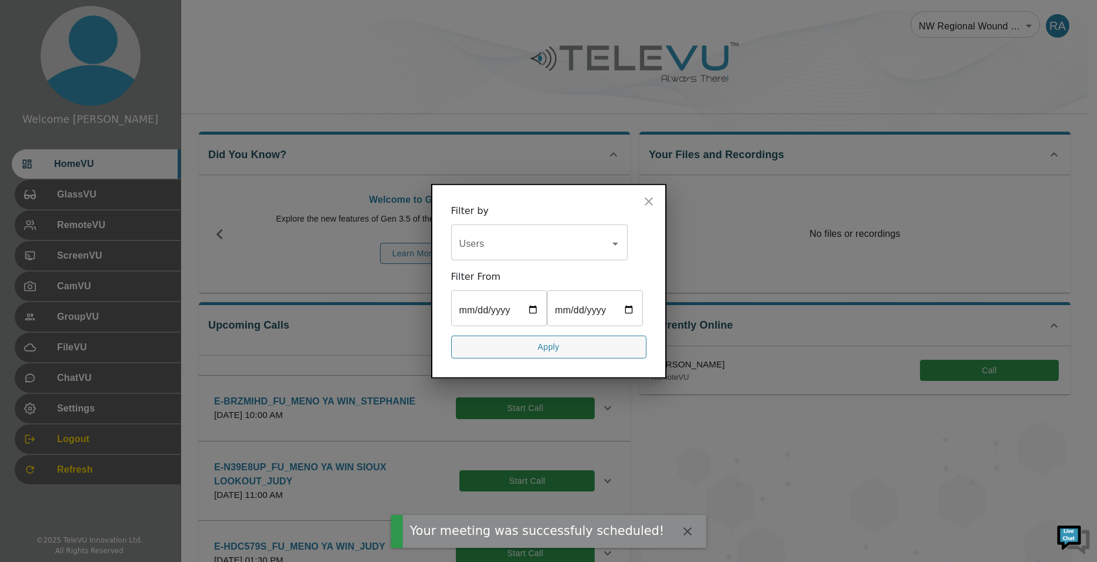
click at [566, 233] on input "Users" at bounding box center [530, 244] width 148 height 22
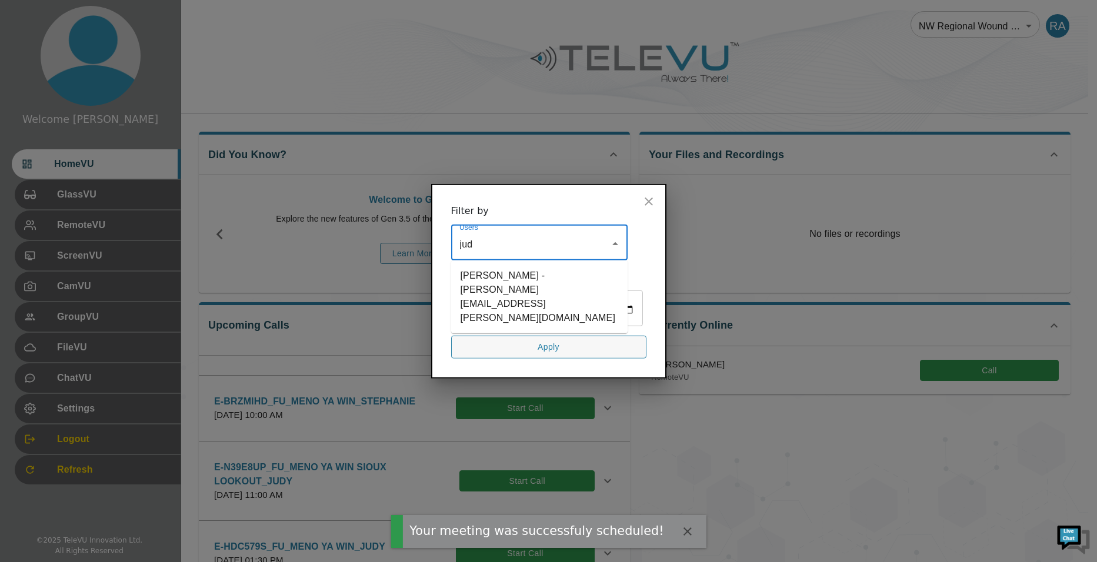
type input "[PERSON_NAME]"
click at [539, 265] on li "[PERSON_NAME] - [PERSON_NAME][EMAIL_ADDRESS][PERSON_NAME][DOMAIN_NAME]" at bounding box center [539, 297] width 176 height 64
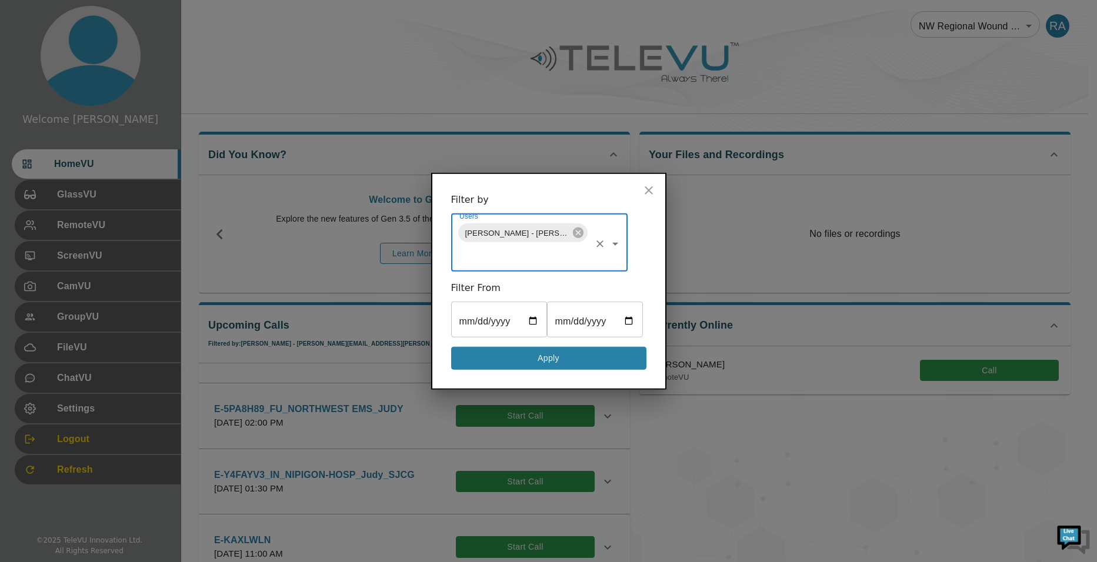
click at [578, 369] on button "Apply" at bounding box center [548, 358] width 195 height 23
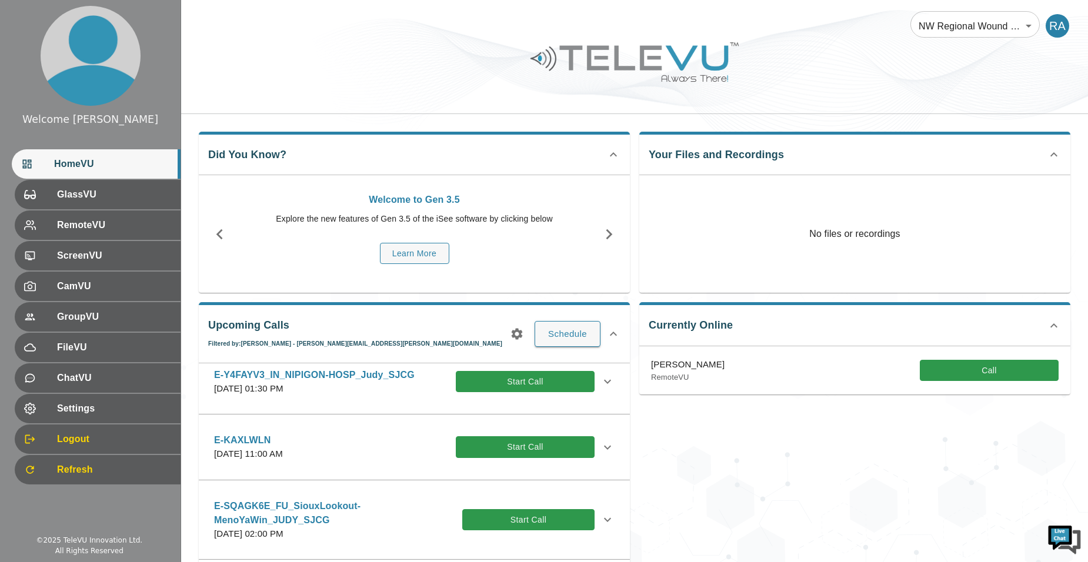
scroll to position [294, 0]
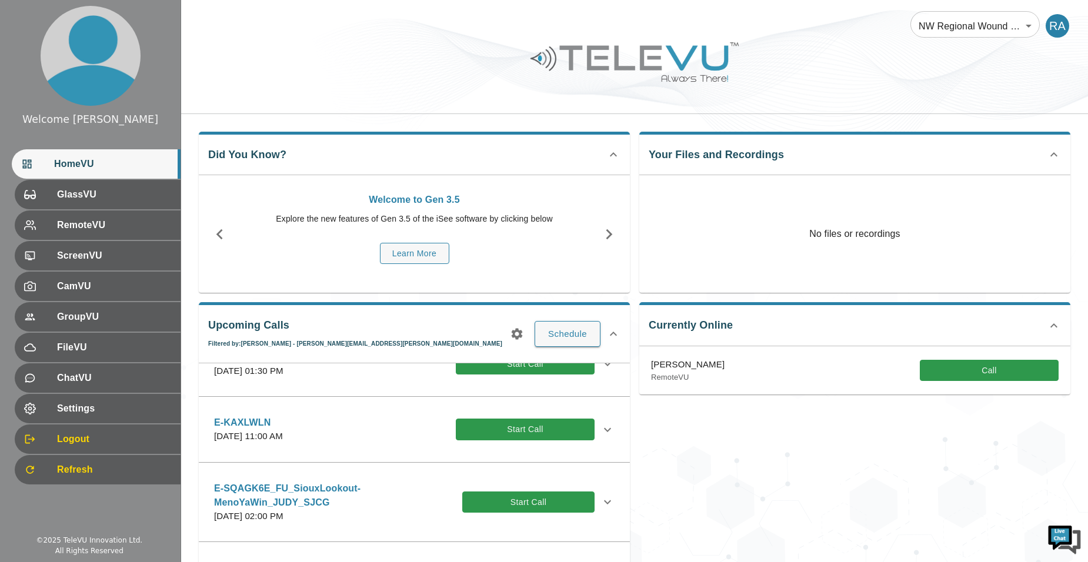
click at [600, 497] on icon at bounding box center [607, 502] width 14 height 14
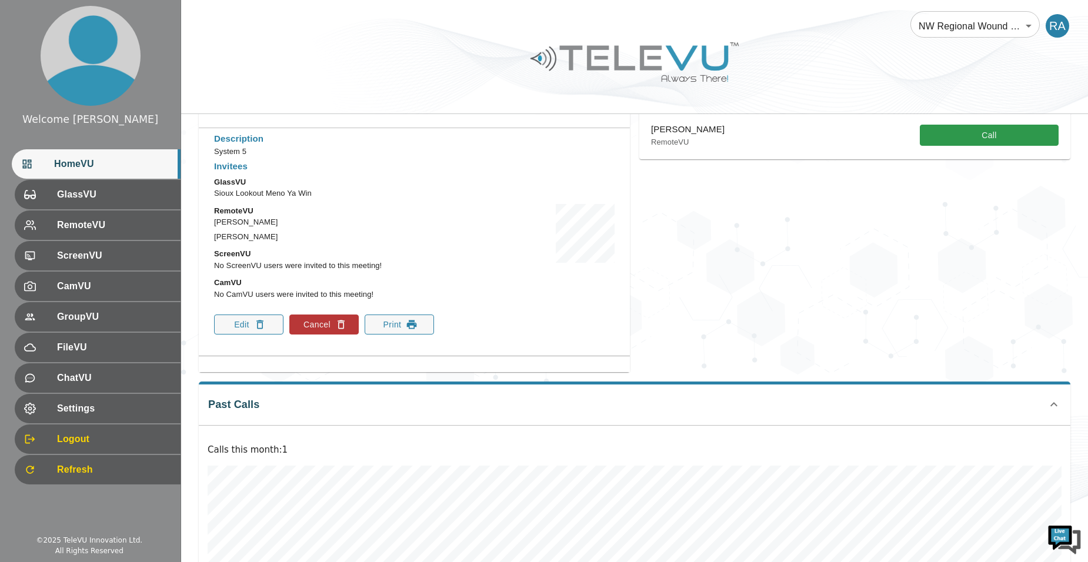
scroll to position [529, 0]
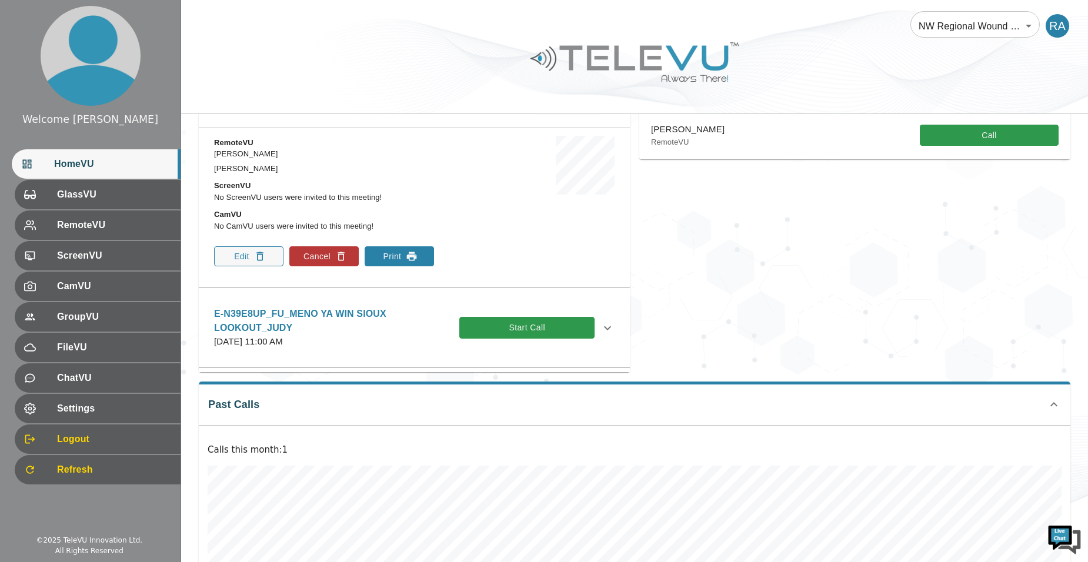
click at [422, 259] on button "Print" at bounding box center [399, 256] width 69 height 20
